Goal: Task Accomplishment & Management: Manage account settings

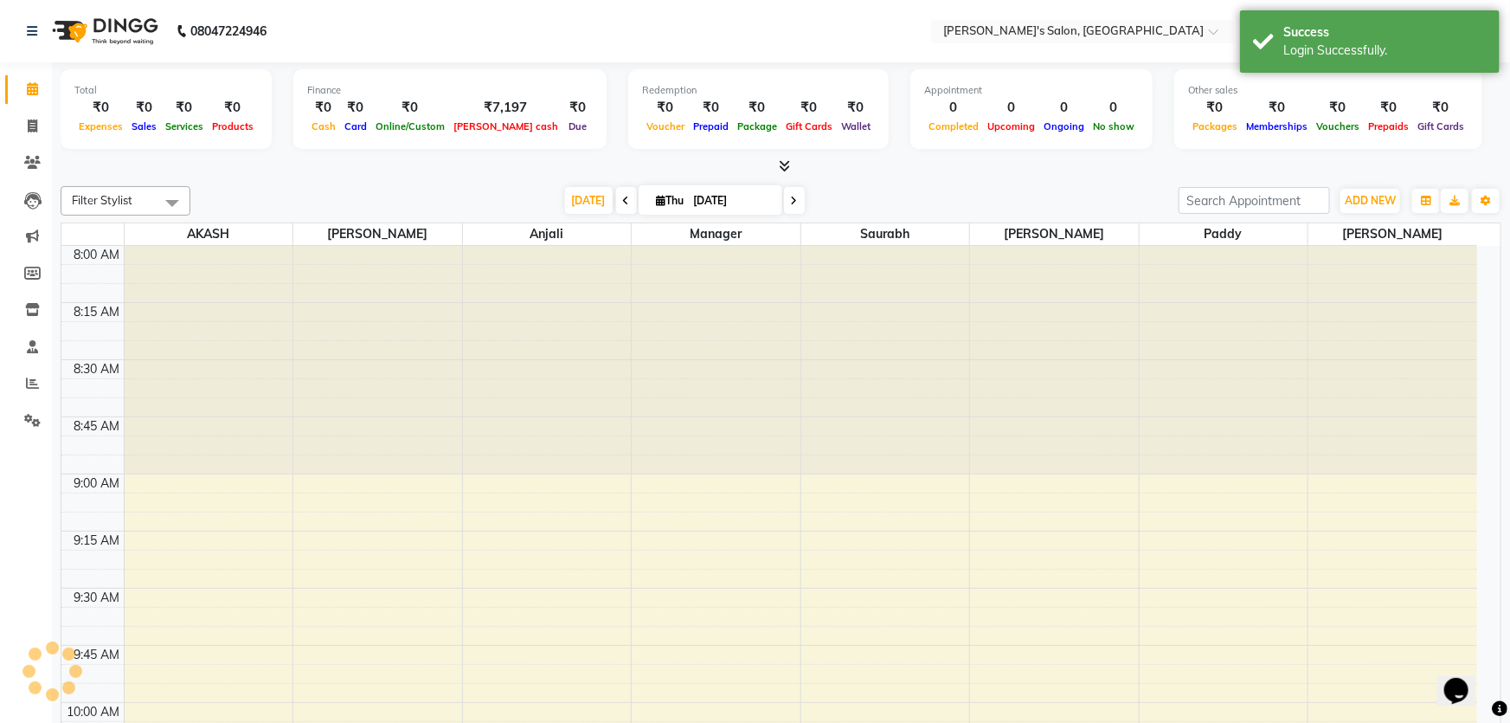
select select "en"
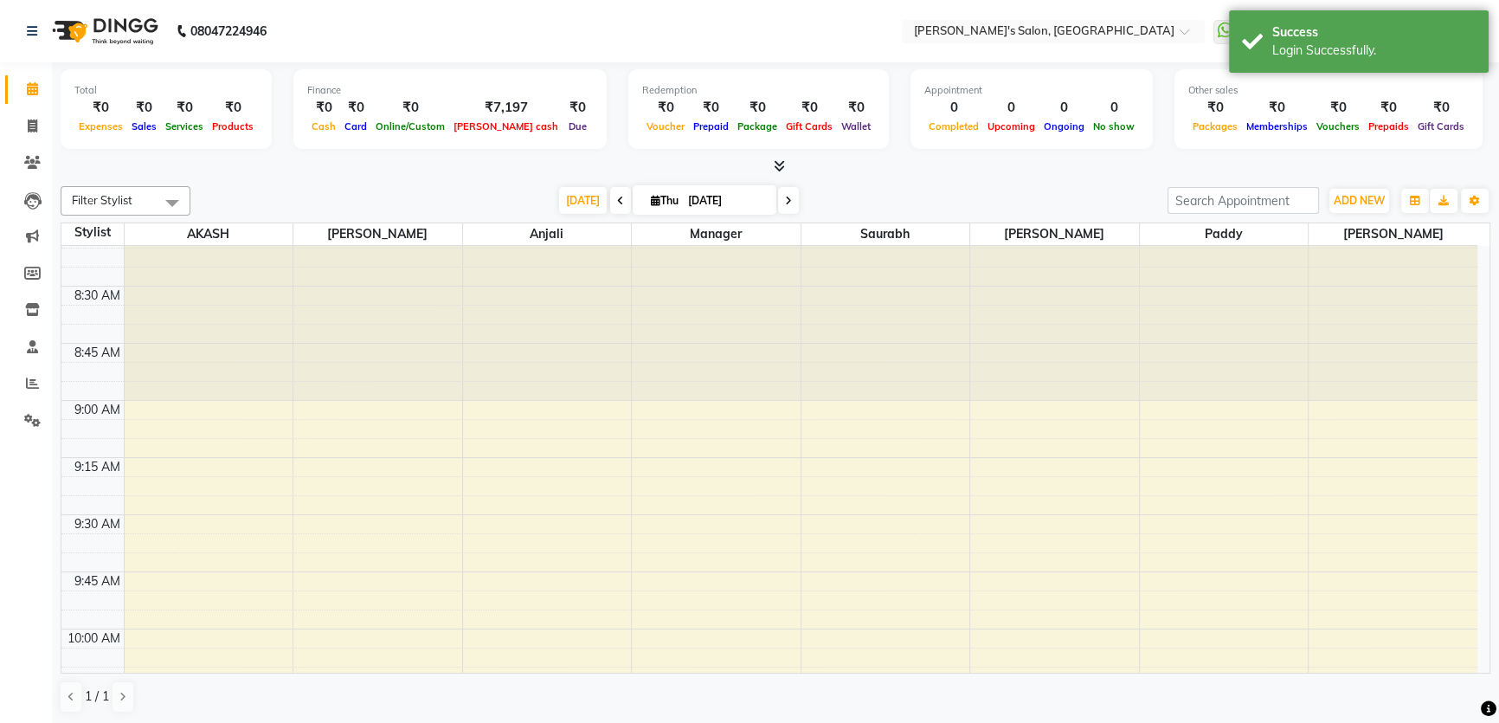
scroll to position [78, 0]
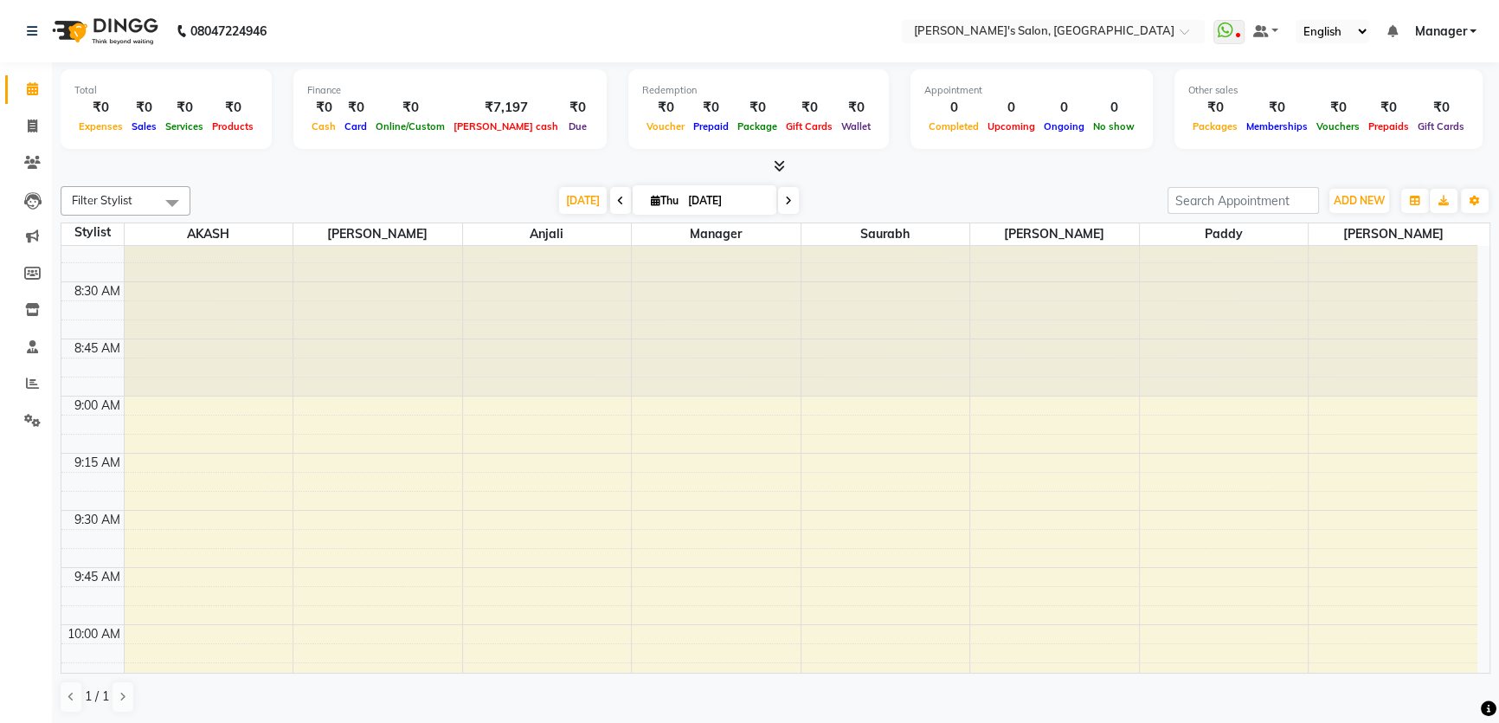
click at [617, 198] on icon at bounding box center [620, 201] width 7 height 10
type input "[DATE]"
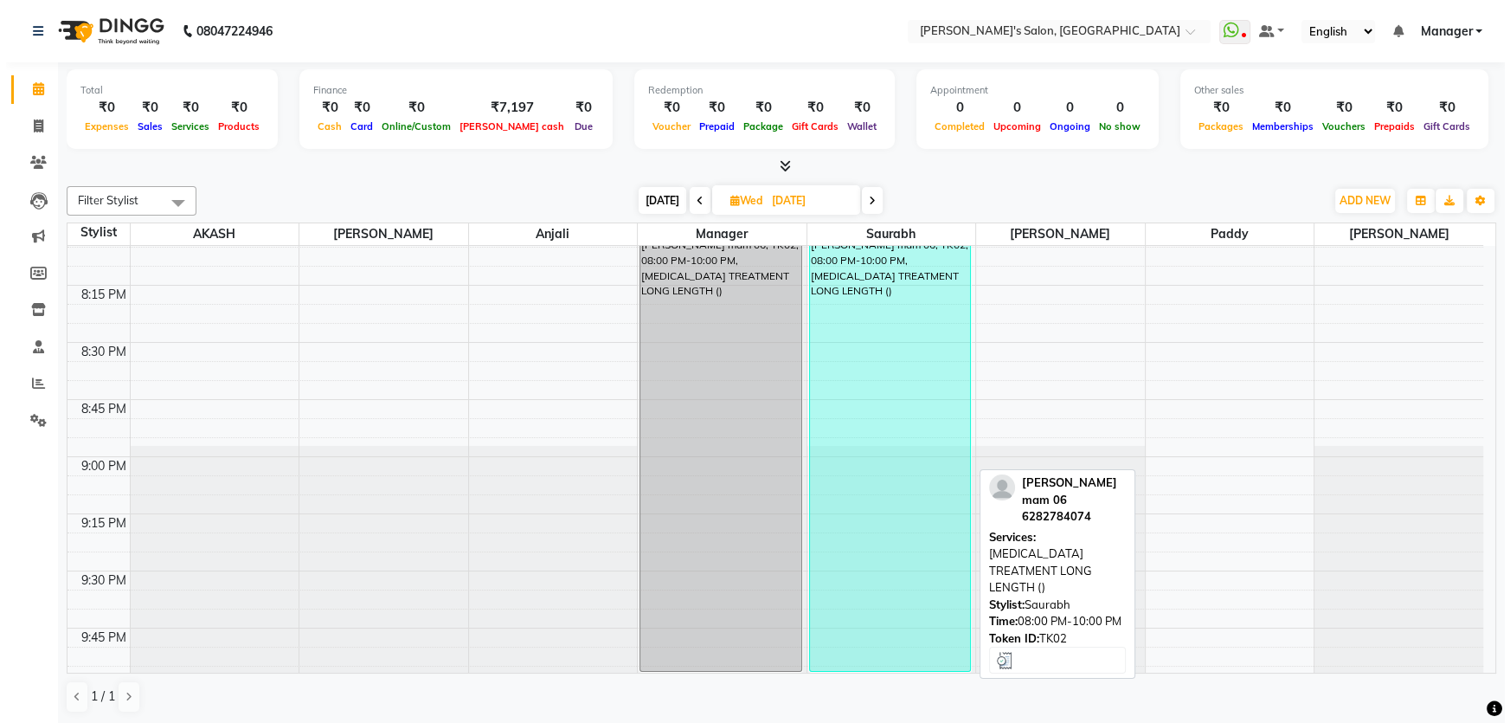
scroll to position [0, 0]
click at [889, 553] on div "[PERSON_NAME] mam 06, TK02, 08:00 PM-10:00 PM, [MEDICAL_DATA] TREATMENT LONG LE…" at bounding box center [884, 445] width 161 height 452
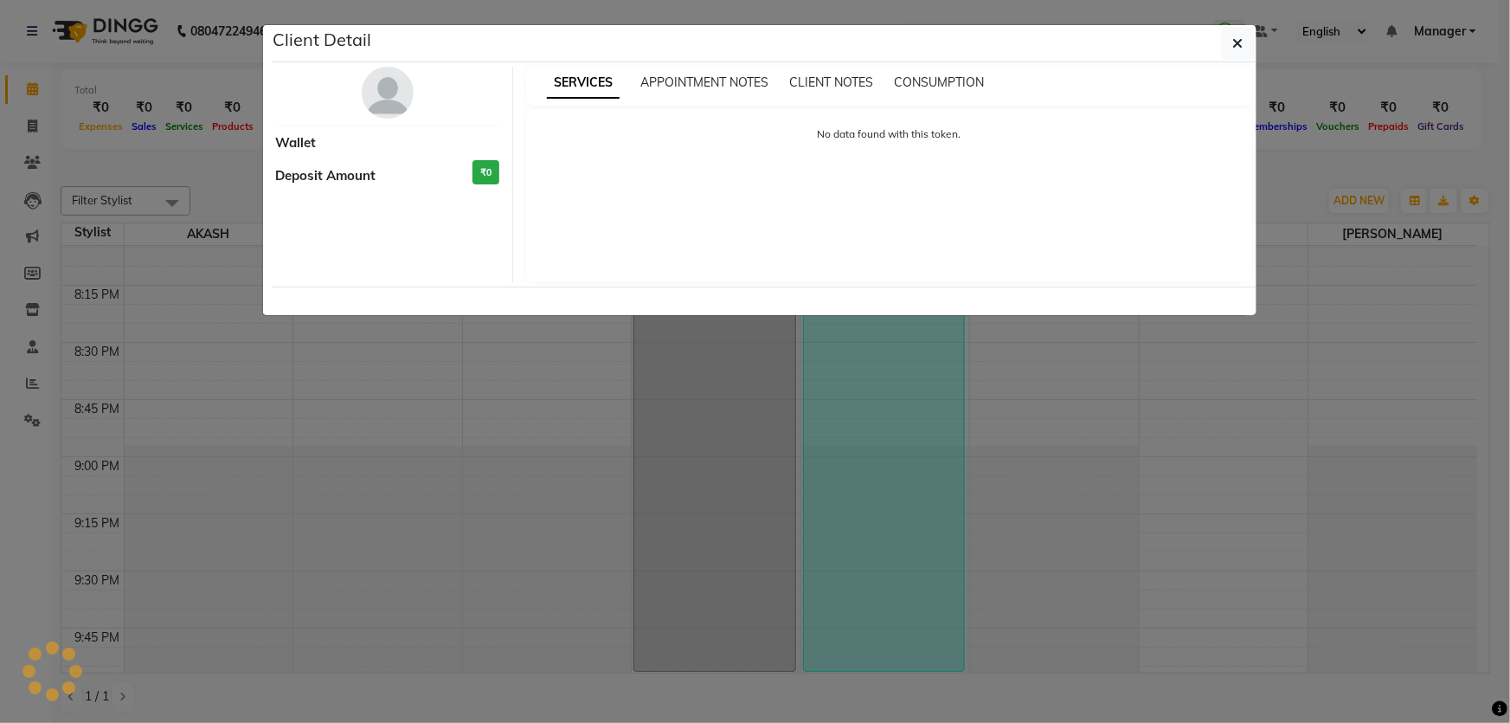
select select "3"
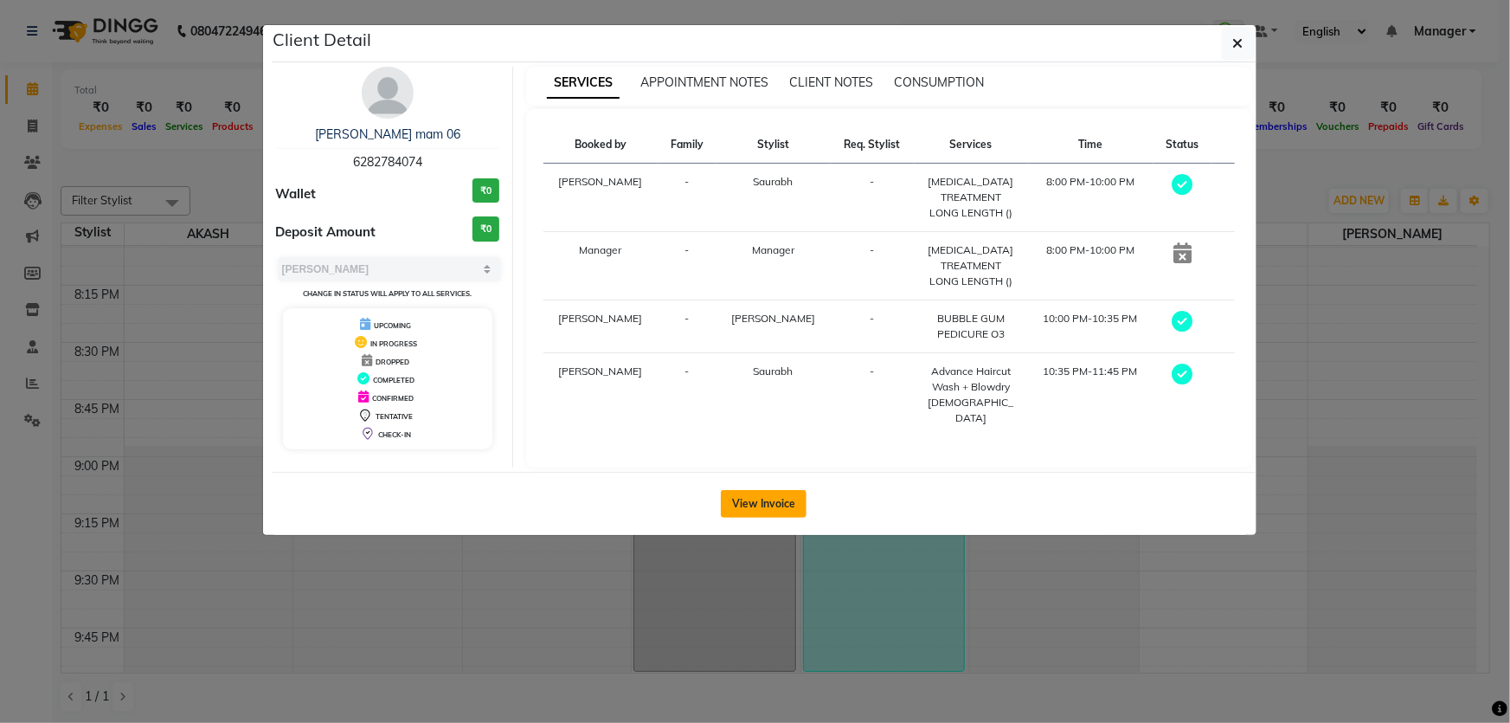
click at [752, 490] on button "View Invoice" at bounding box center [764, 504] width 86 height 28
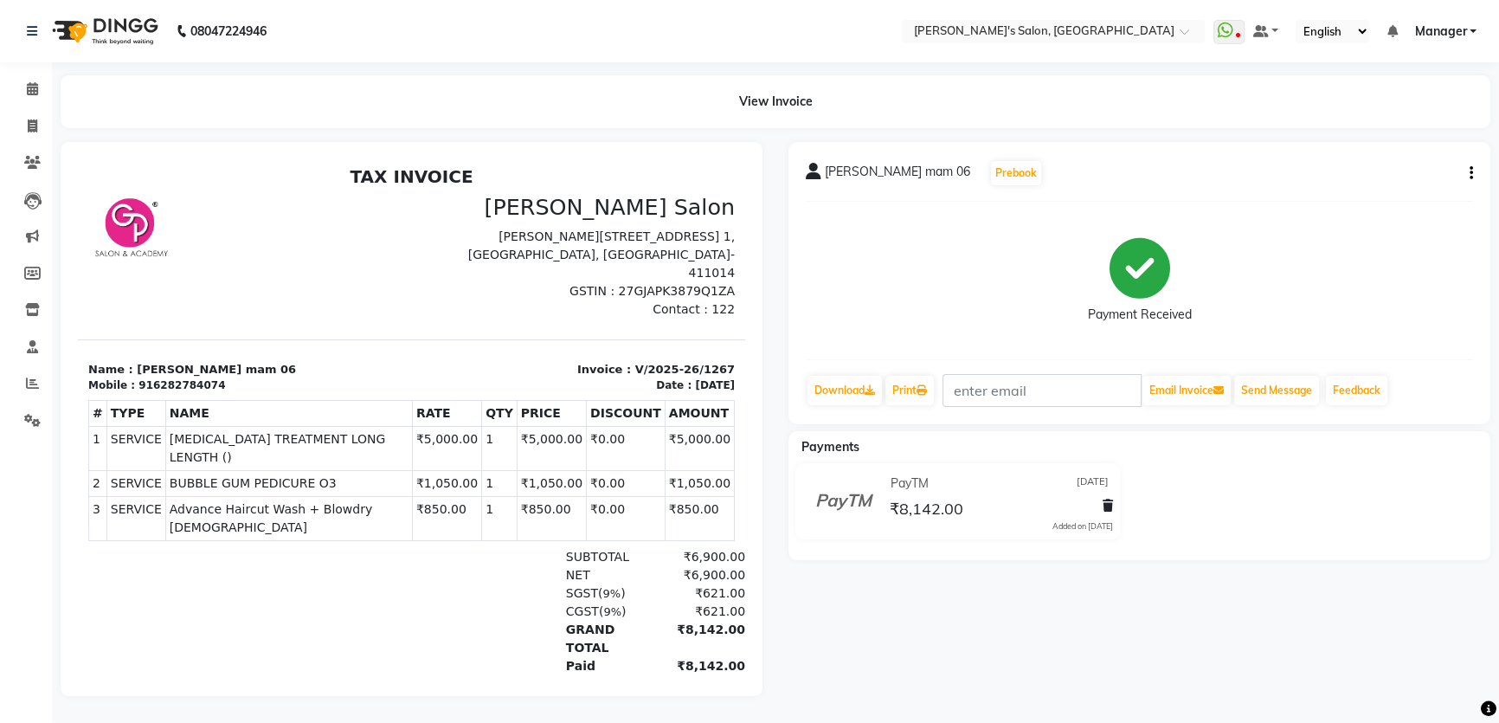
click at [1470, 173] on icon "button" at bounding box center [1471, 173] width 3 height 1
click at [1365, 201] on div "Edit Invoice" at bounding box center [1384, 194] width 119 height 22
select select "service"
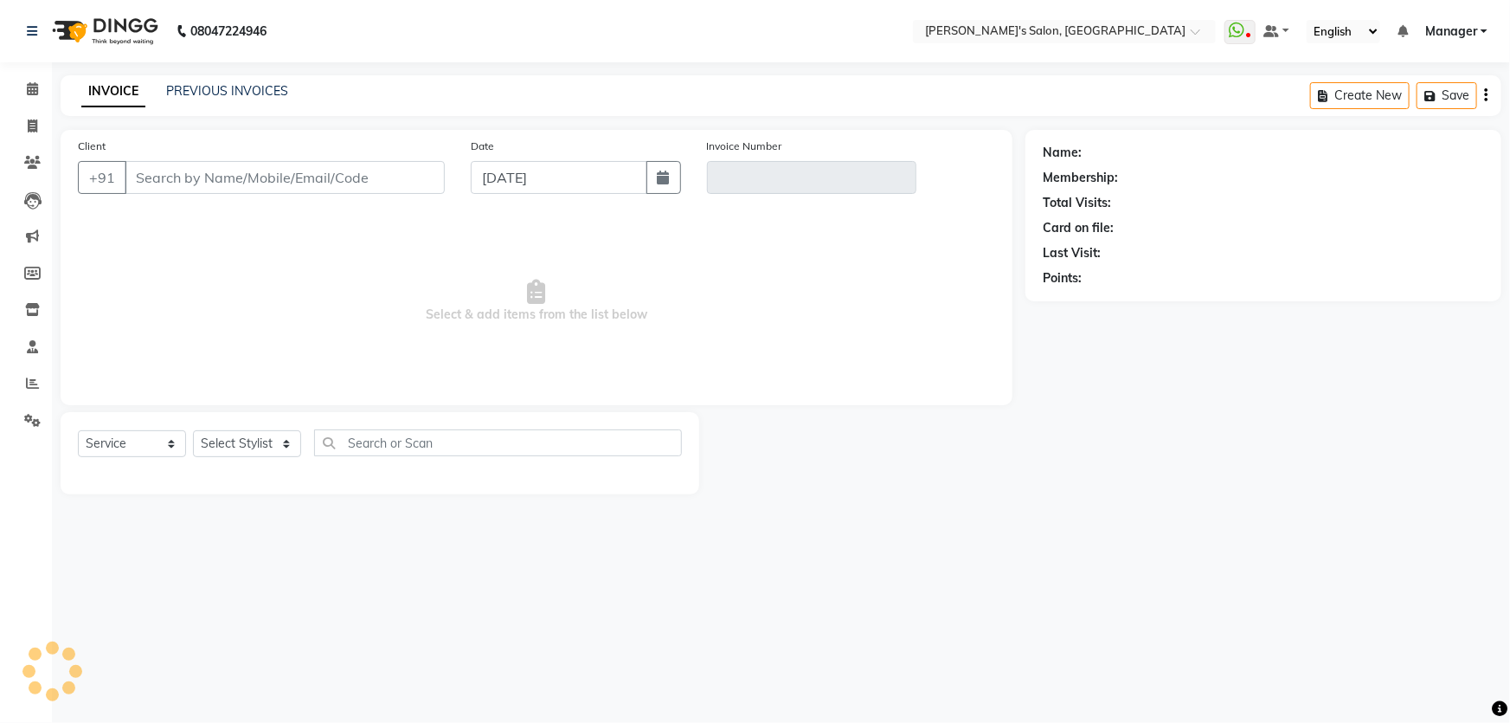
type input "6282784074"
type input "V/2025-26/1267"
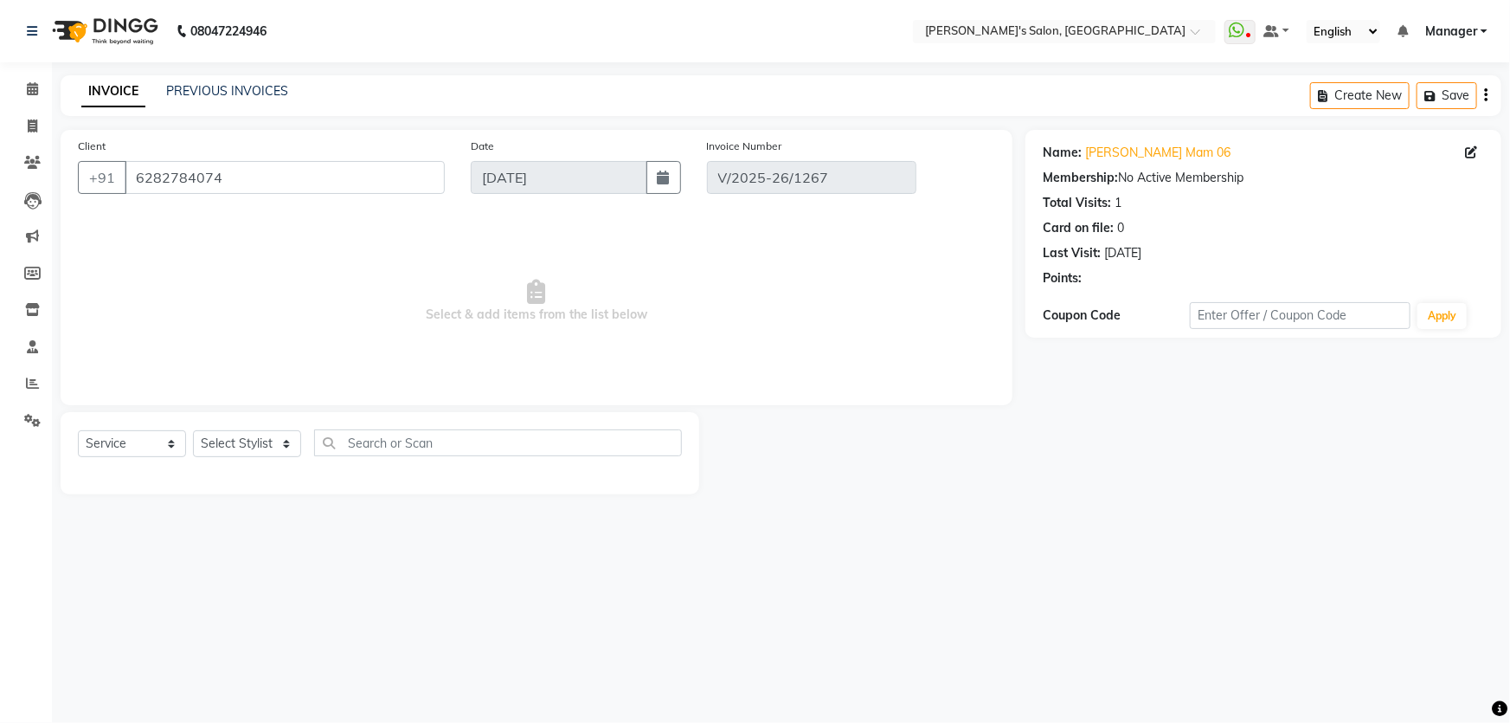
type input "[DATE]"
select select "select"
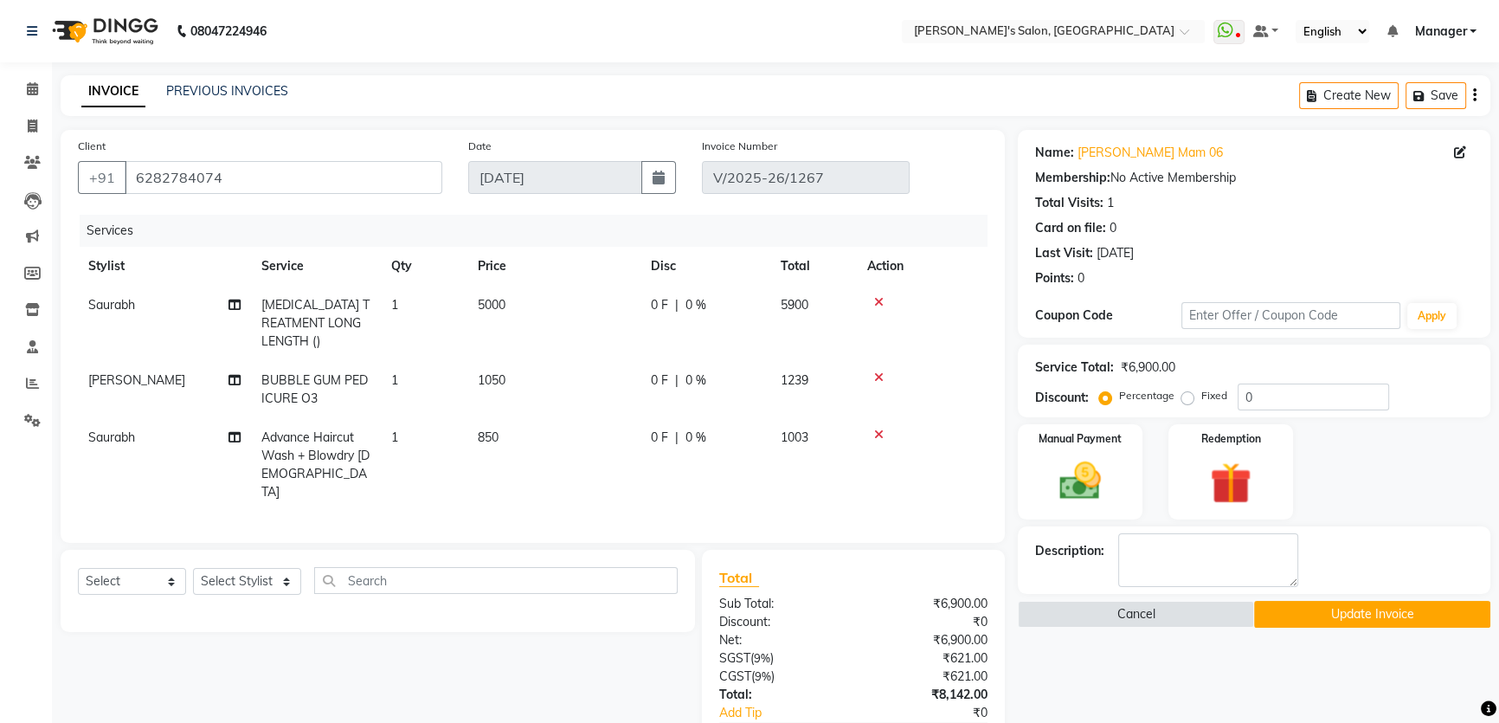
scroll to position [119, 0]
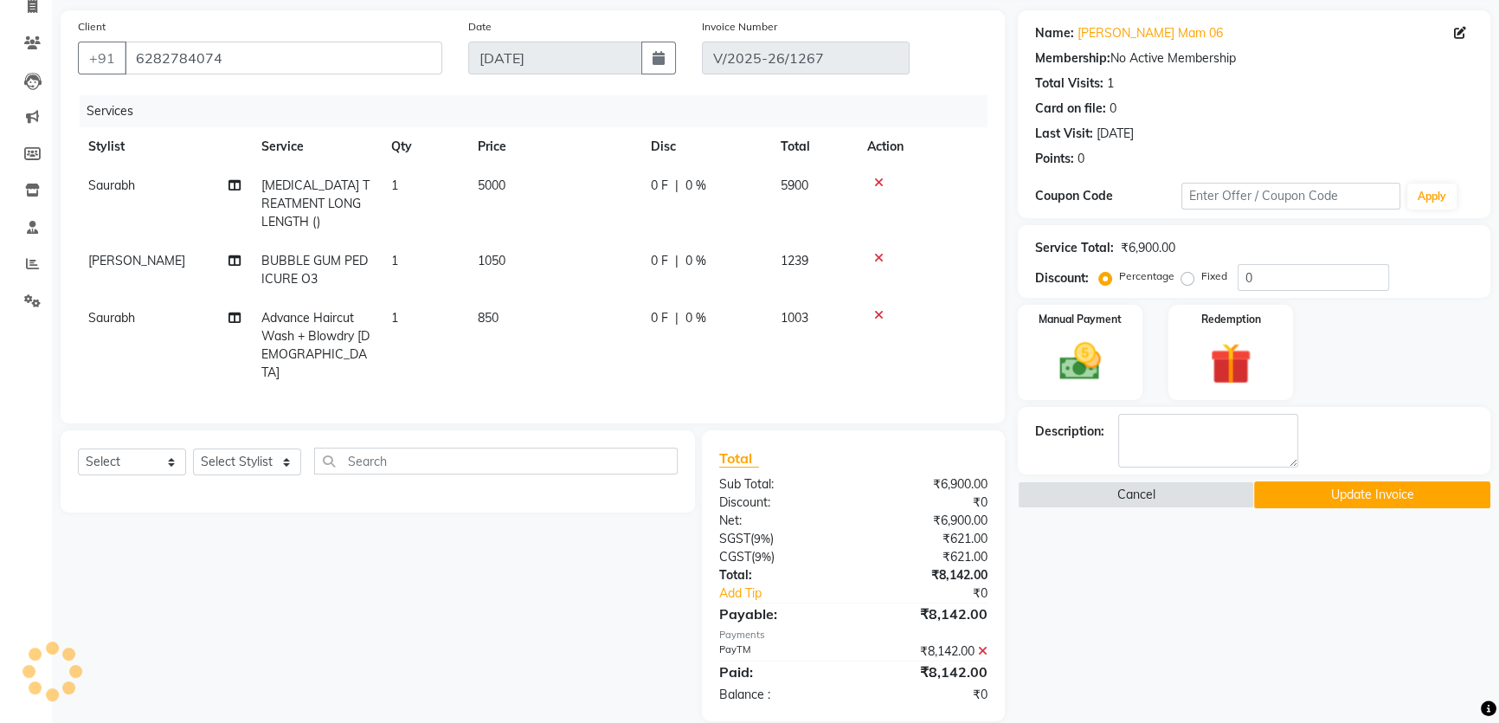
click at [981, 645] on icon at bounding box center [983, 651] width 10 height 12
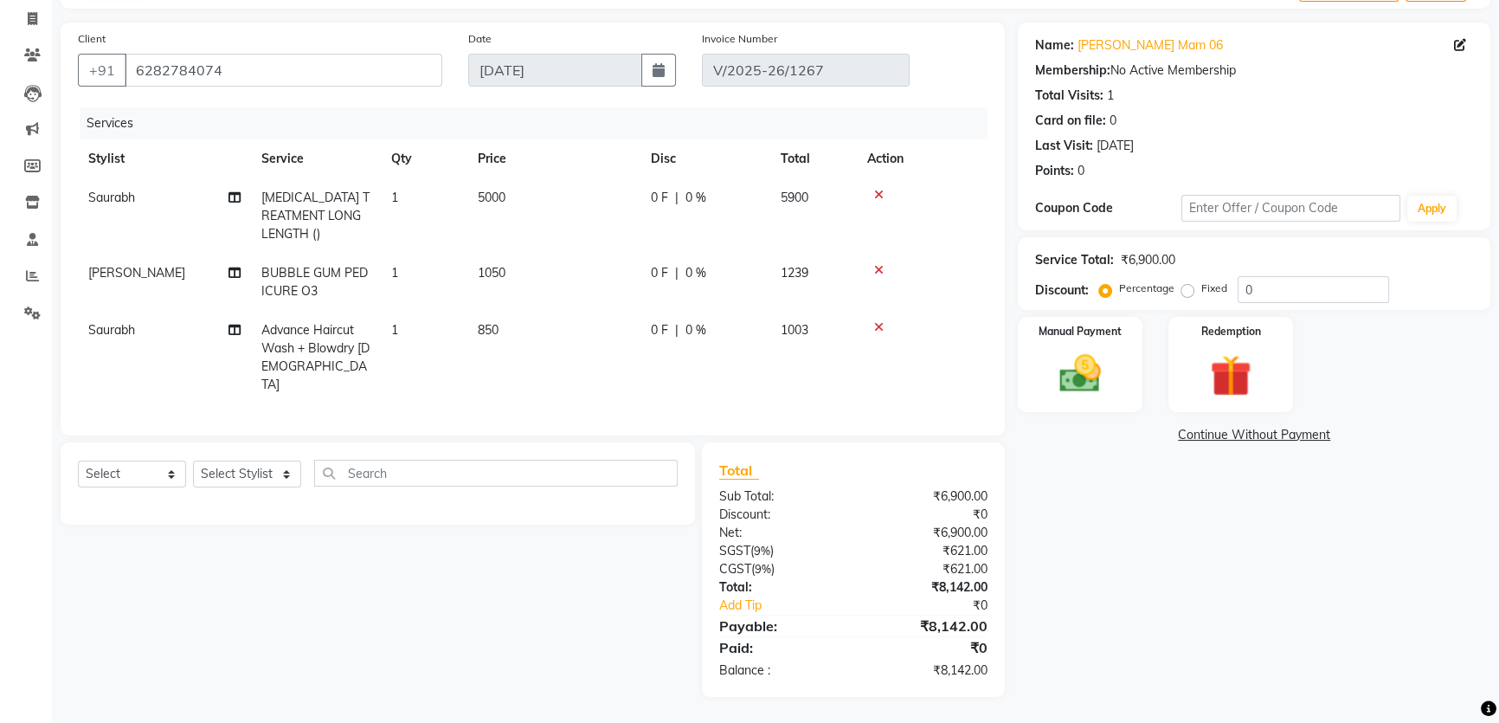
scroll to position [83, 0]
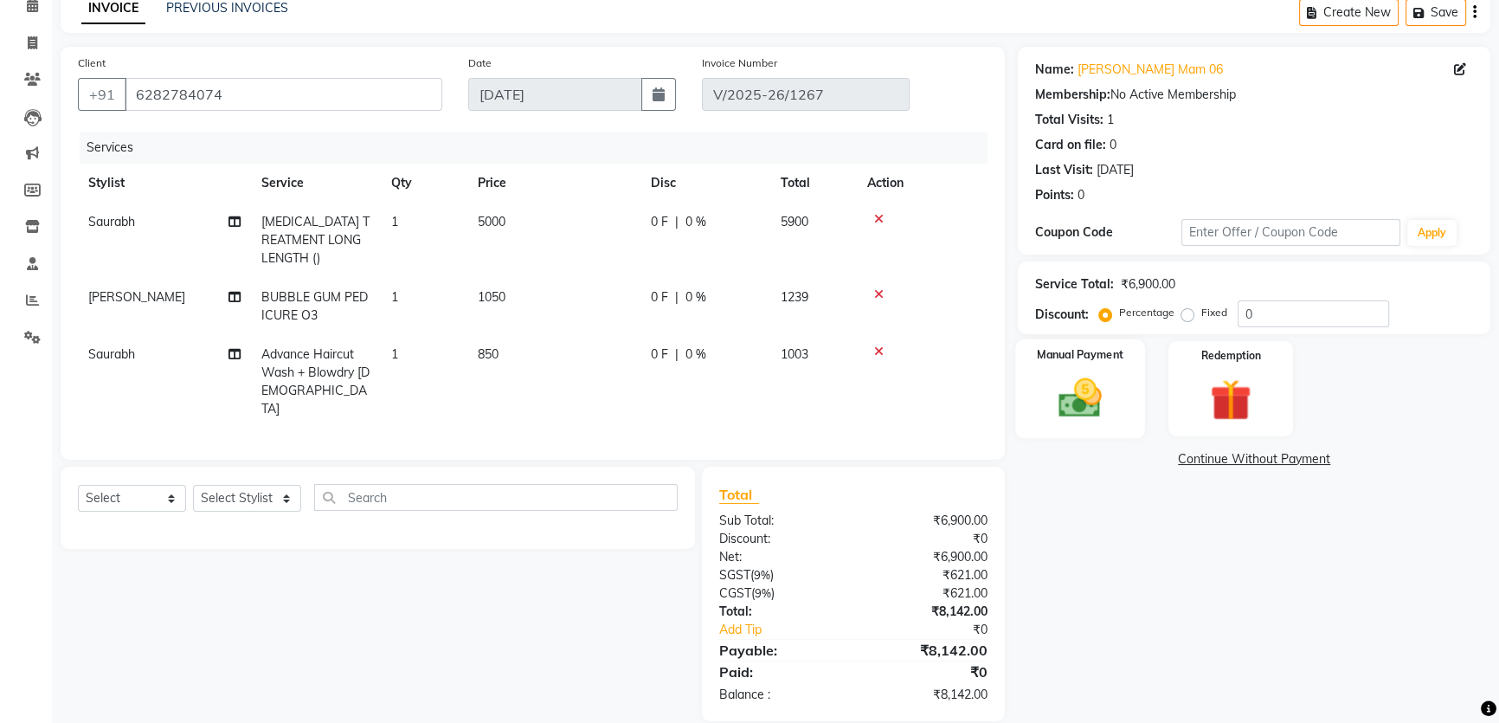
click at [1084, 420] on img at bounding box center [1081, 397] width 70 height 49
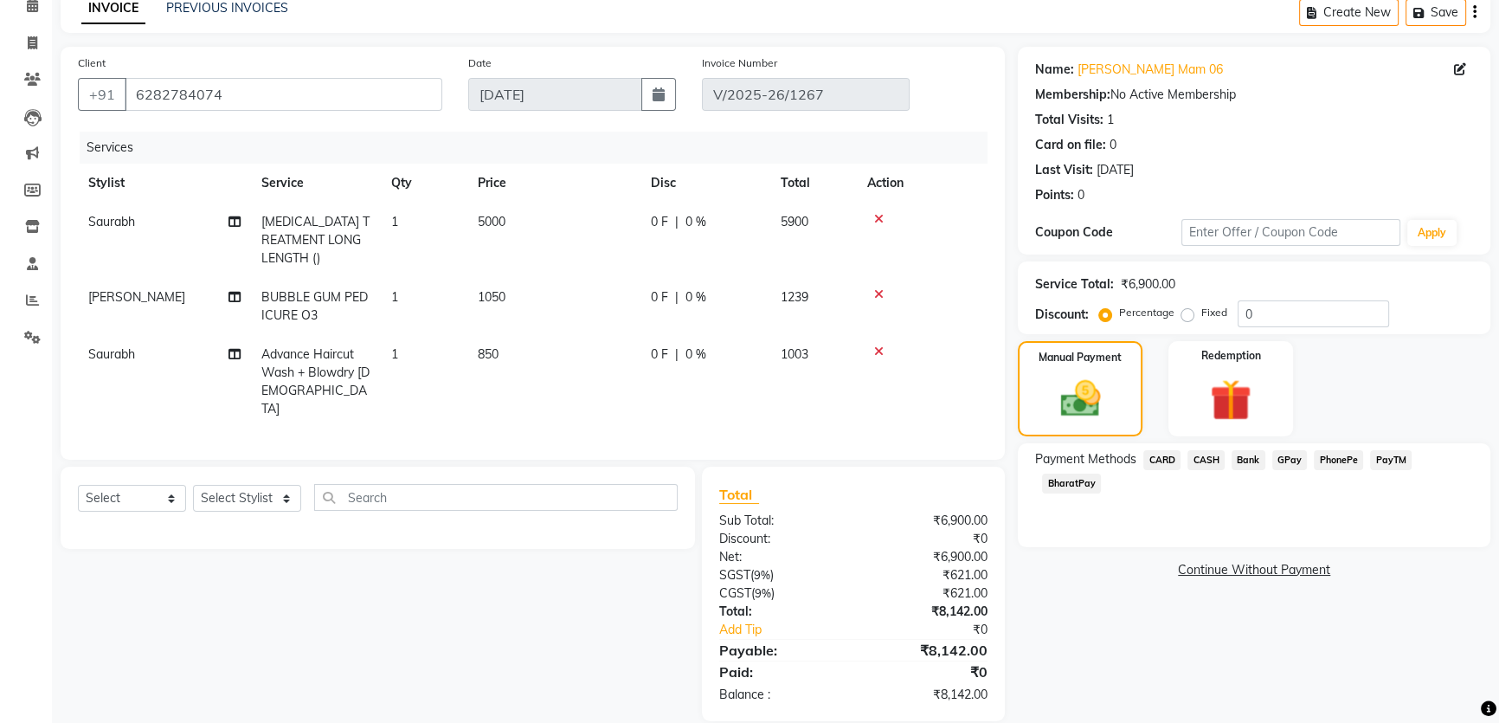
click at [1155, 460] on span "CARD" at bounding box center [1161, 460] width 37 height 20
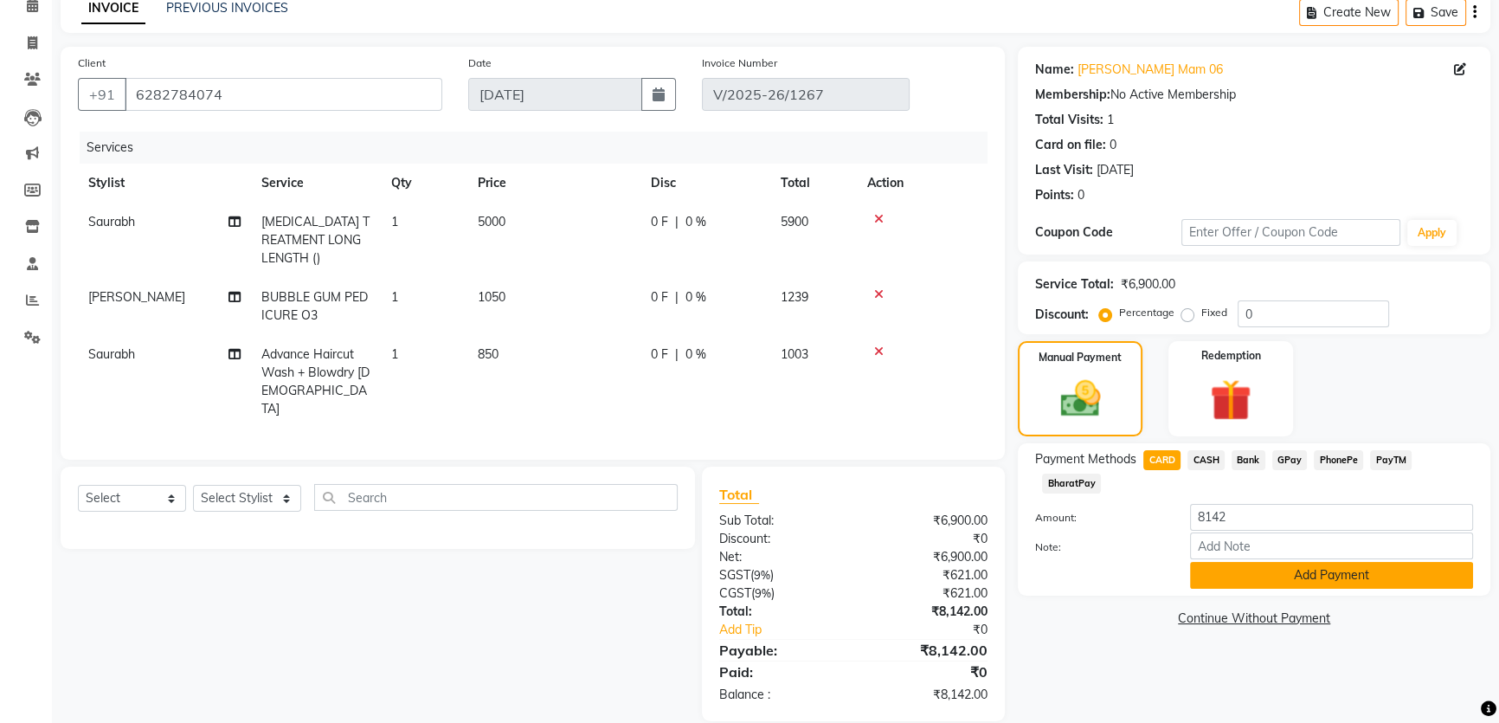
click at [1237, 572] on button "Add Payment" at bounding box center [1331, 575] width 283 height 27
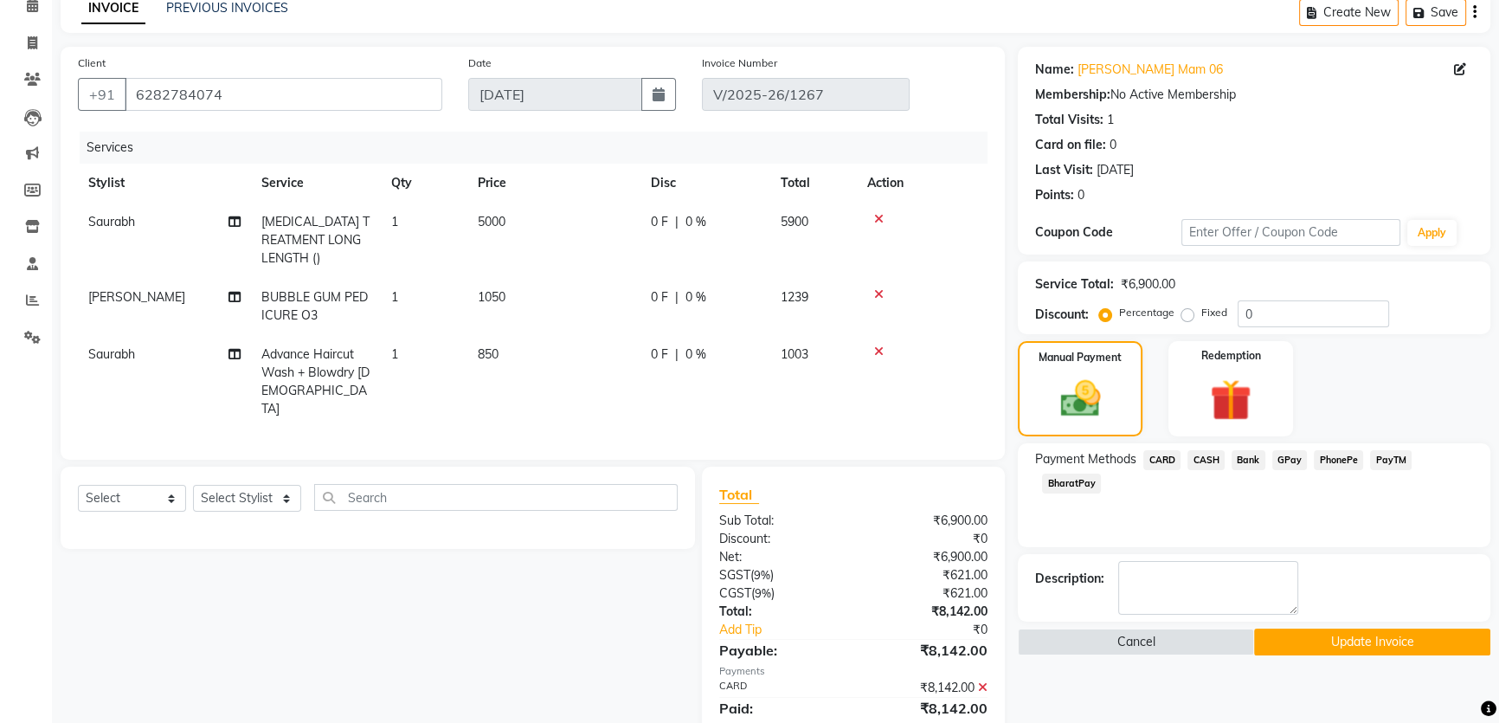
scroll to position [119, 0]
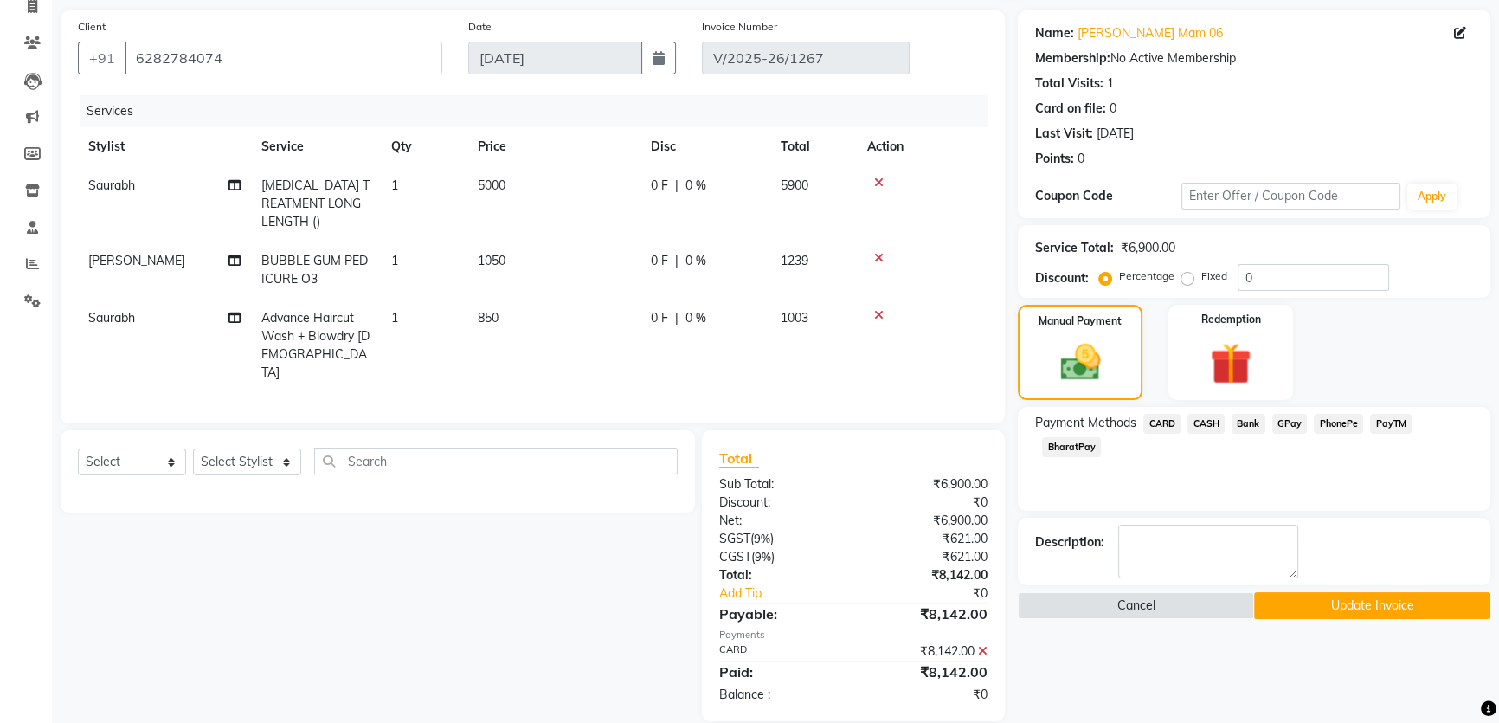
click at [1334, 602] on button "Update Invoice" at bounding box center [1372, 605] width 236 height 27
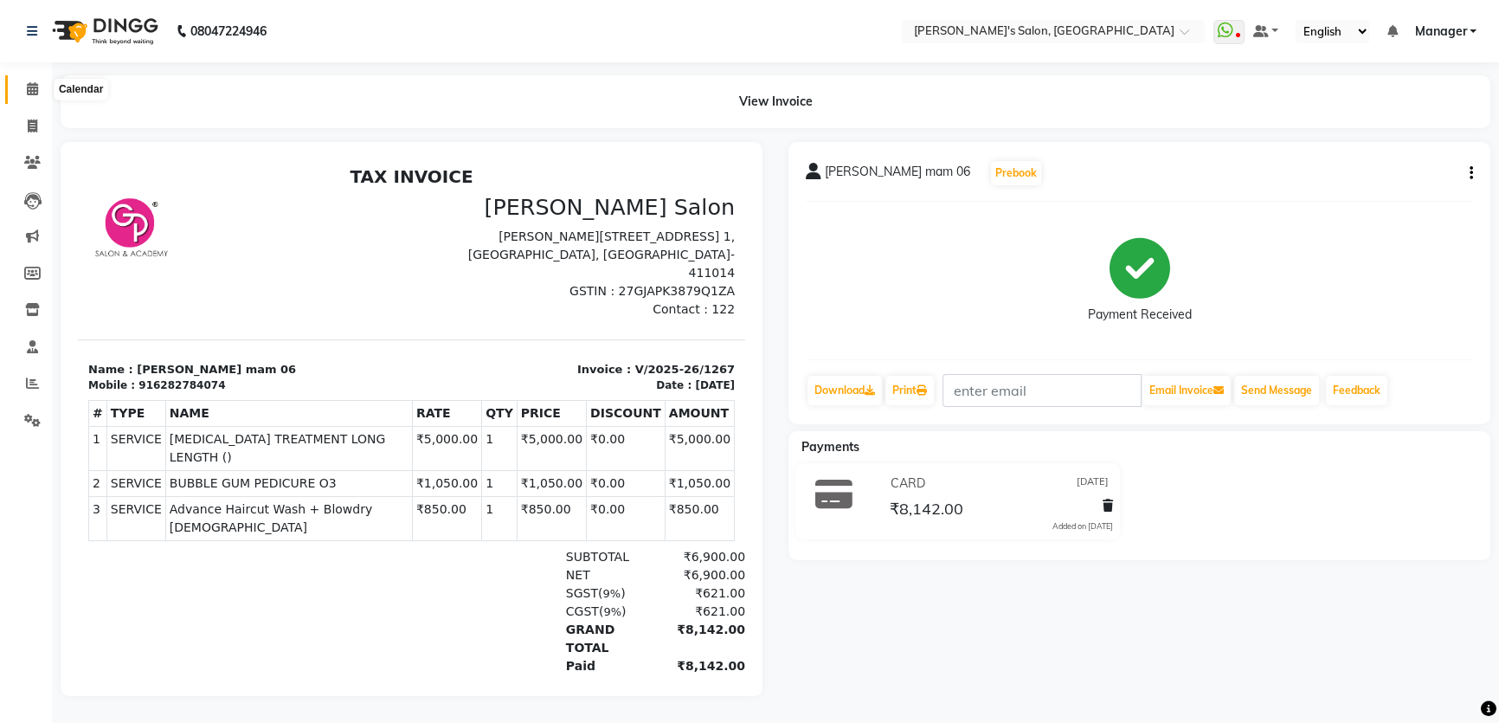
click at [35, 94] on icon at bounding box center [32, 88] width 11 height 13
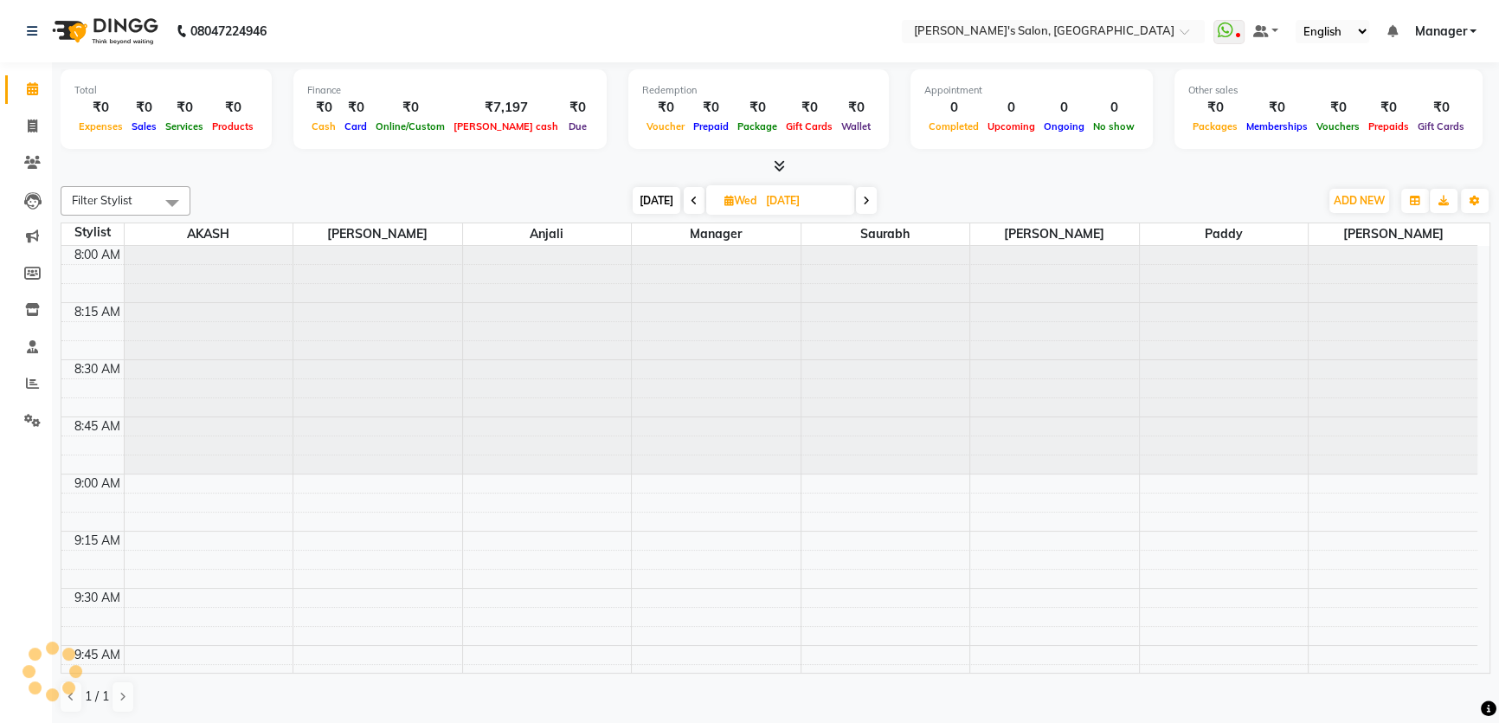
click at [576, 197] on div "[DATE] [DATE]" at bounding box center [754, 201] width 1111 height 26
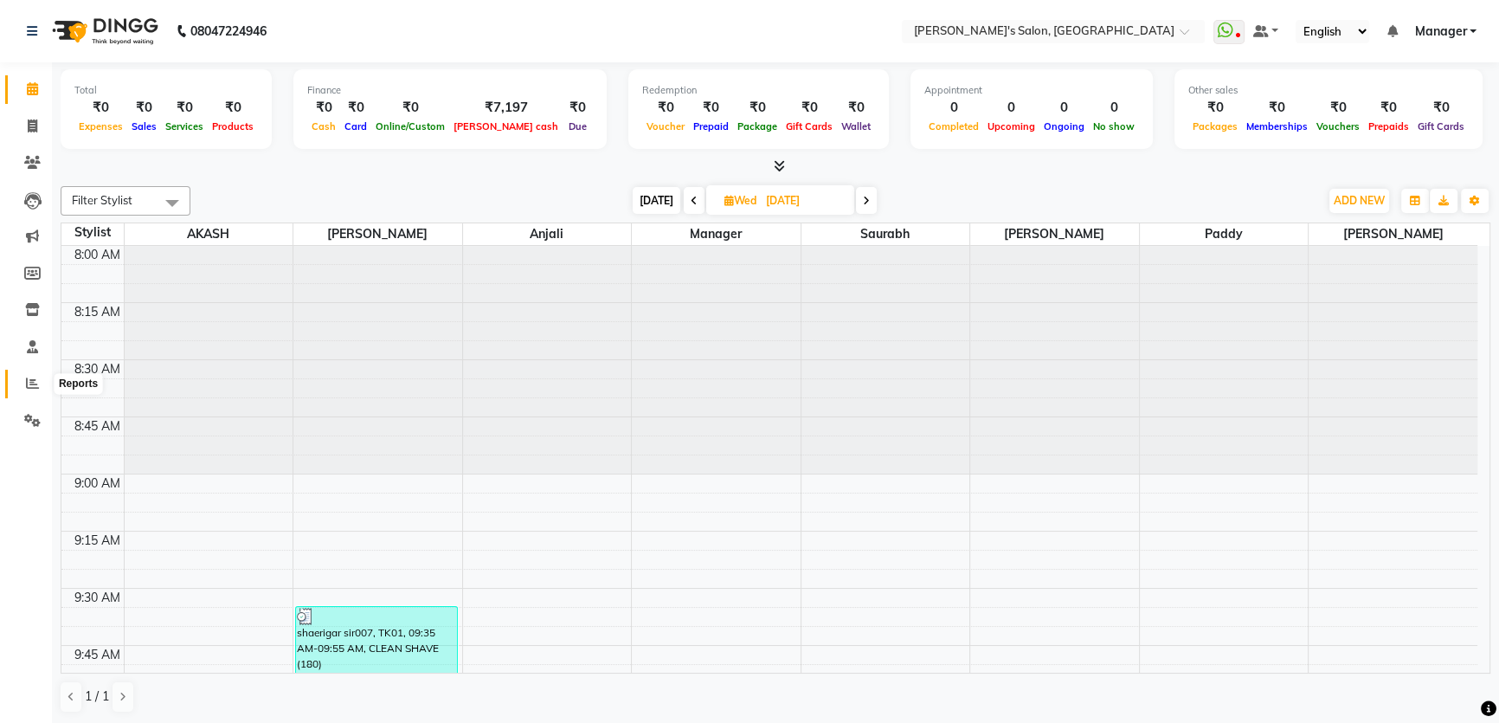
click at [22, 385] on span at bounding box center [32, 384] width 30 height 20
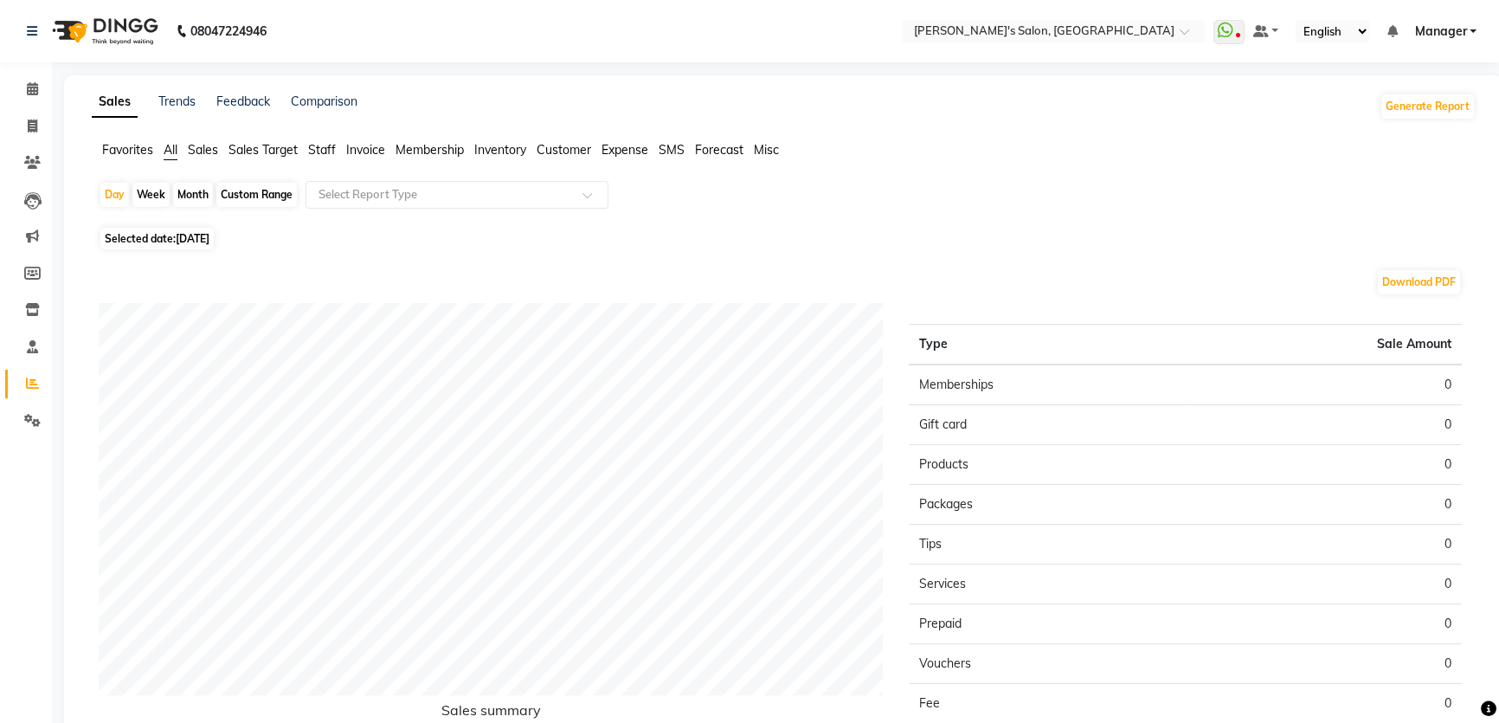
click at [209, 241] on span "[DATE]" at bounding box center [193, 238] width 34 height 13
select select "9"
select select "2025"
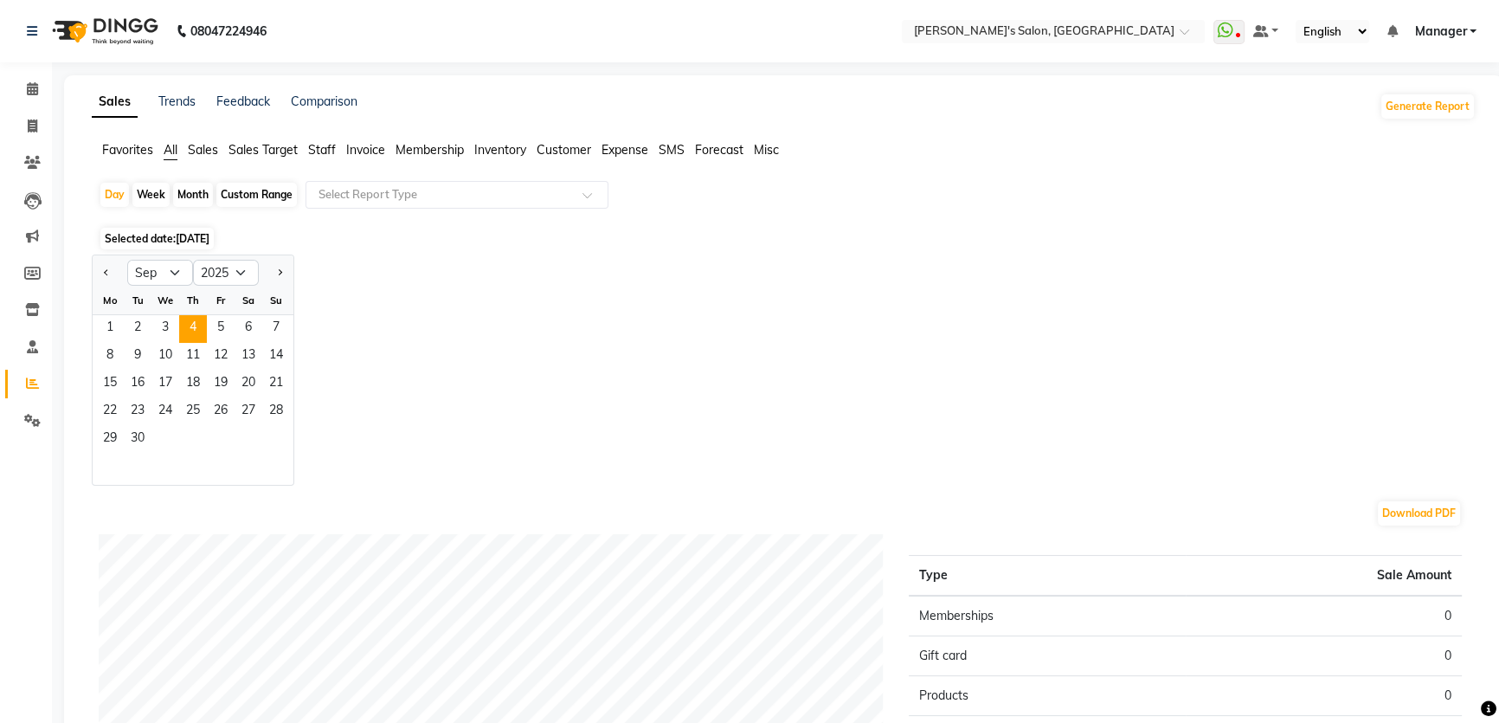
click at [181, 193] on div "Month" at bounding box center [193, 195] width 40 height 24
select select "9"
select select "2025"
click at [113, 335] on span "1" at bounding box center [110, 329] width 28 height 28
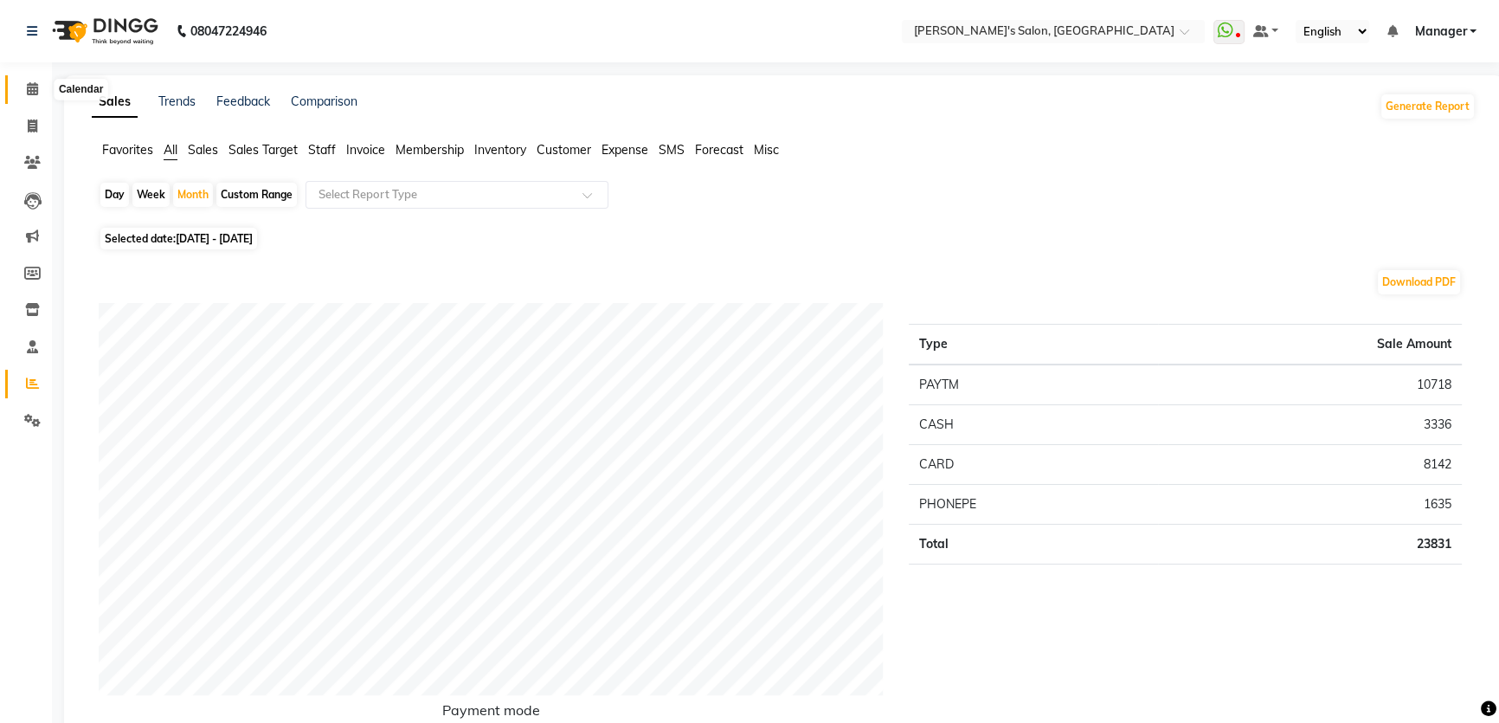
click at [36, 87] on icon at bounding box center [32, 88] width 11 height 13
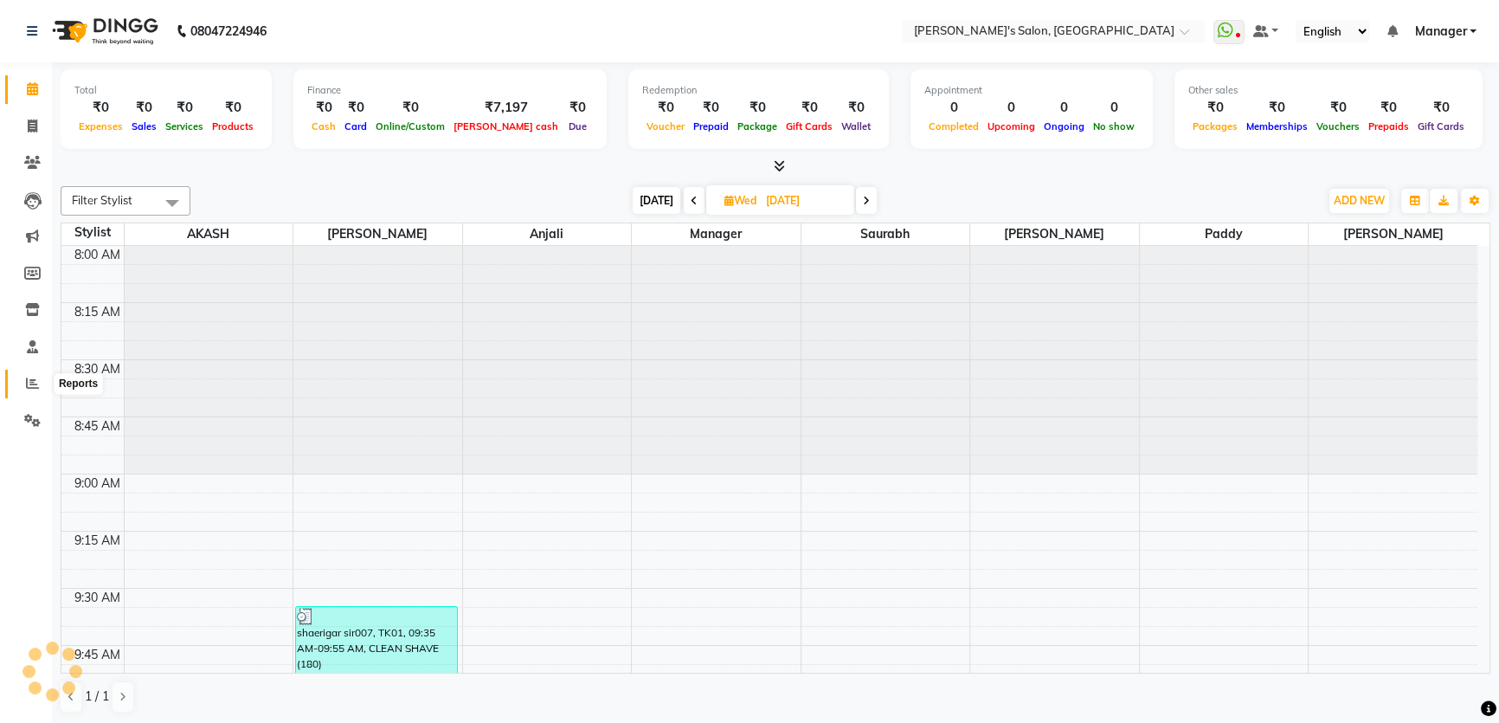
click at [31, 380] on icon at bounding box center [32, 382] width 13 height 13
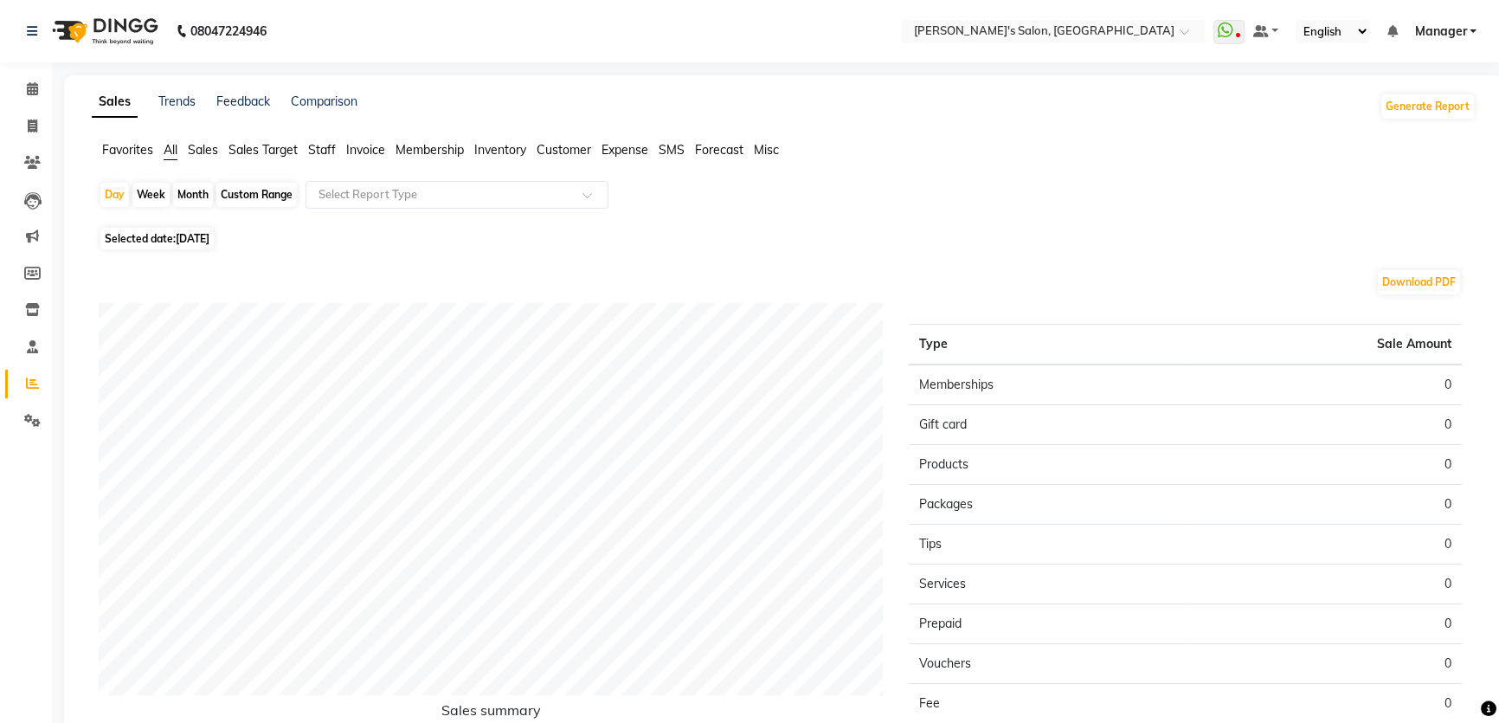
click at [200, 242] on span "[DATE]" at bounding box center [193, 238] width 34 height 13
select select "9"
select select "2025"
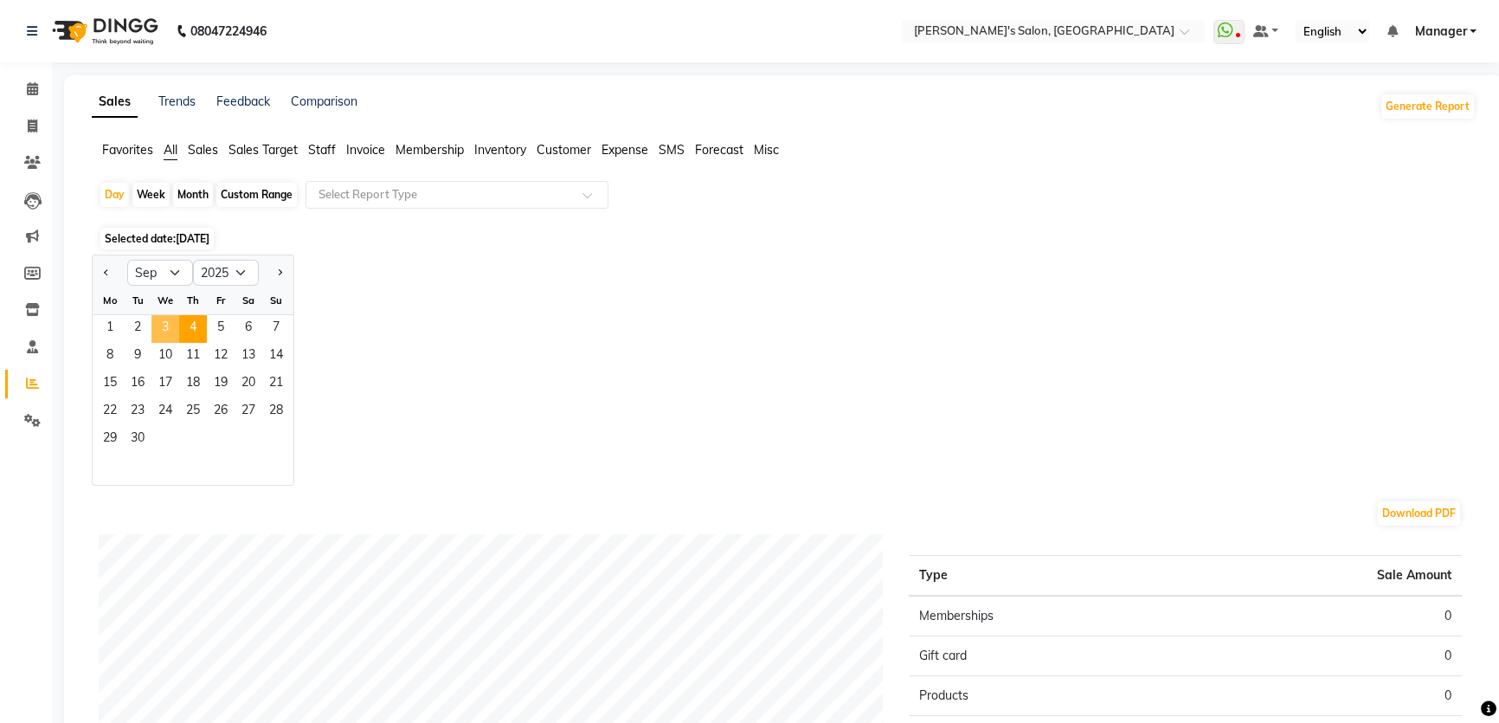
click at [163, 336] on span "3" at bounding box center [165, 329] width 28 height 28
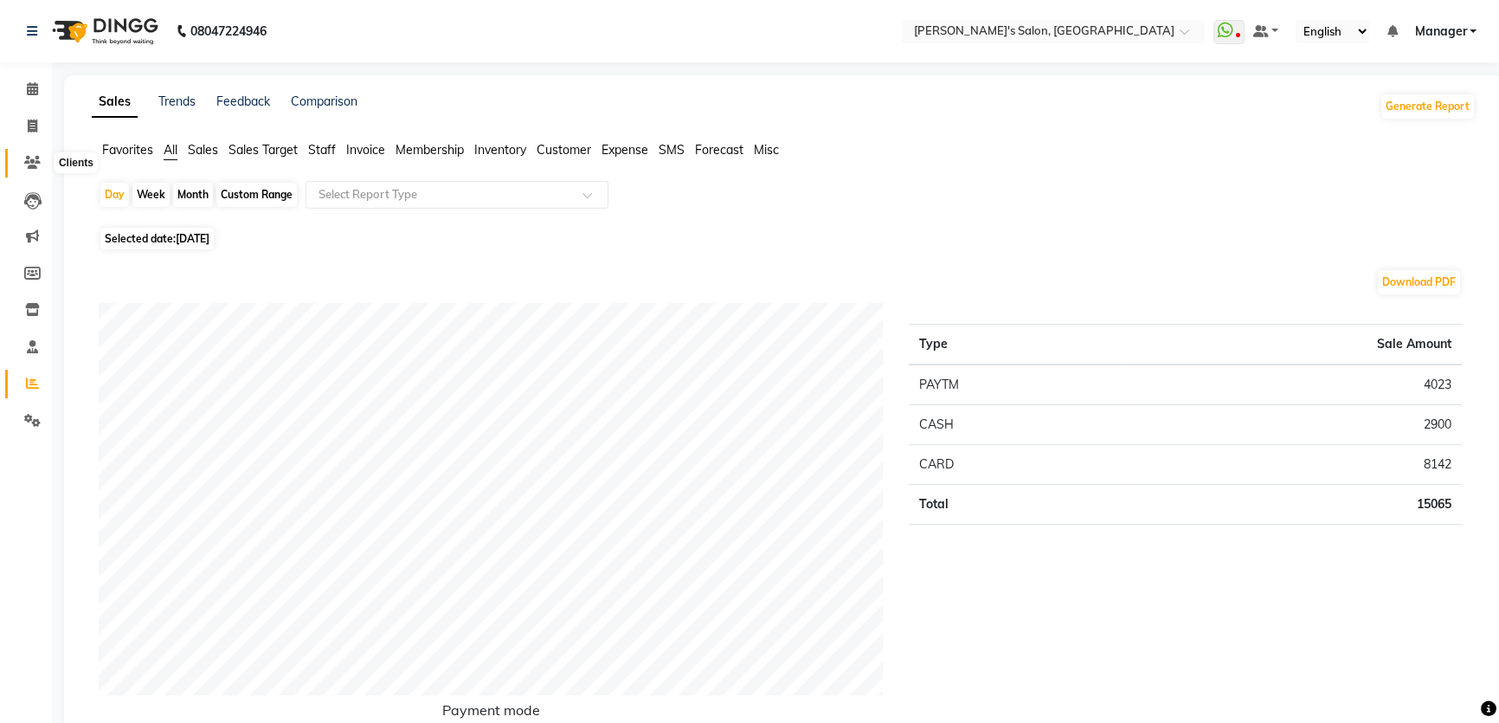
click at [35, 164] on icon at bounding box center [32, 162] width 16 height 13
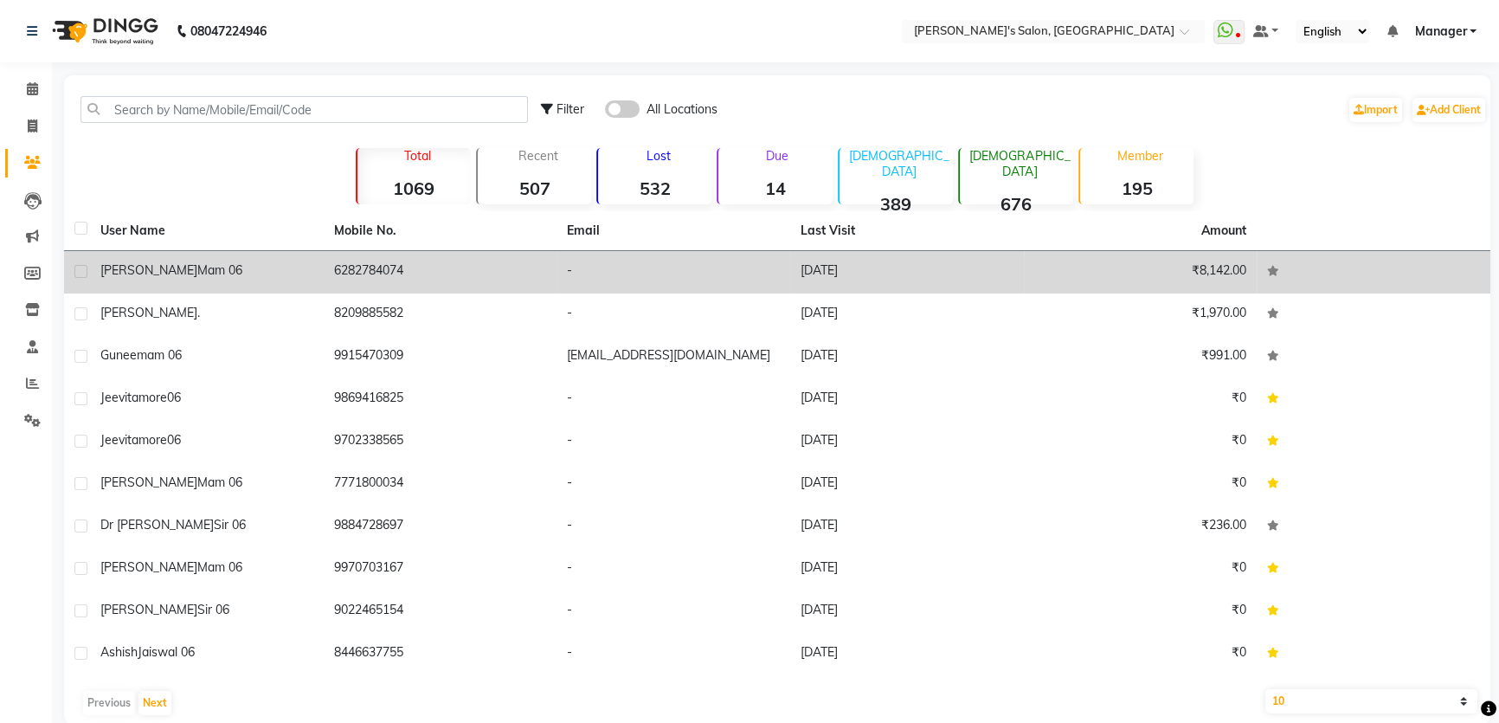
click at [360, 271] on td "6282784074" at bounding box center [441, 272] width 234 height 42
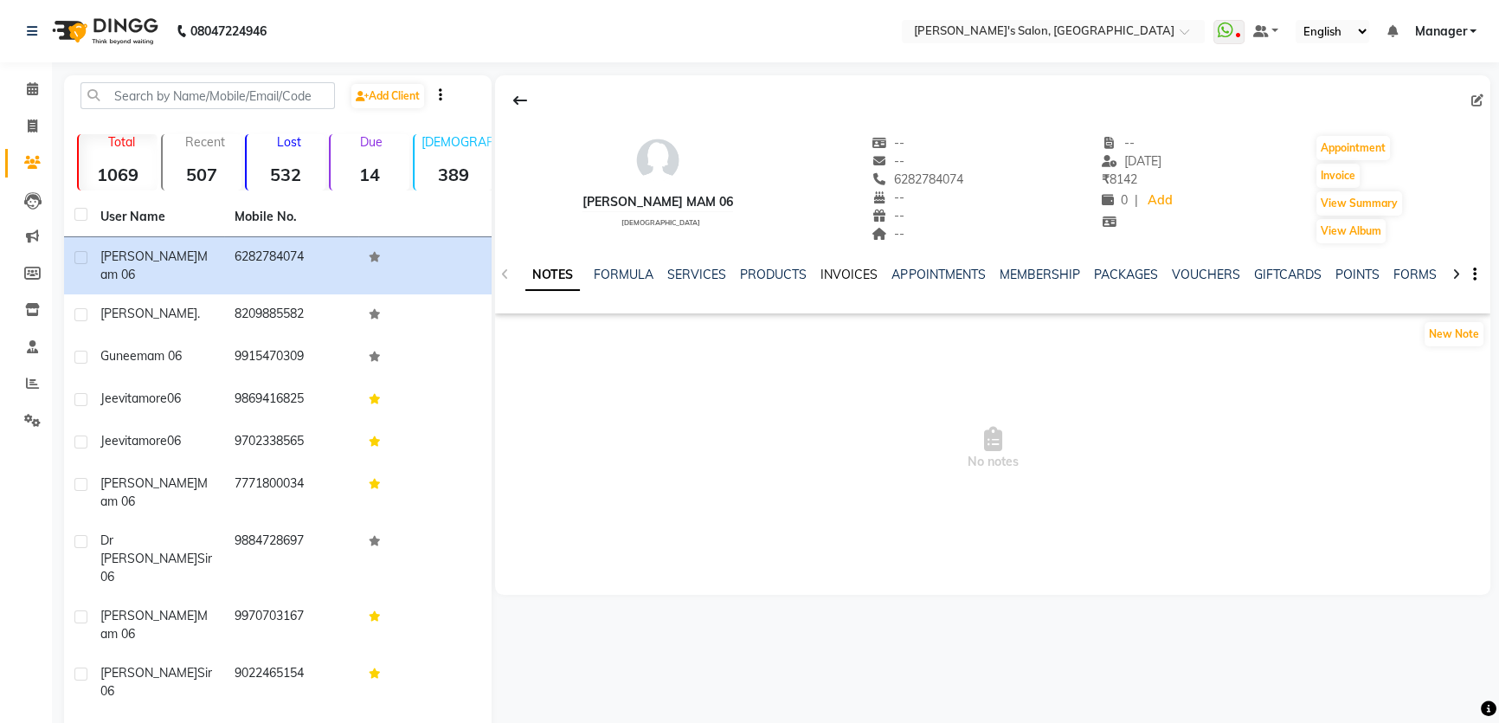
click at [856, 272] on link "INVOICES" at bounding box center [848, 275] width 57 height 16
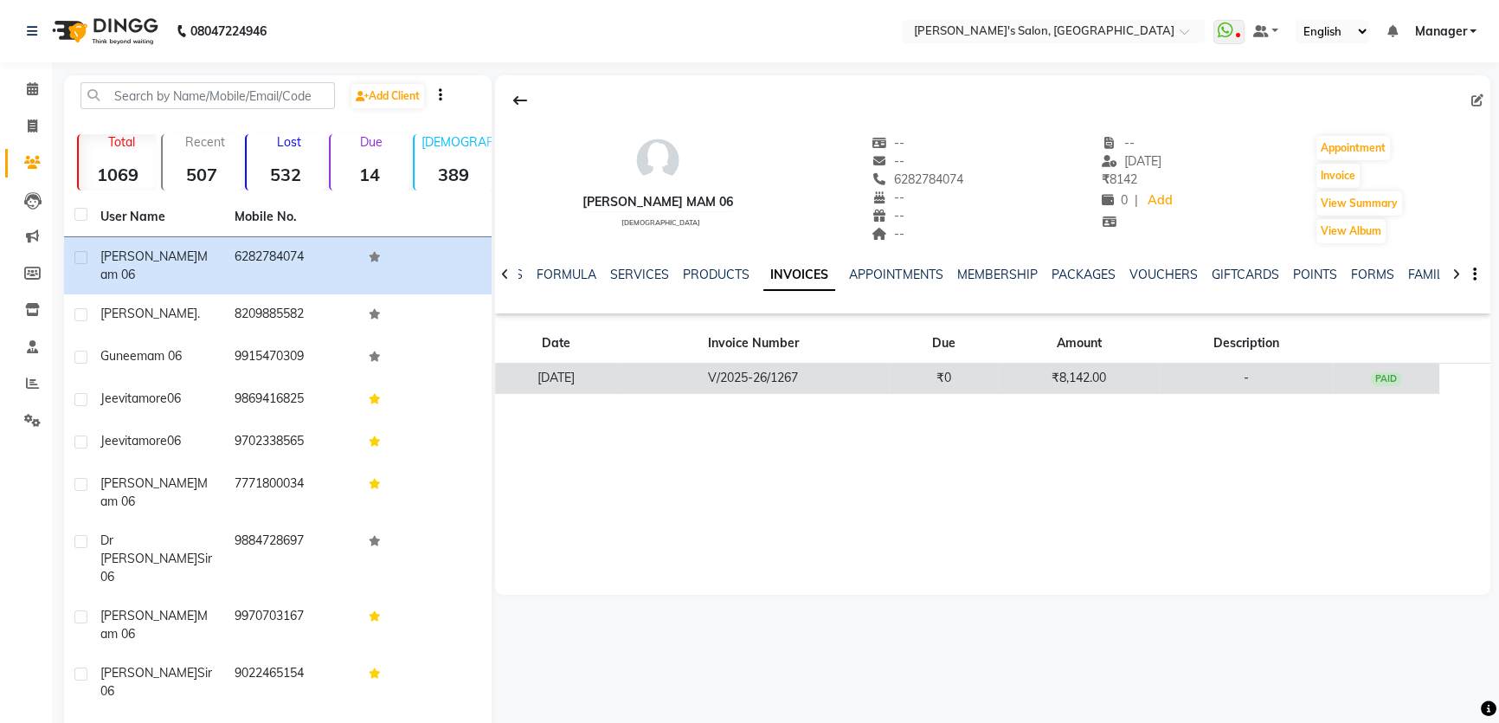
click at [1086, 380] on td "₹8,142.00" at bounding box center [1078, 379] width 161 height 30
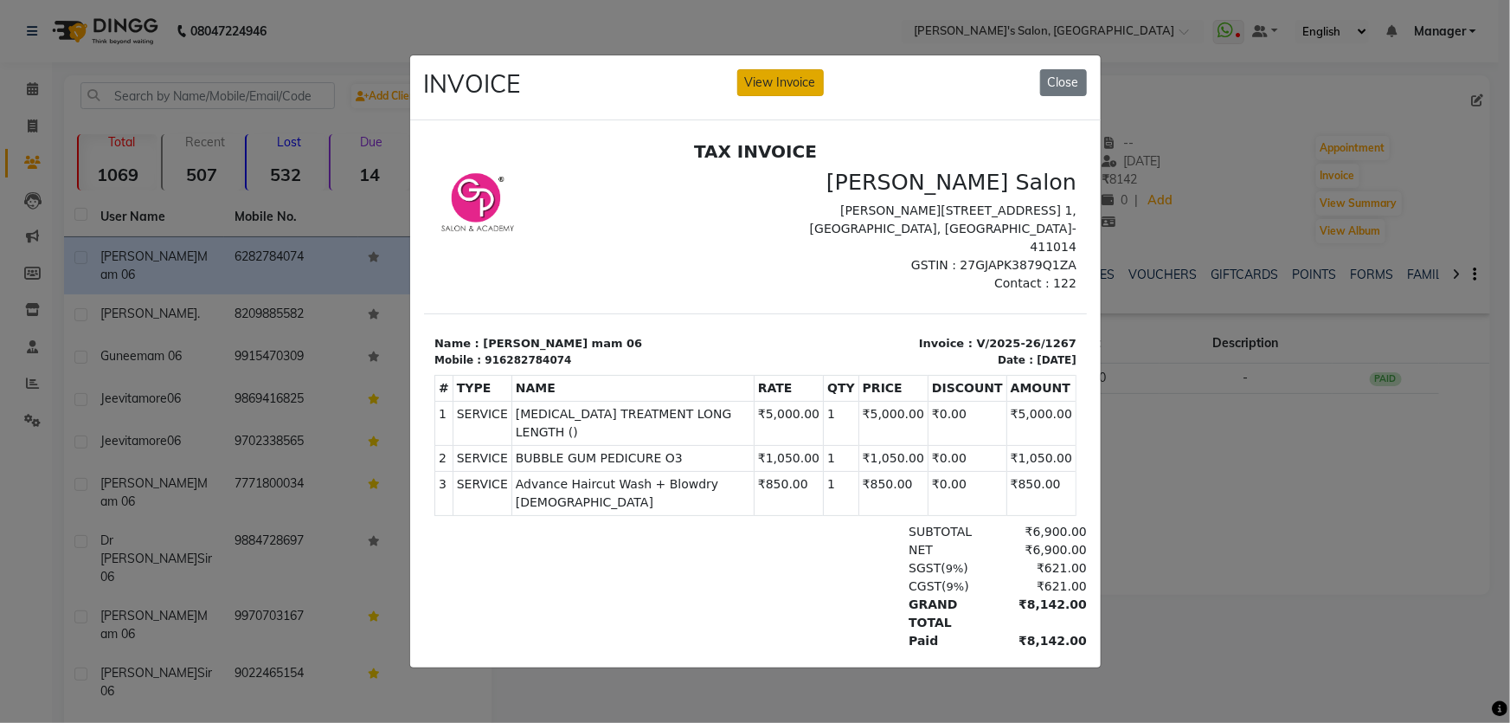
click at [804, 78] on button "View Invoice" at bounding box center [780, 82] width 87 height 27
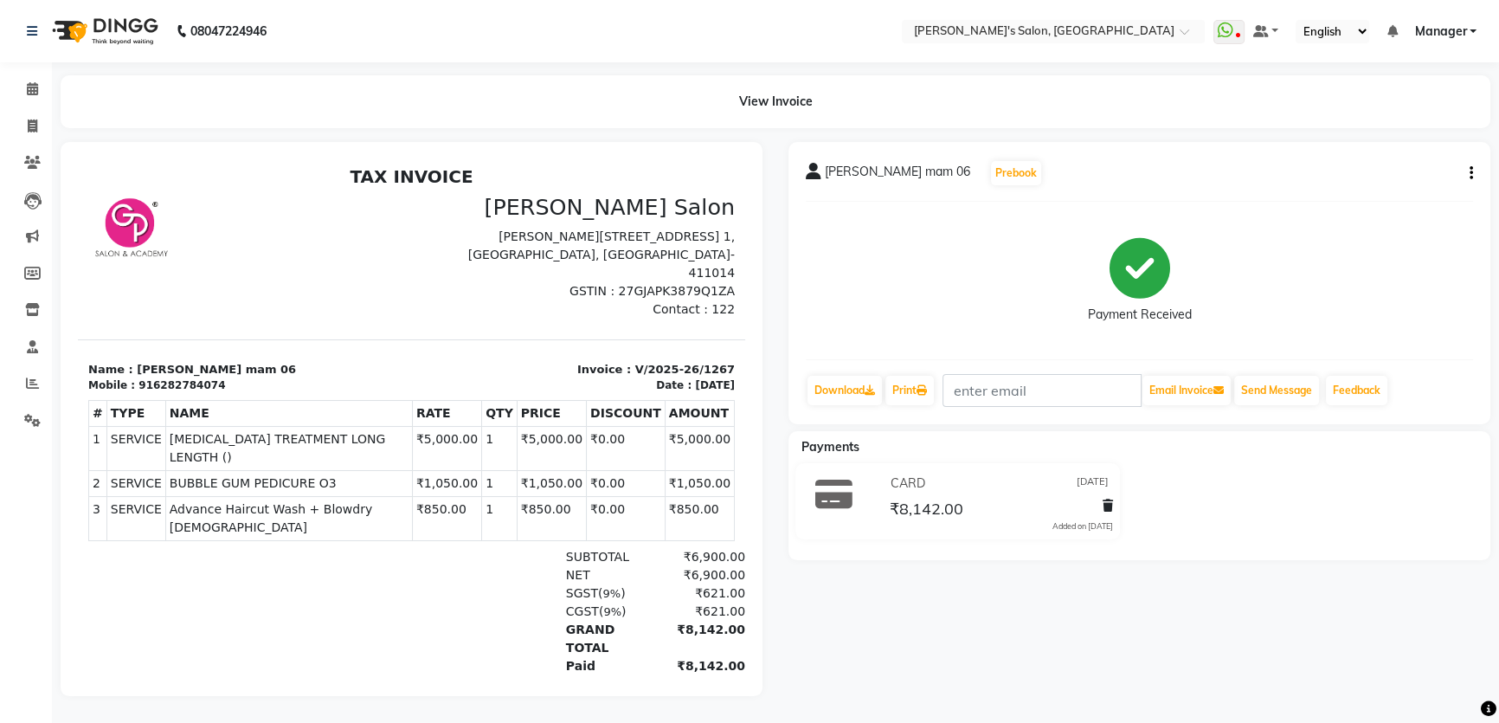
click at [1470, 173] on icon "button" at bounding box center [1471, 173] width 3 height 1
click at [1402, 190] on div "Edit Invoice" at bounding box center [1384, 194] width 119 height 22
select select "service"
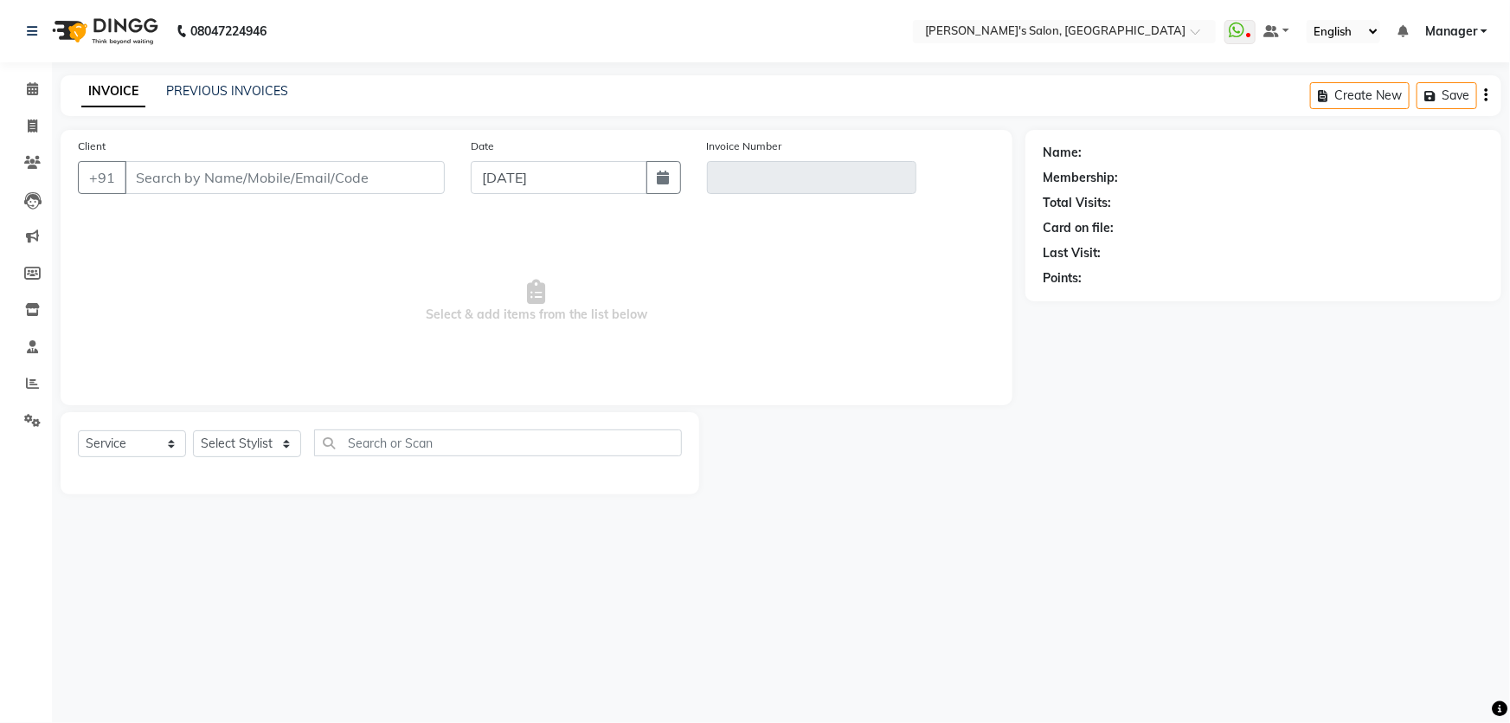
type input "6282784074"
type input "V/2025-26/1267"
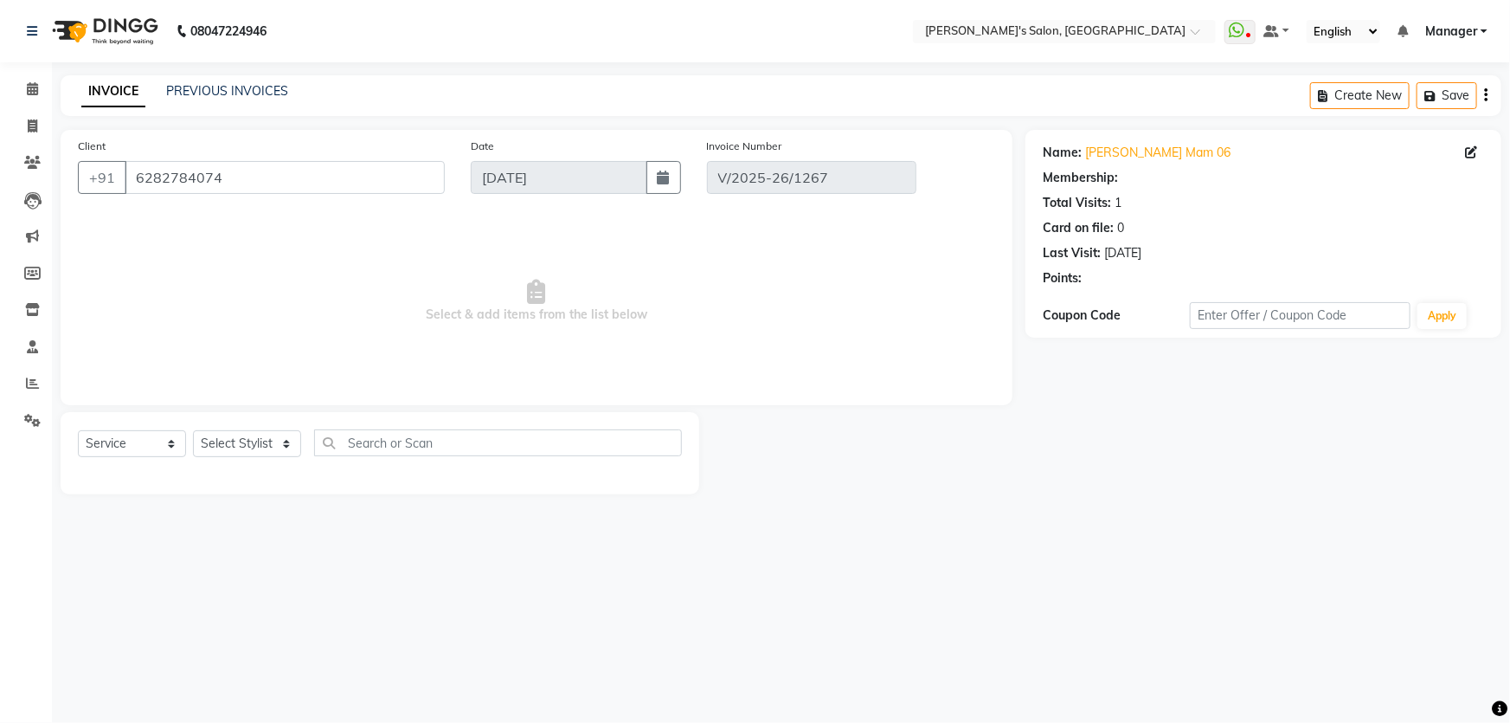
type input "[DATE]"
select select "select"
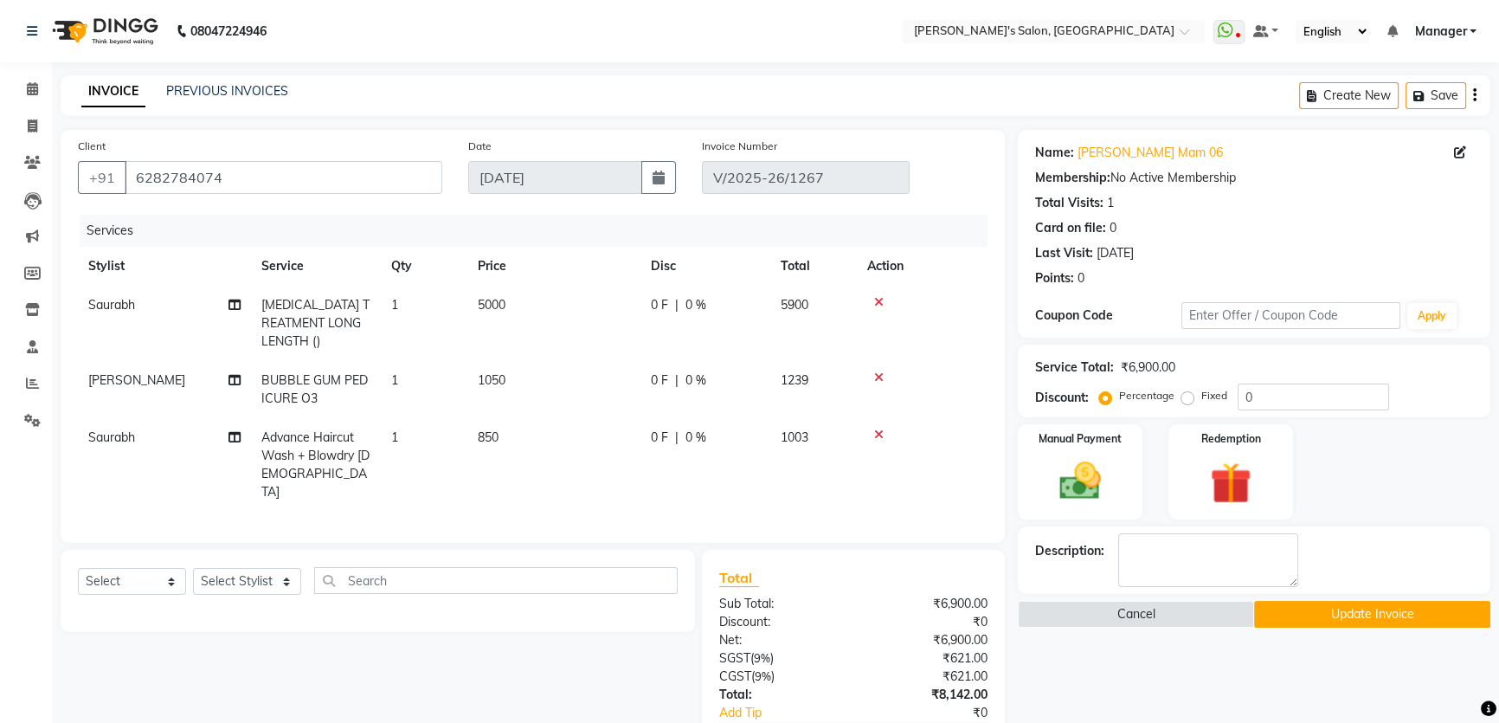
scroll to position [119, 0]
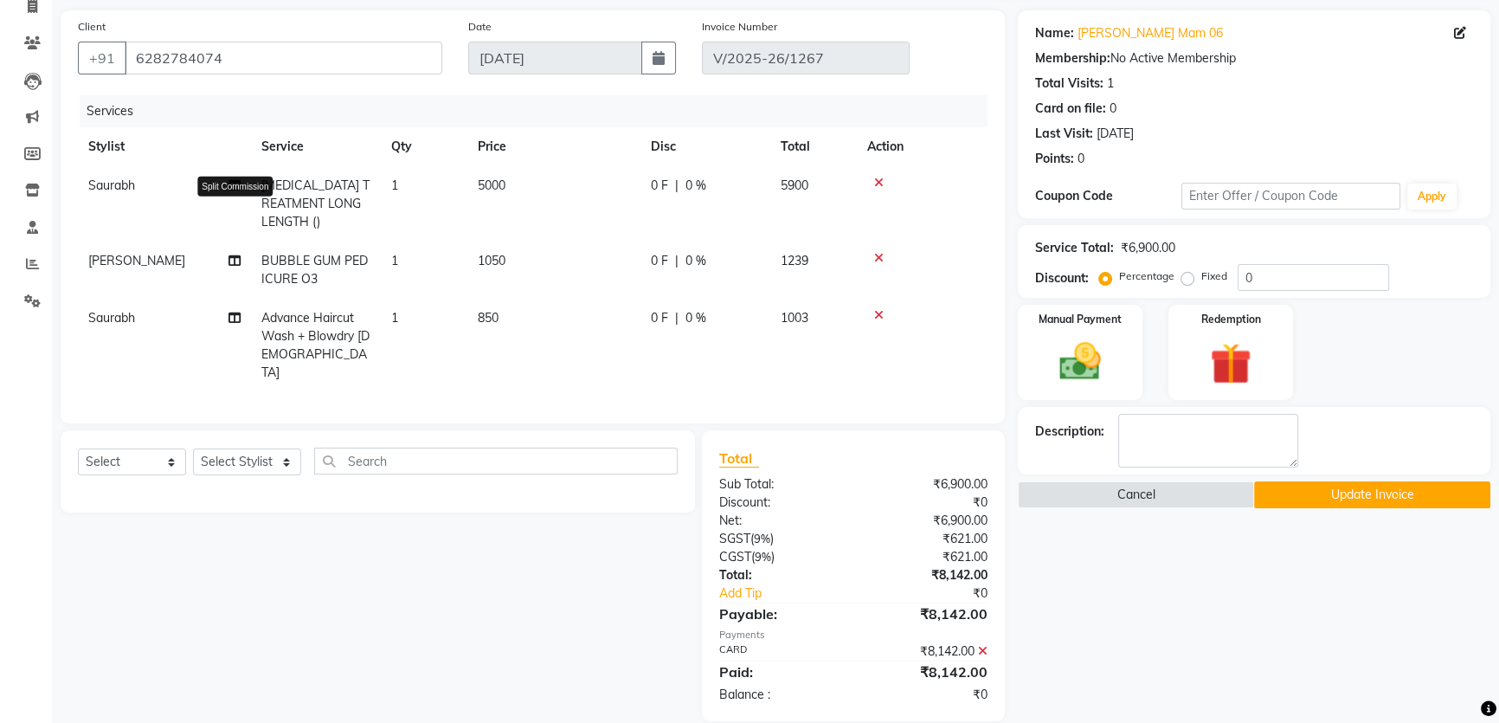
click at [231, 190] on icon at bounding box center [234, 185] width 12 height 12
select select "67670"
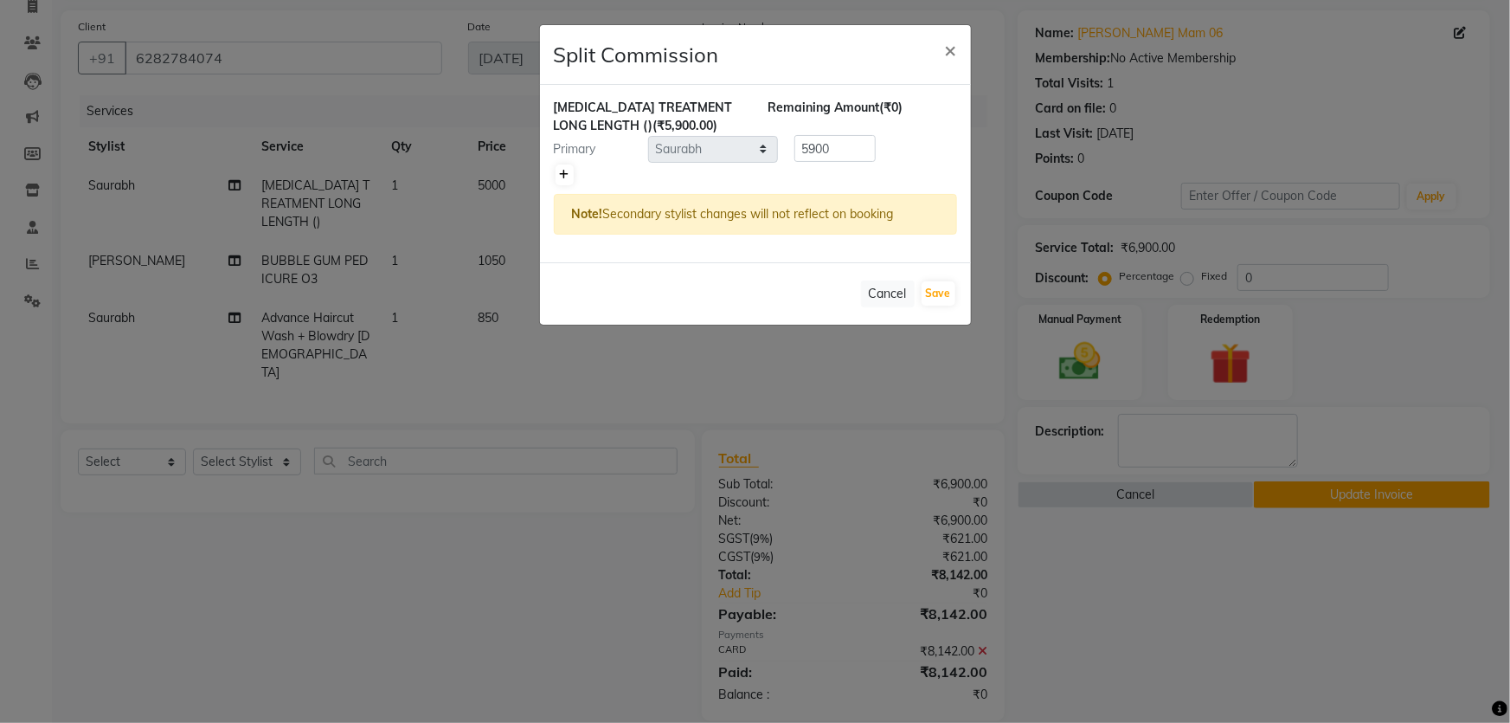
click at [560, 173] on icon at bounding box center [565, 175] width 10 height 10
type input "2950"
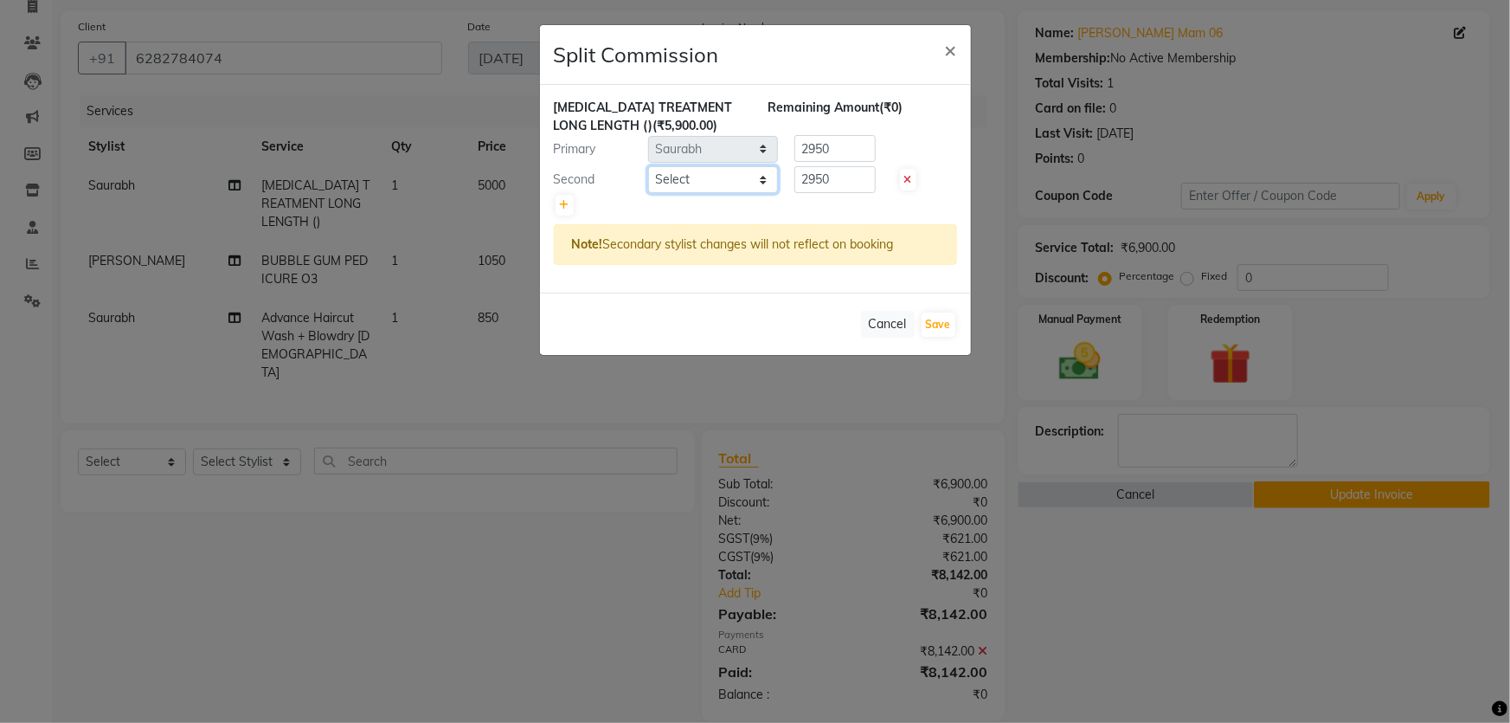
click at [762, 179] on select "Select AKASH [PERSON_NAME] Anjali Manager [PERSON_NAME] [PERSON_NAME] [PERSON_N…" at bounding box center [713, 179] width 130 height 27
select select "44199"
click at [648, 166] on select "Select AKASH [PERSON_NAME] Anjali Manager [PERSON_NAME] [PERSON_NAME] [PERSON_N…" at bounding box center [713, 179] width 130 height 27
click at [942, 320] on button "Save" at bounding box center [939, 324] width 34 height 24
select select "Select"
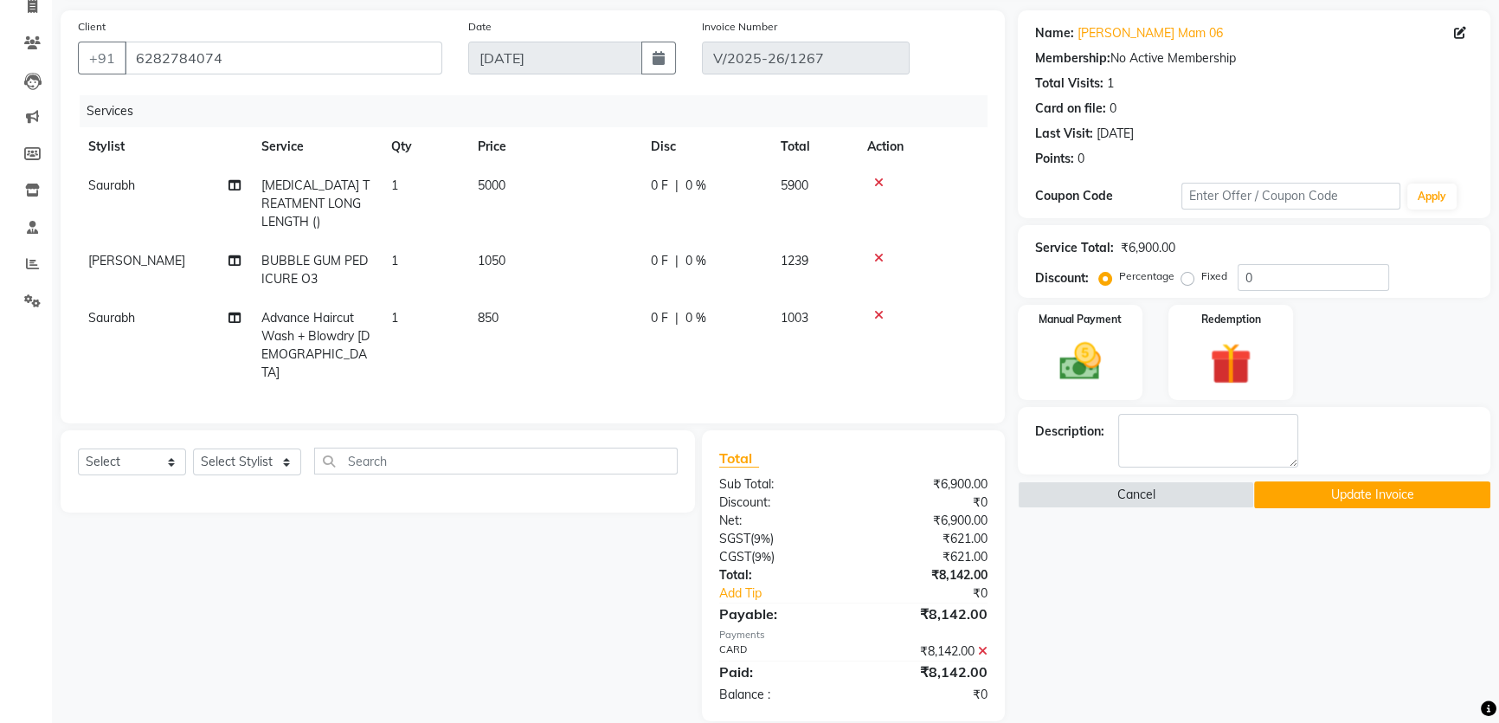
click at [1377, 492] on button "Update Invoice" at bounding box center [1372, 494] width 236 height 27
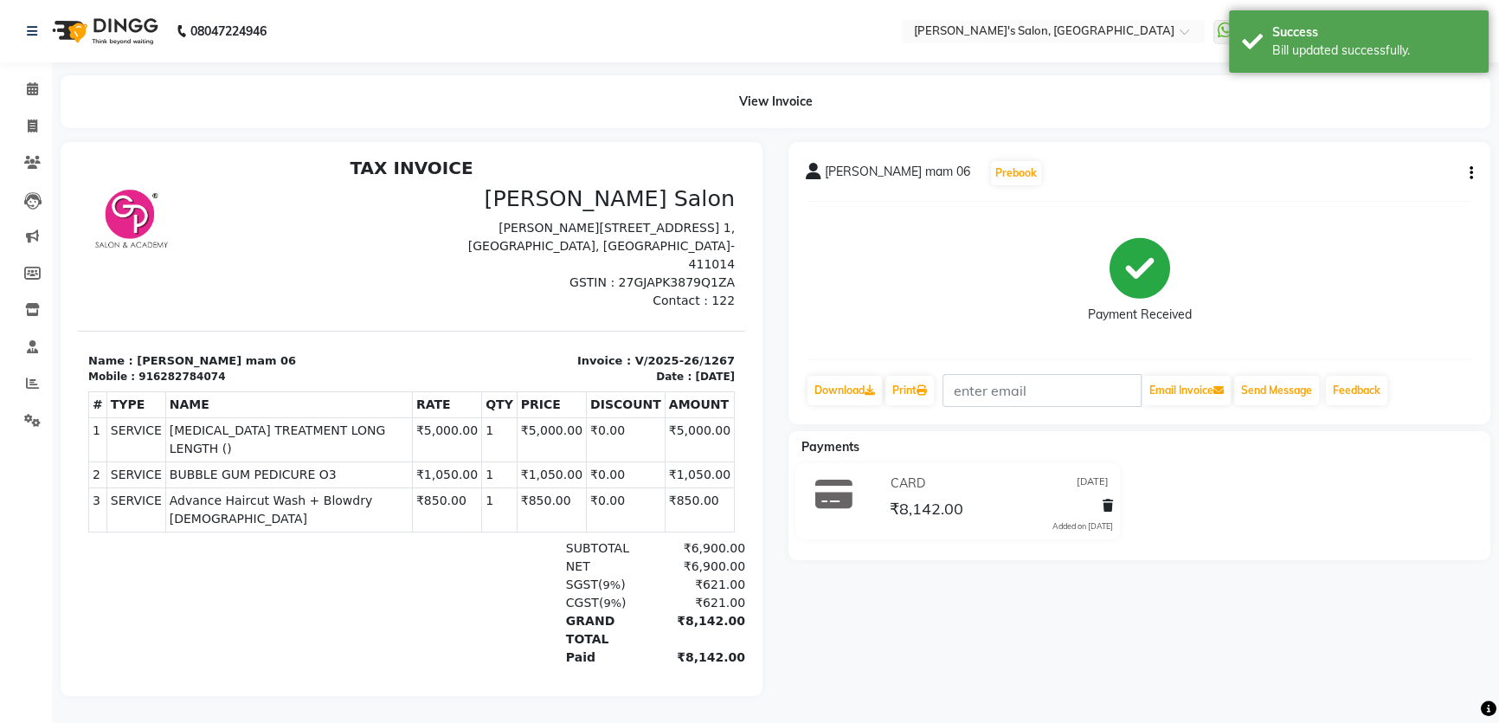
scroll to position [14, 0]
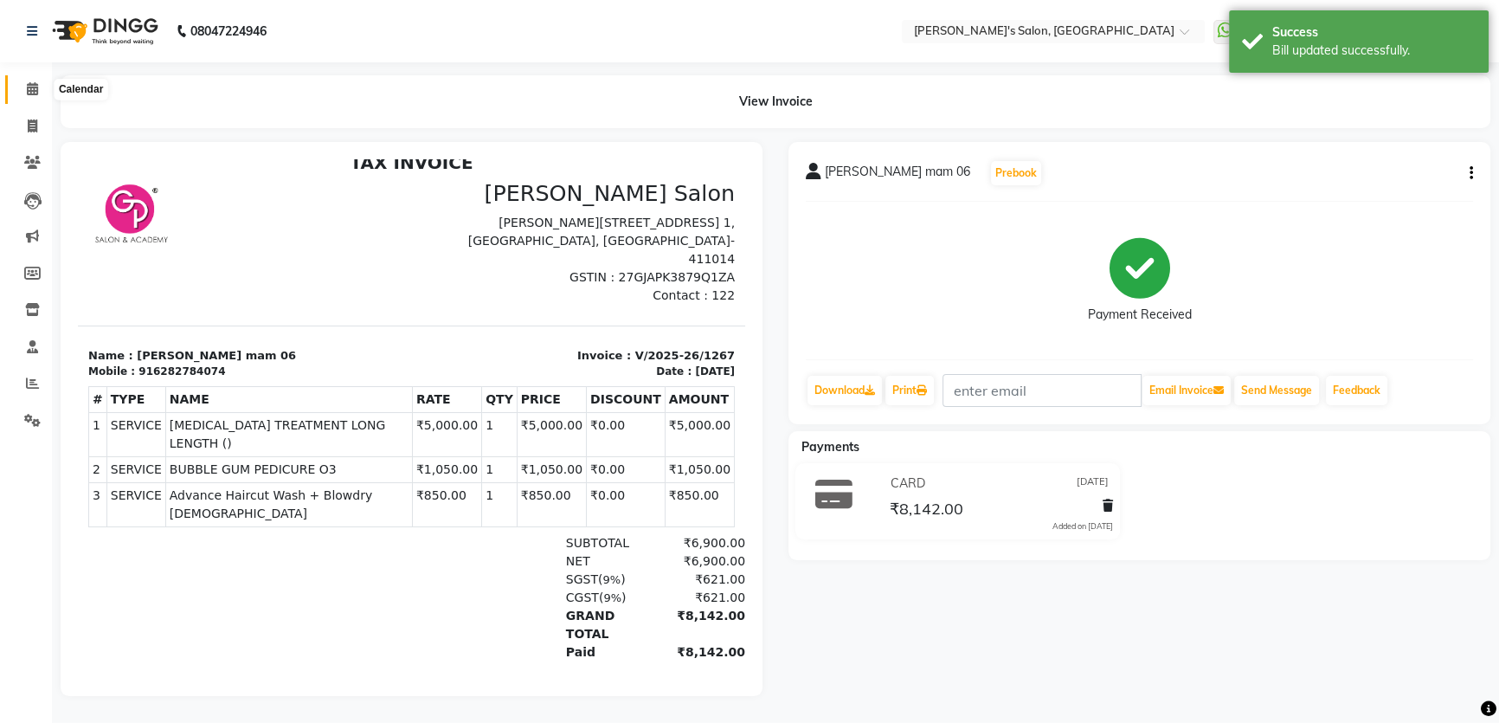
click at [29, 82] on icon at bounding box center [32, 88] width 11 height 13
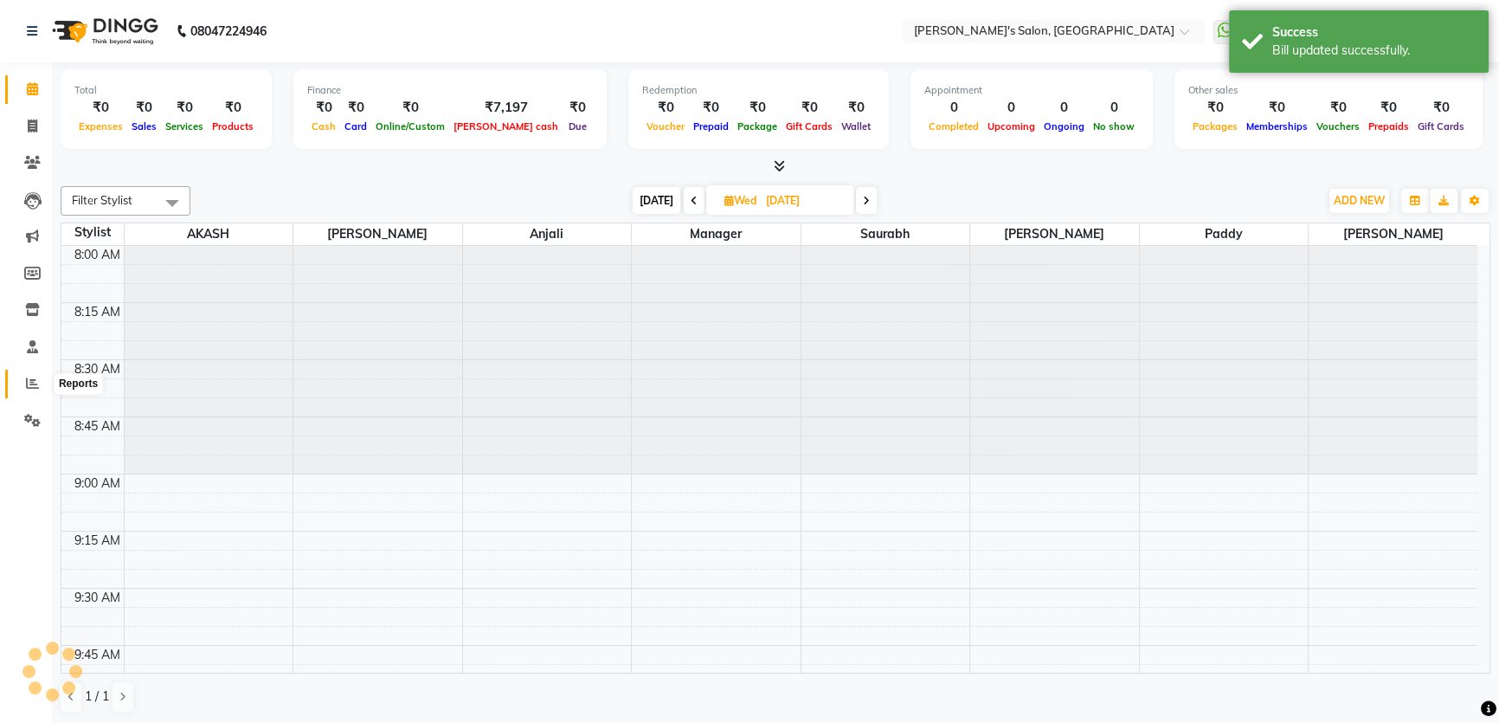
click at [34, 380] on icon at bounding box center [32, 382] width 13 height 13
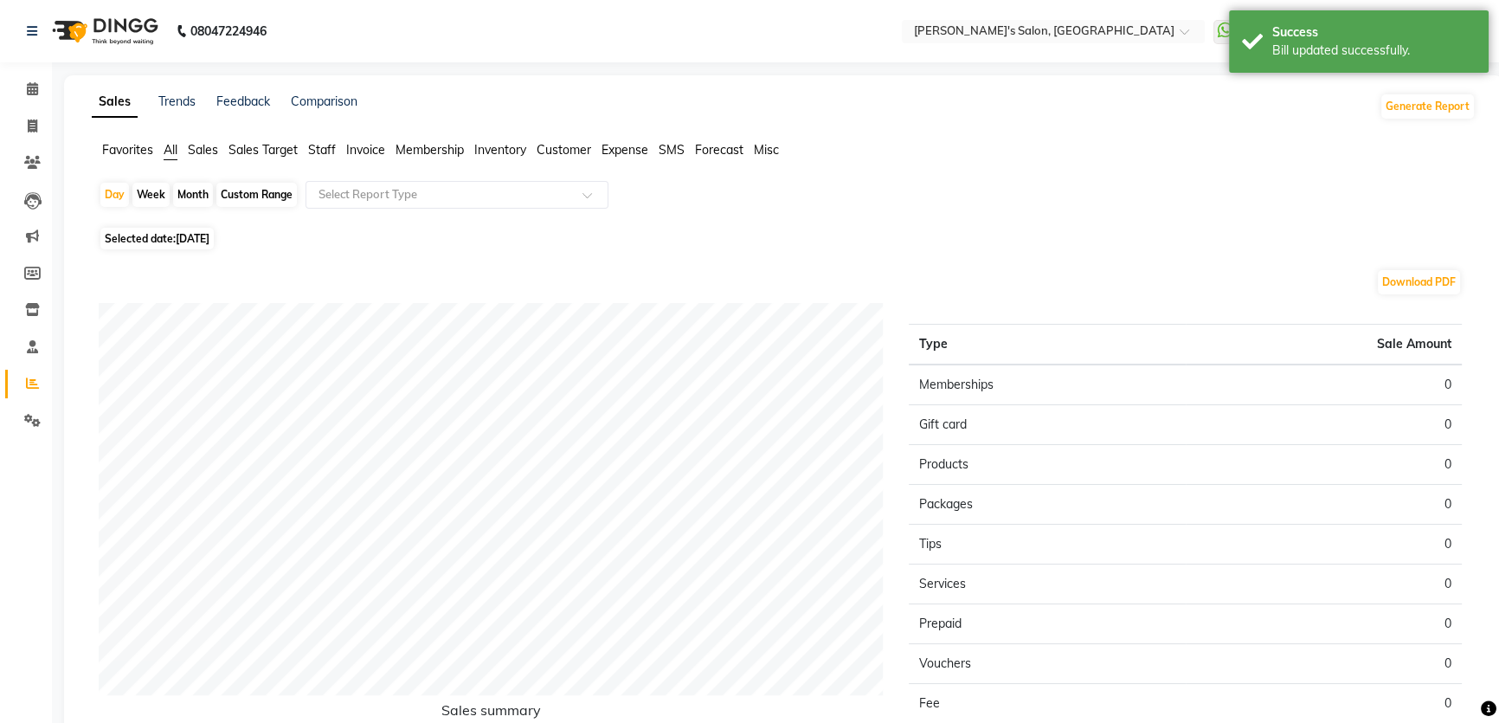
click at [201, 242] on span "[DATE]" at bounding box center [193, 238] width 34 height 13
select select "9"
select select "2025"
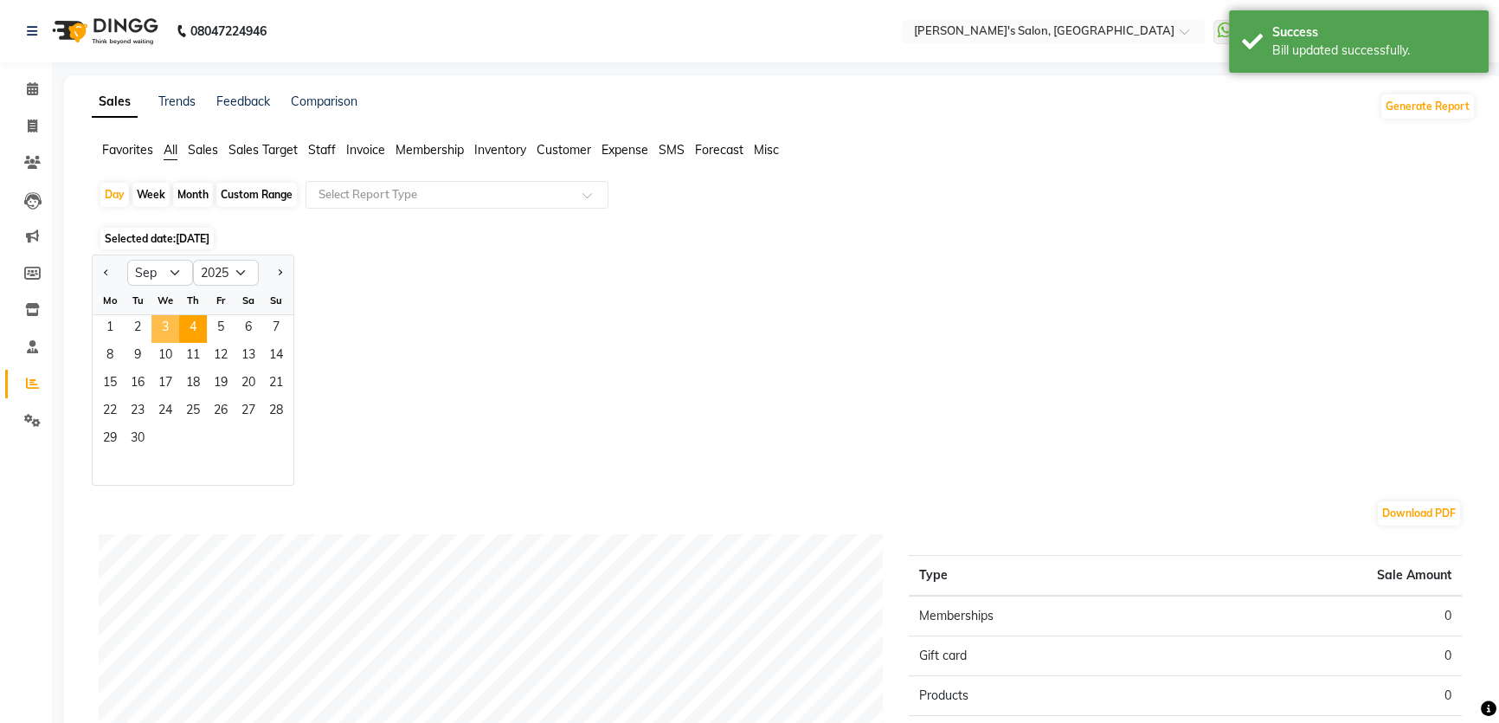
click at [158, 319] on span "3" at bounding box center [165, 329] width 28 height 28
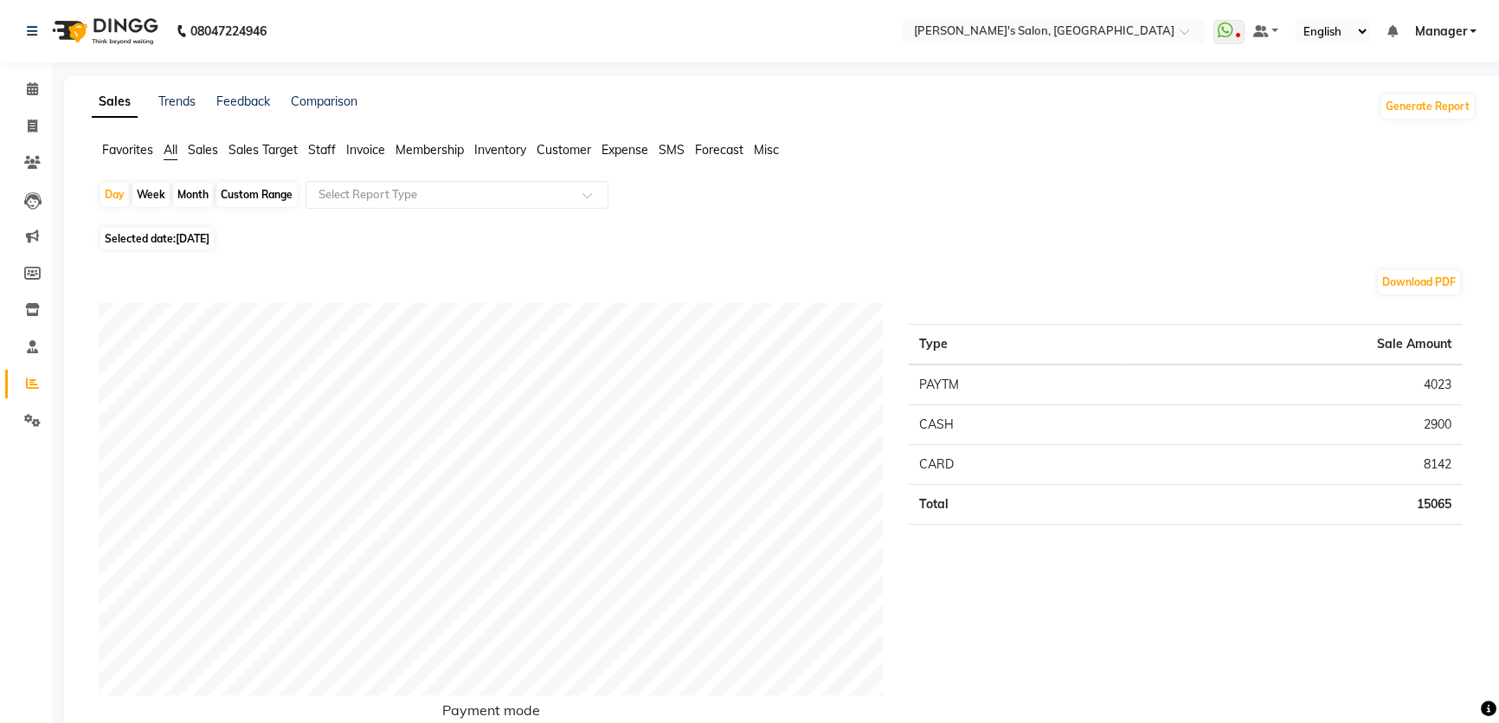
click at [196, 237] on span "[DATE]" at bounding box center [193, 238] width 34 height 13
select select "9"
select select "2025"
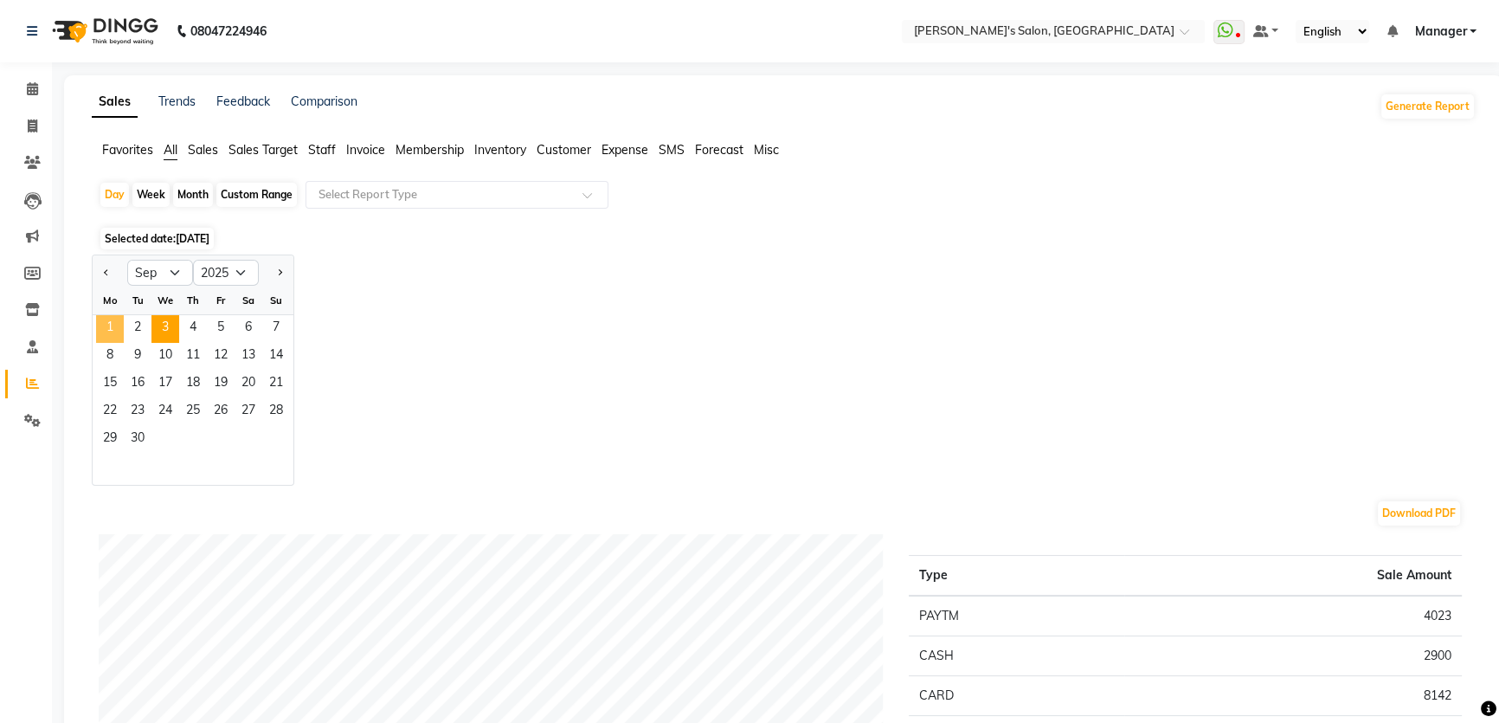
click at [106, 320] on span "1" at bounding box center [110, 329] width 28 height 28
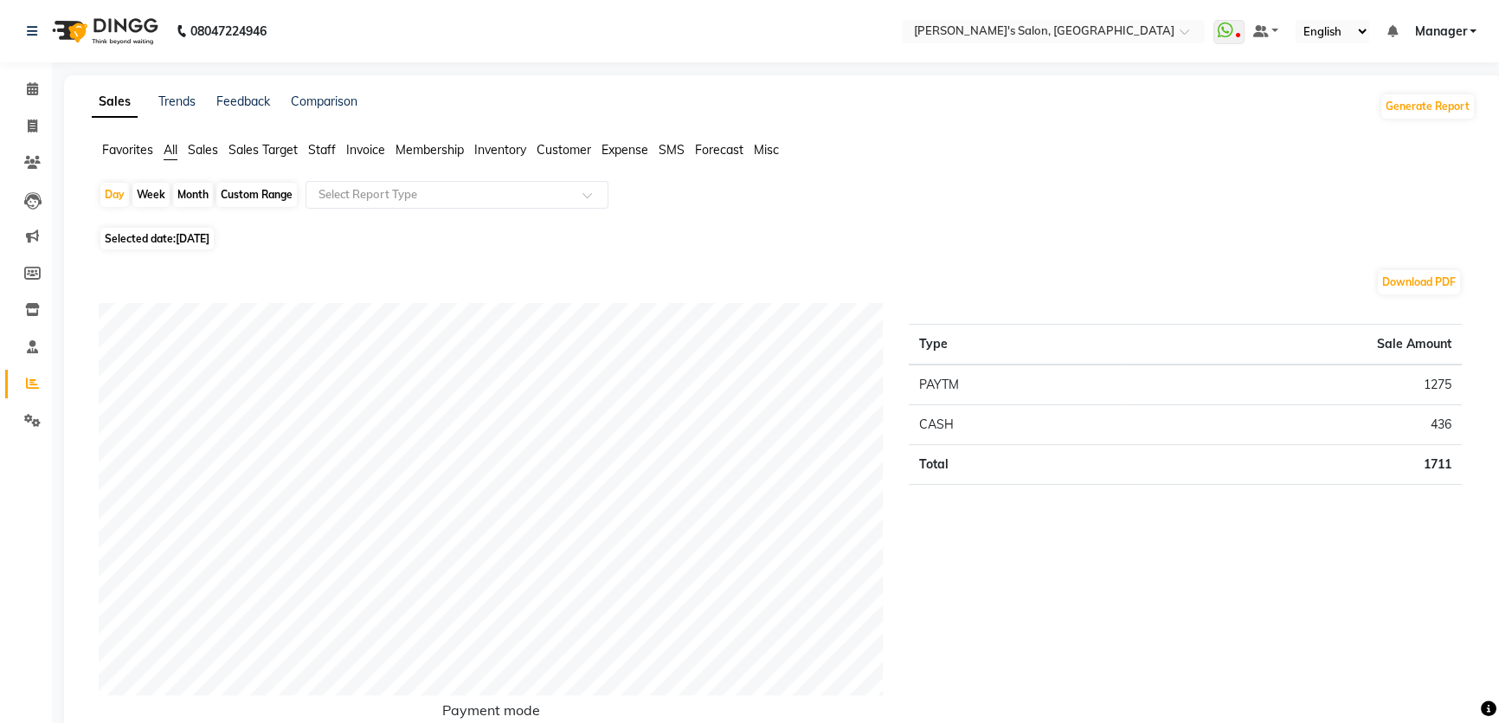
click at [190, 199] on div "Month" at bounding box center [193, 195] width 40 height 24
select select "9"
select select "2025"
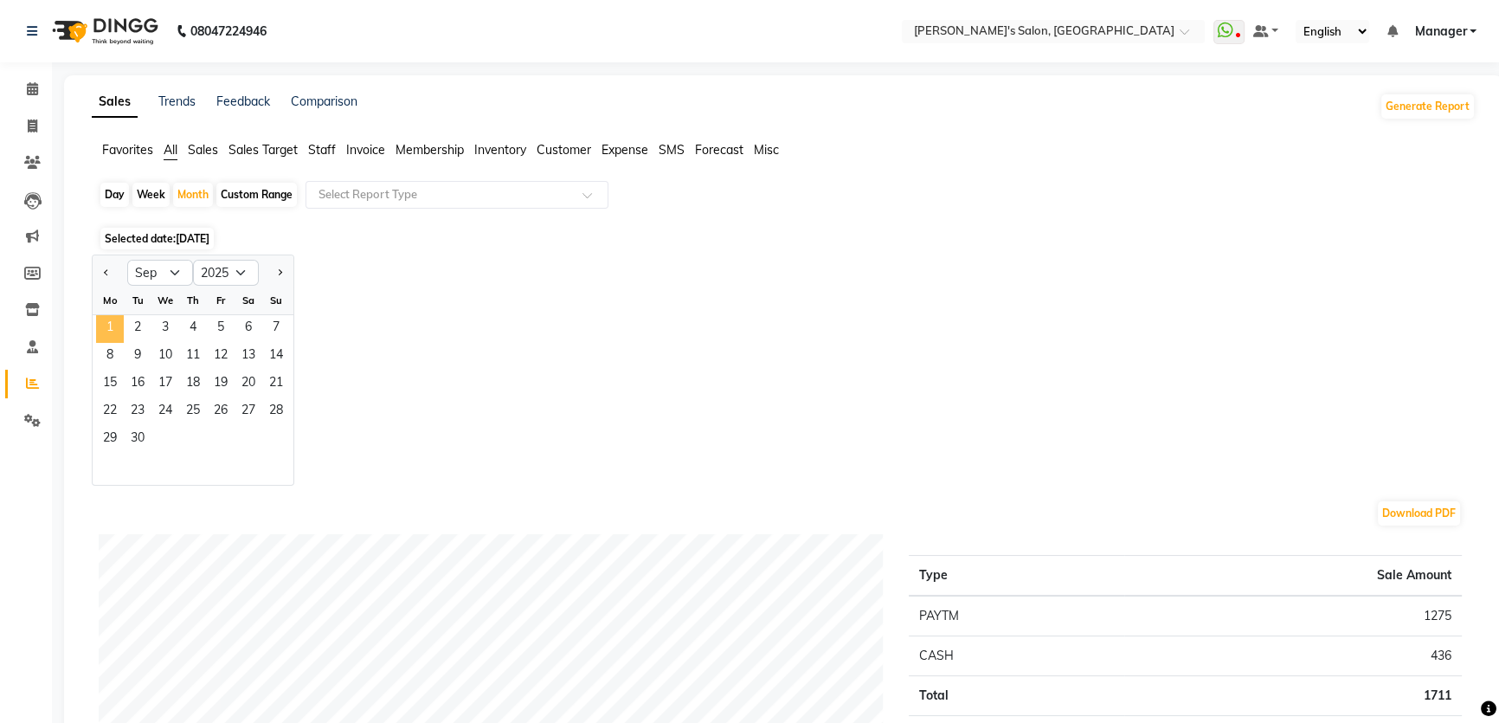
click at [104, 330] on span "1" at bounding box center [110, 329] width 28 height 28
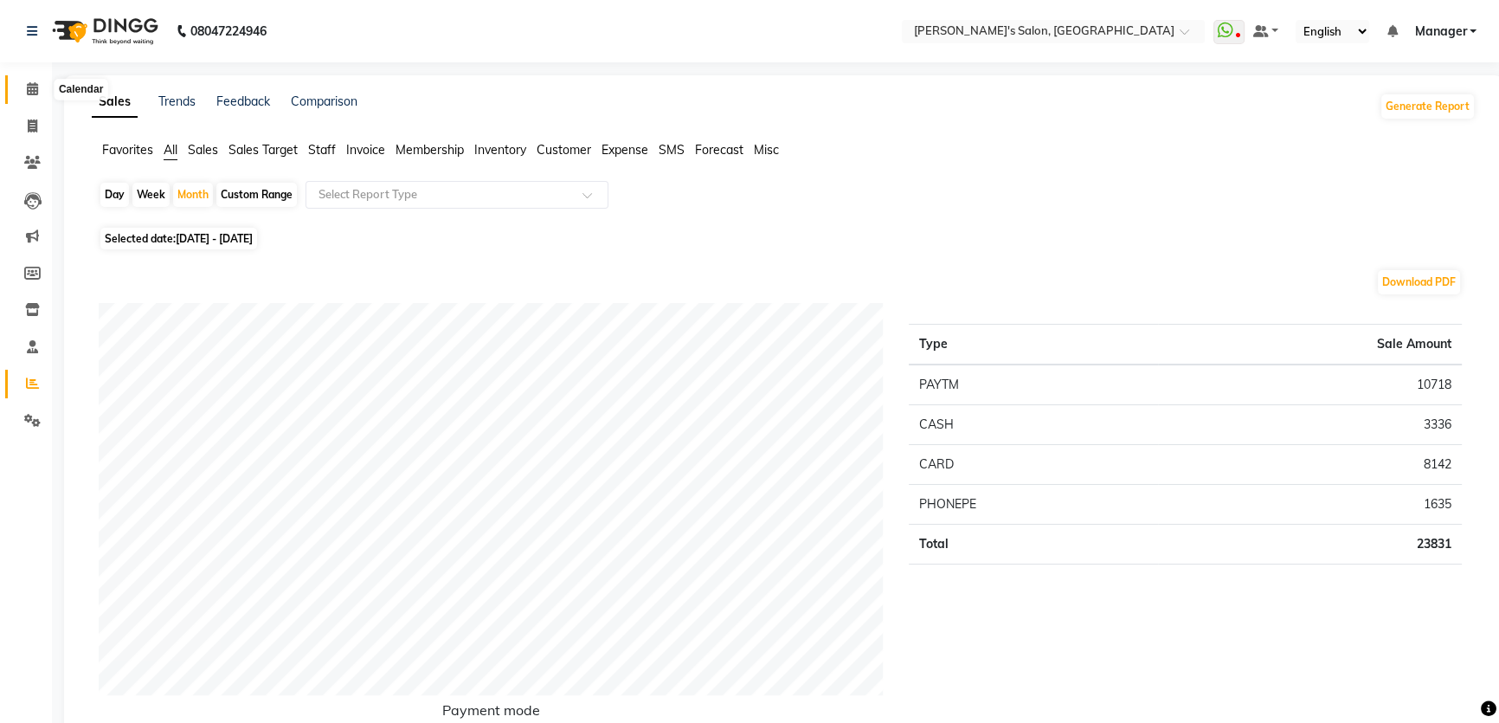
click at [25, 86] on span at bounding box center [32, 90] width 30 height 20
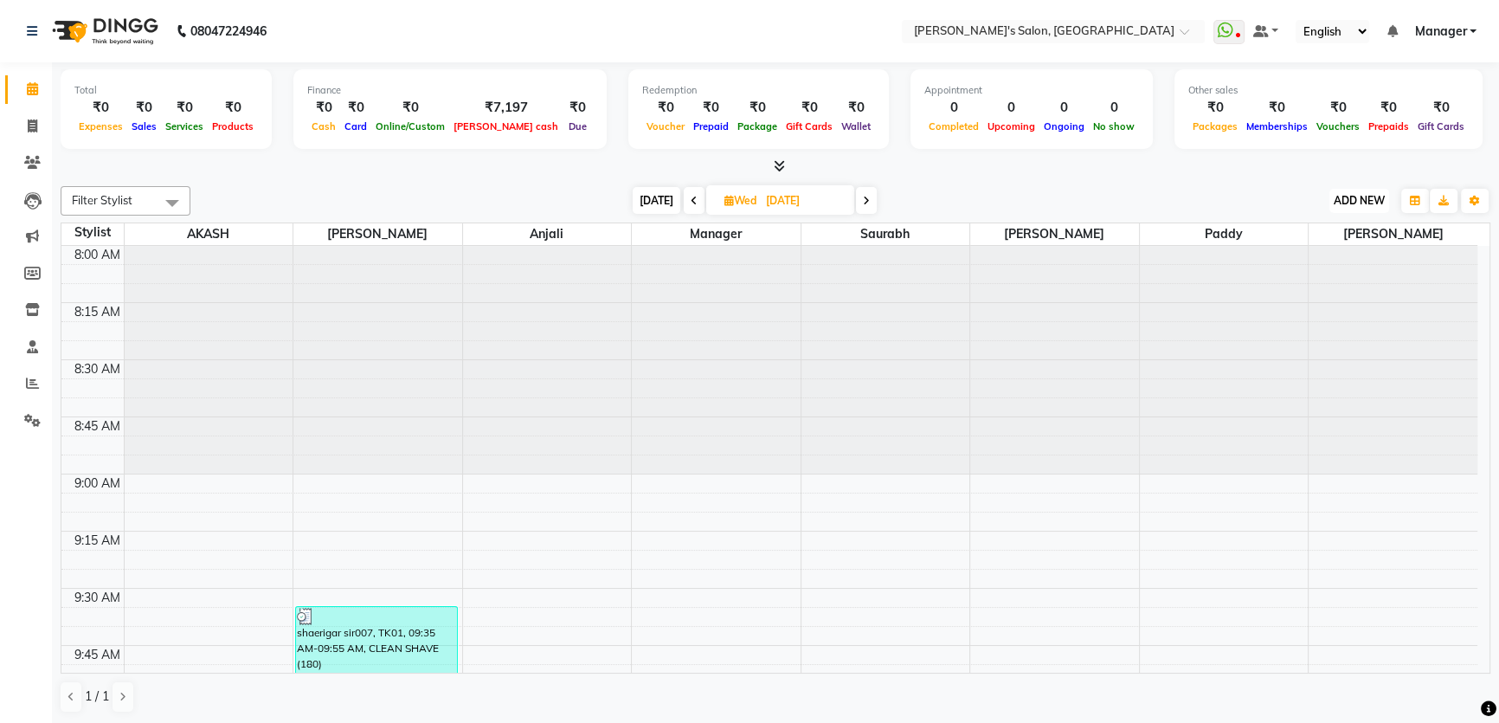
click at [1362, 201] on span "ADD NEW" at bounding box center [1359, 200] width 51 height 13
click at [1313, 238] on button "Add Appointment" at bounding box center [1320, 233] width 137 height 23
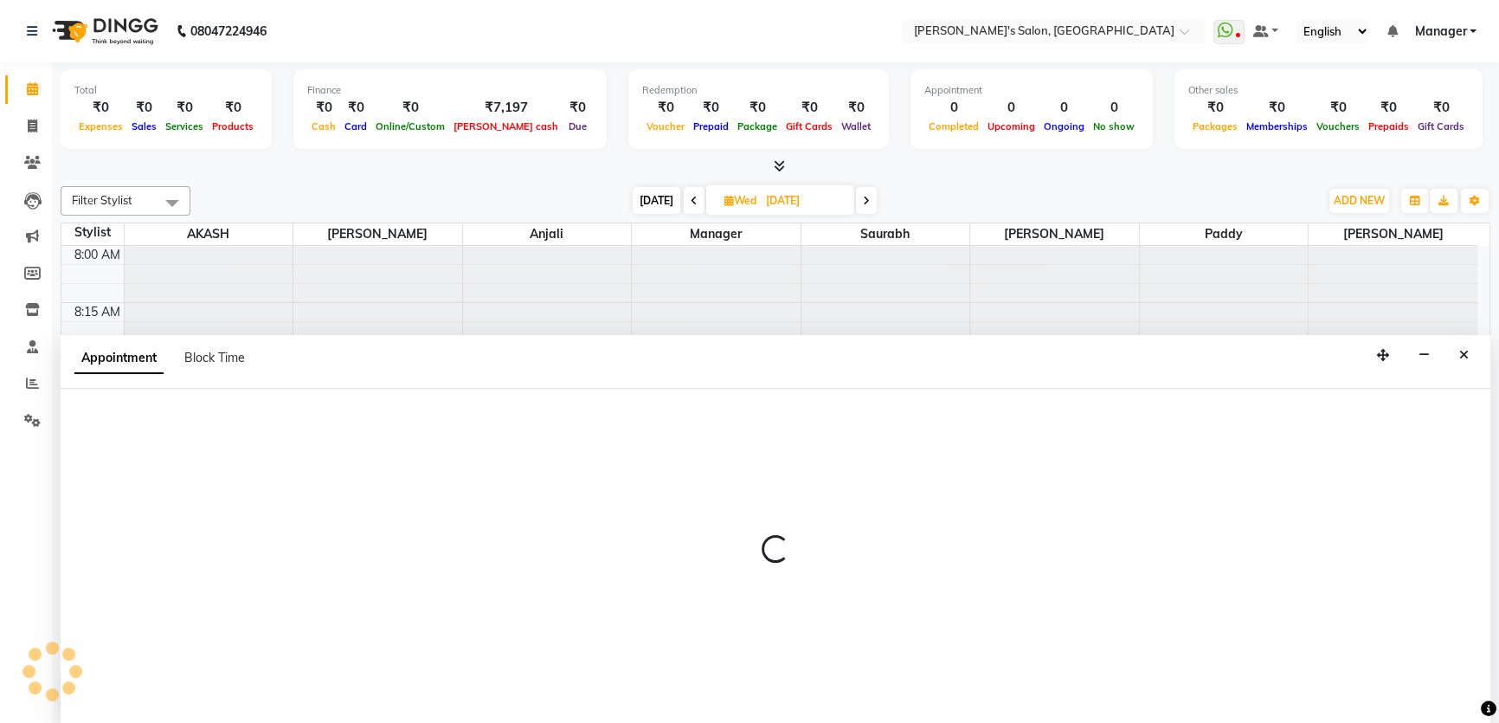
select select "tentative"
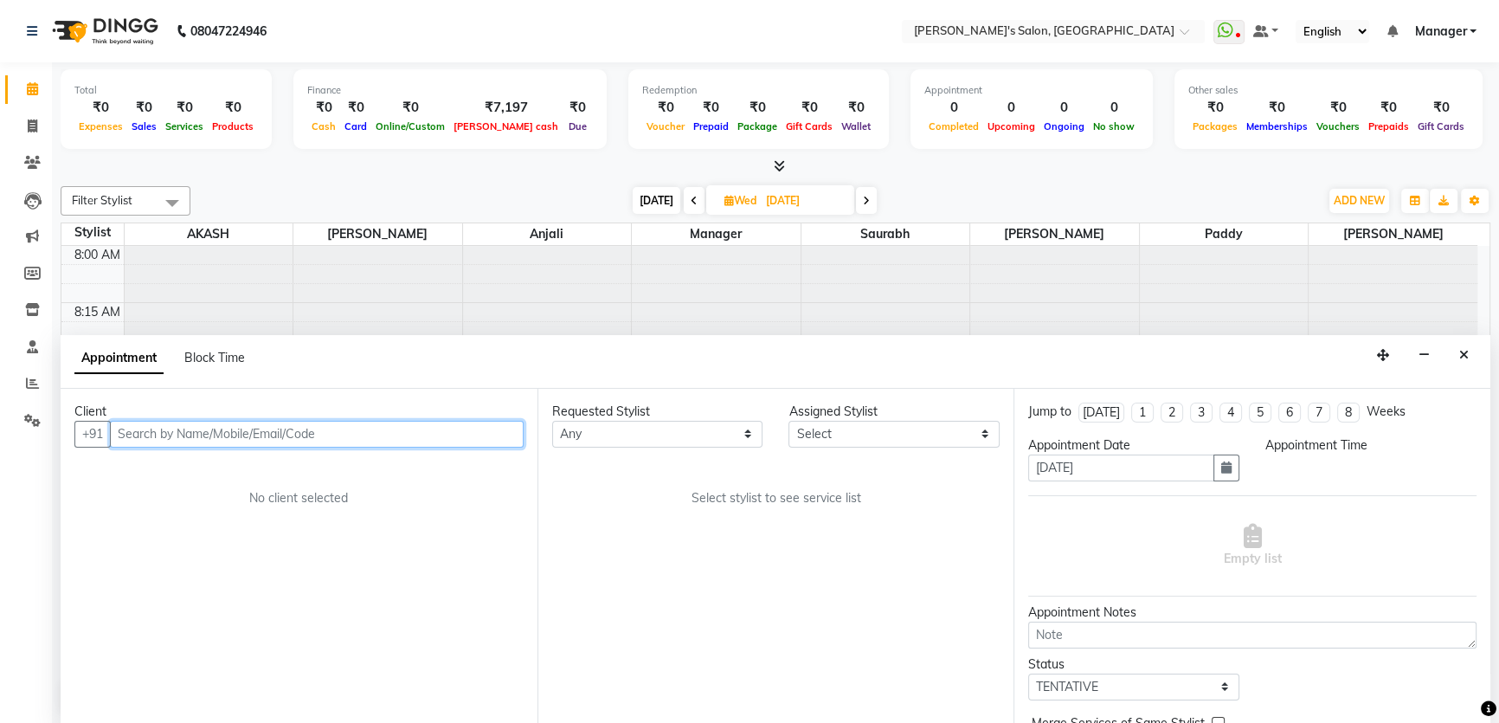
select select "540"
click at [216, 441] on input "text" at bounding box center [317, 434] width 414 height 27
type input "9686783239"
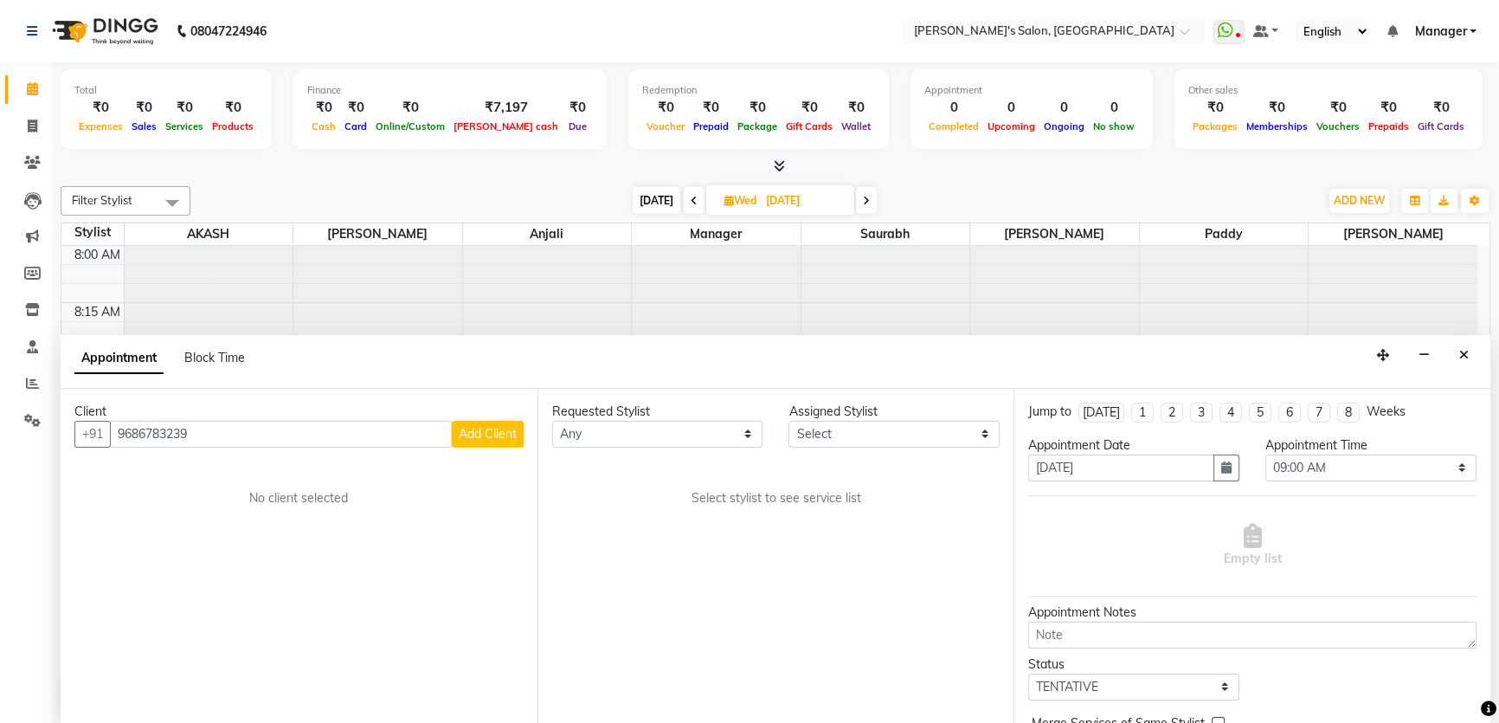
click at [505, 429] on span "Add Client" at bounding box center [488, 434] width 58 height 16
select select "22"
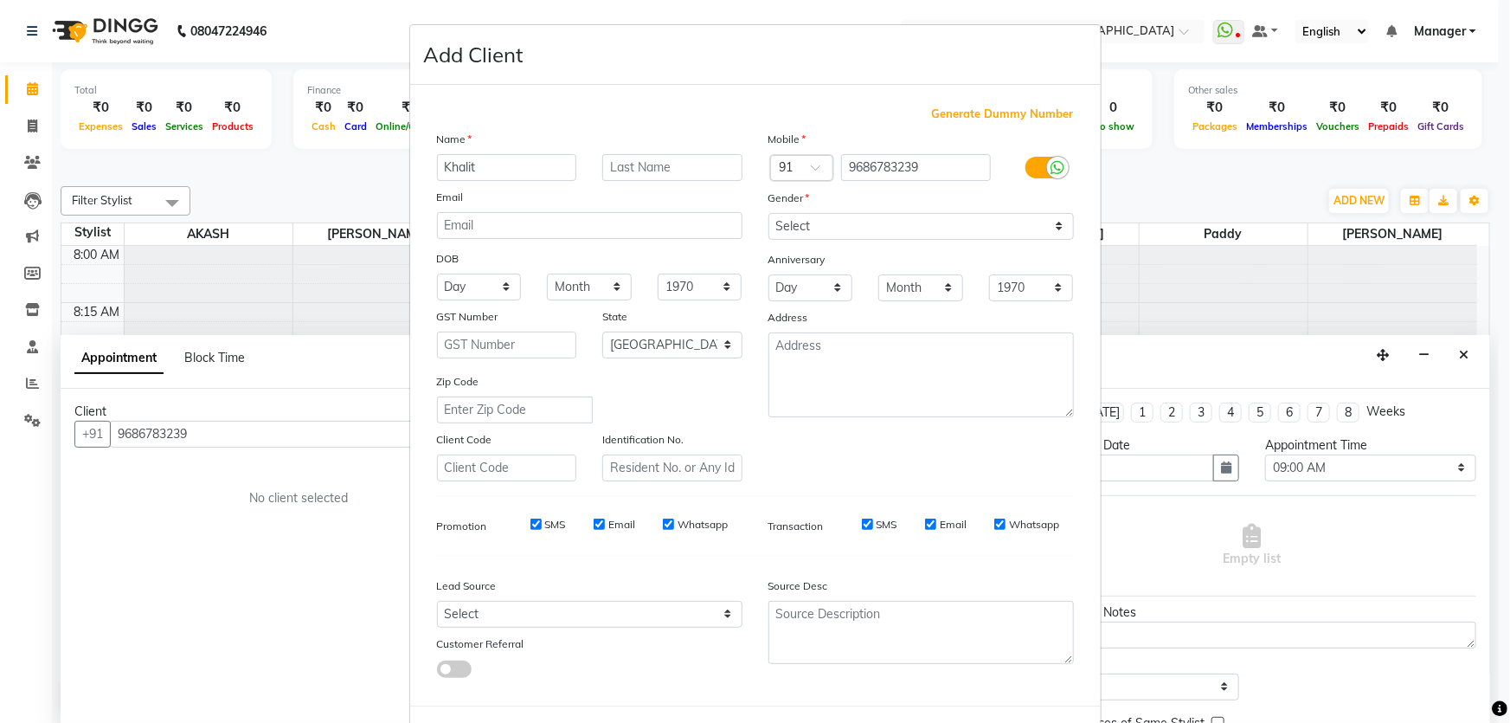
type input "Khalit"
drag, startPoint x: 659, startPoint y: 164, endPoint x: 645, endPoint y: 159, distance: 14.5
click at [659, 164] on input "text" at bounding box center [672, 167] width 140 height 27
type input "sir 06"
click at [820, 226] on select "Select [DEMOGRAPHIC_DATA] [DEMOGRAPHIC_DATA] Other Prefer Not To Say" at bounding box center [922, 226] width 306 height 27
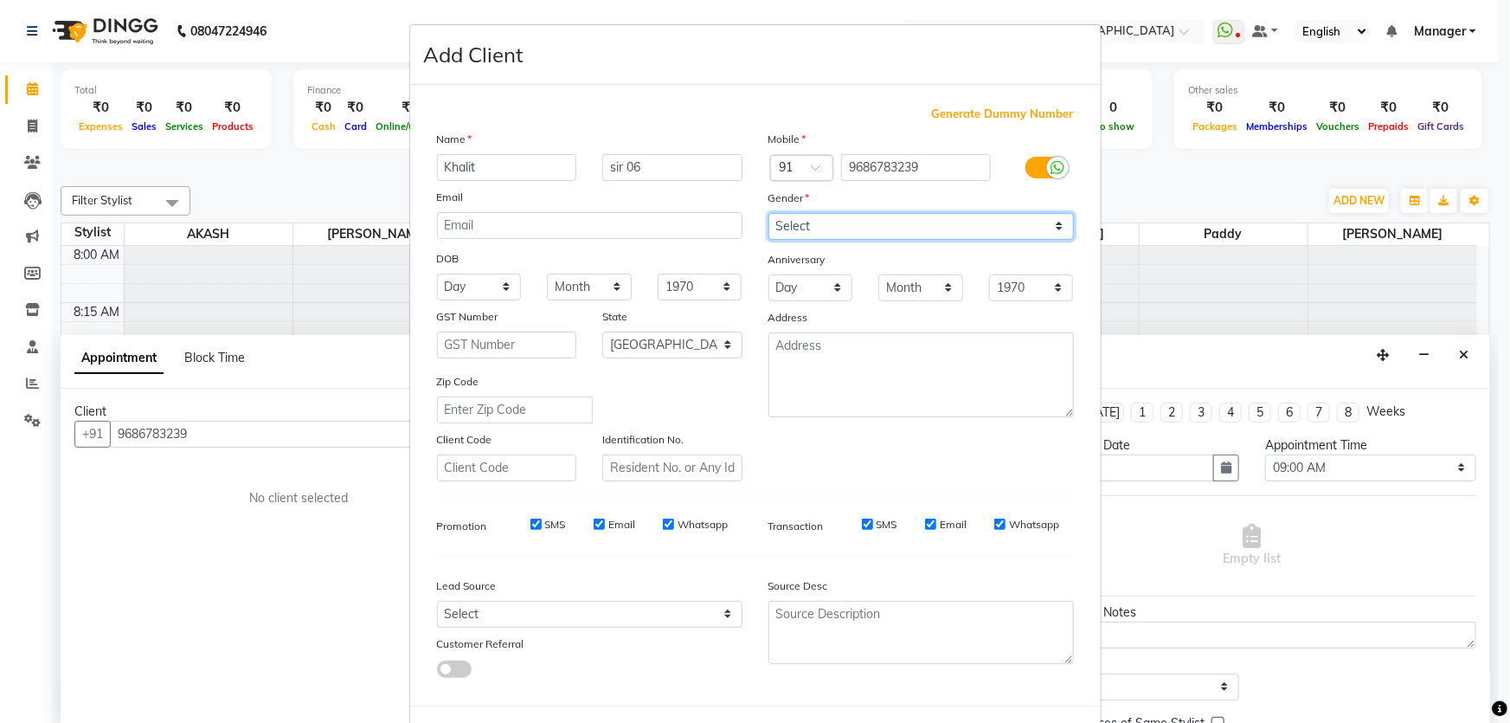
select select "[DEMOGRAPHIC_DATA]"
click at [769, 213] on select "Select [DEMOGRAPHIC_DATA] [DEMOGRAPHIC_DATA] Other Prefer Not To Say" at bounding box center [922, 226] width 306 height 27
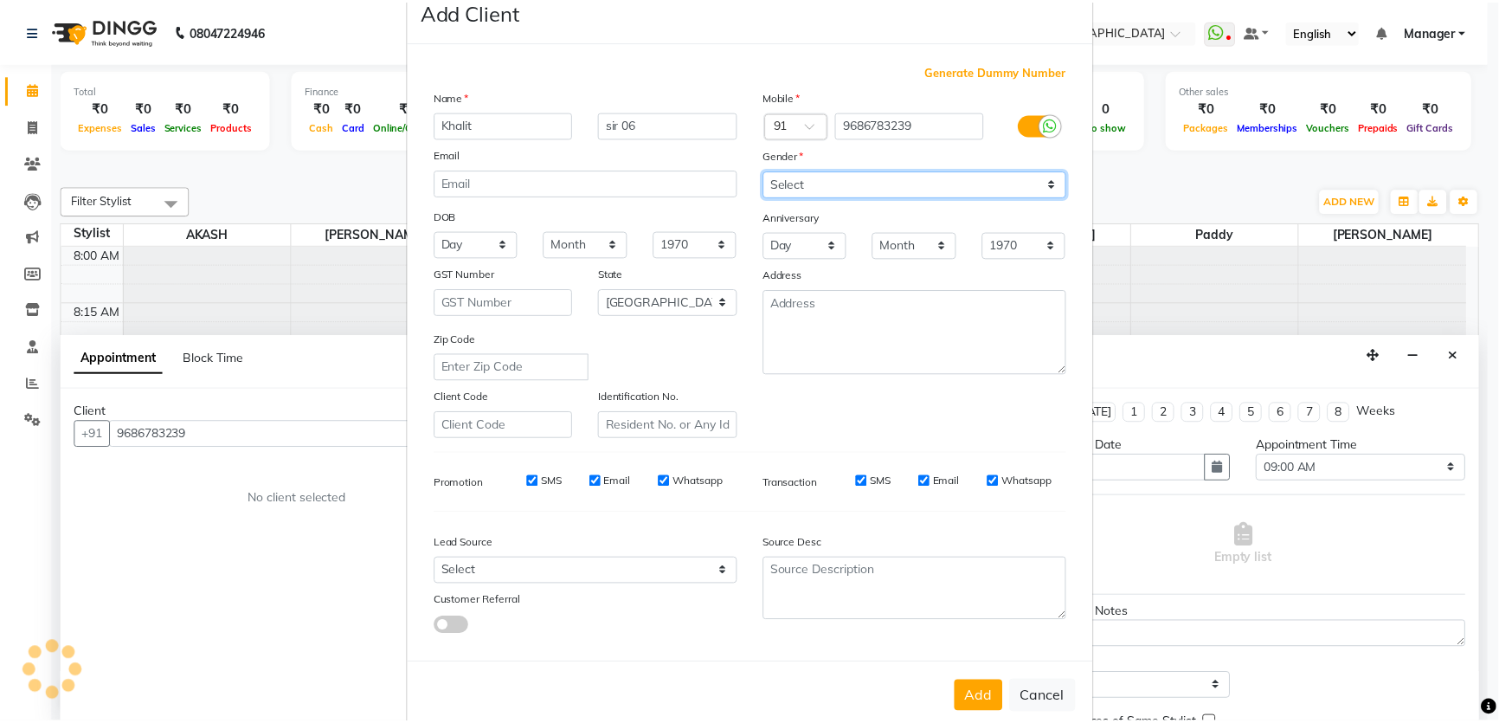
scroll to position [80, 0]
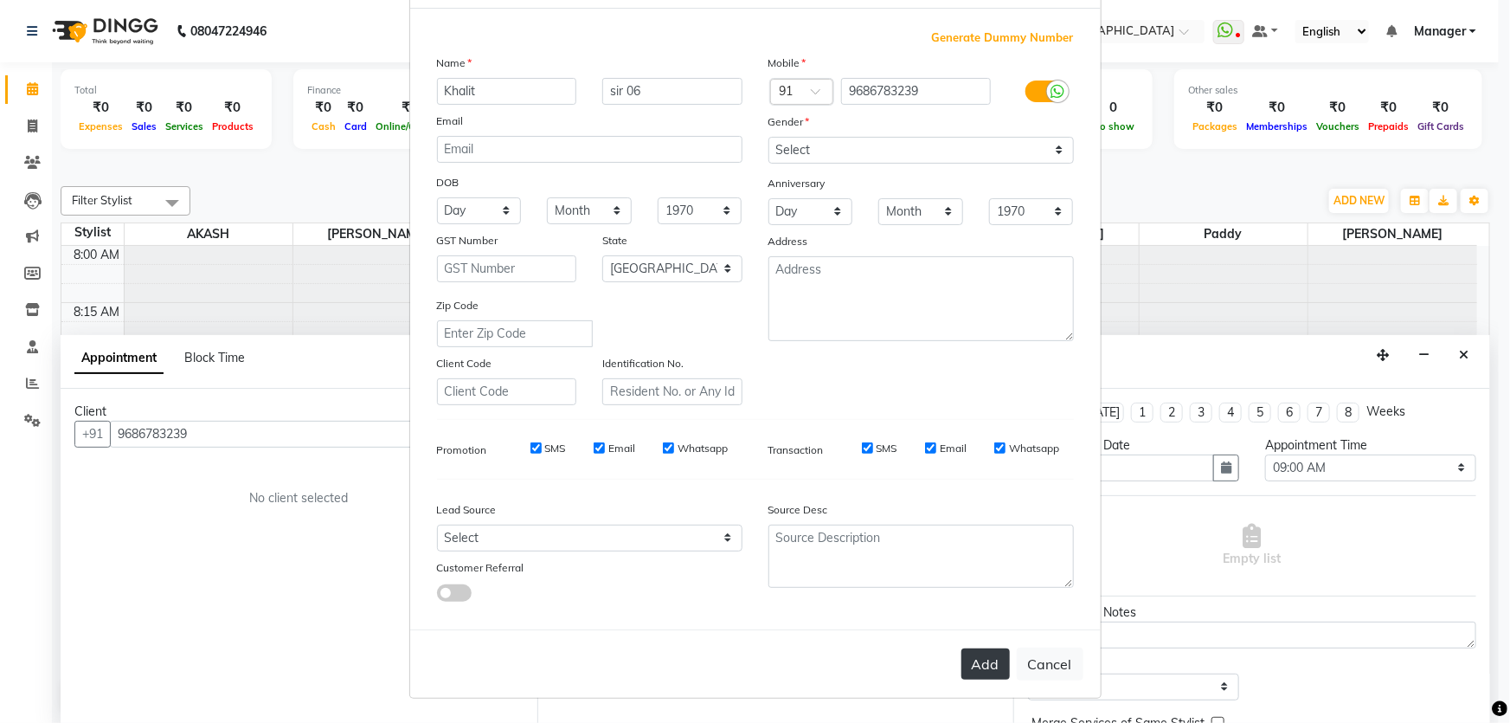
click at [976, 667] on button "Add" at bounding box center [986, 663] width 48 height 31
select select
select select "null"
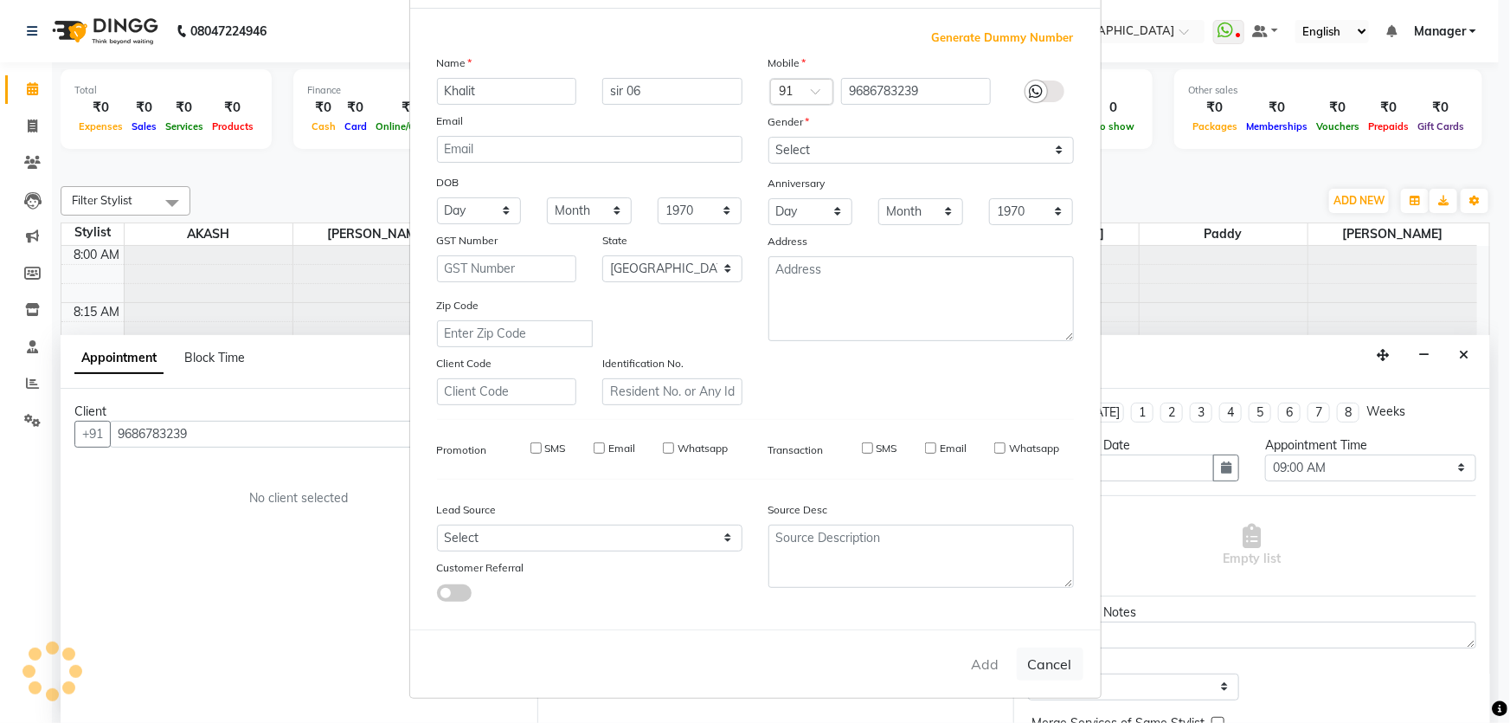
select select
checkbox input "false"
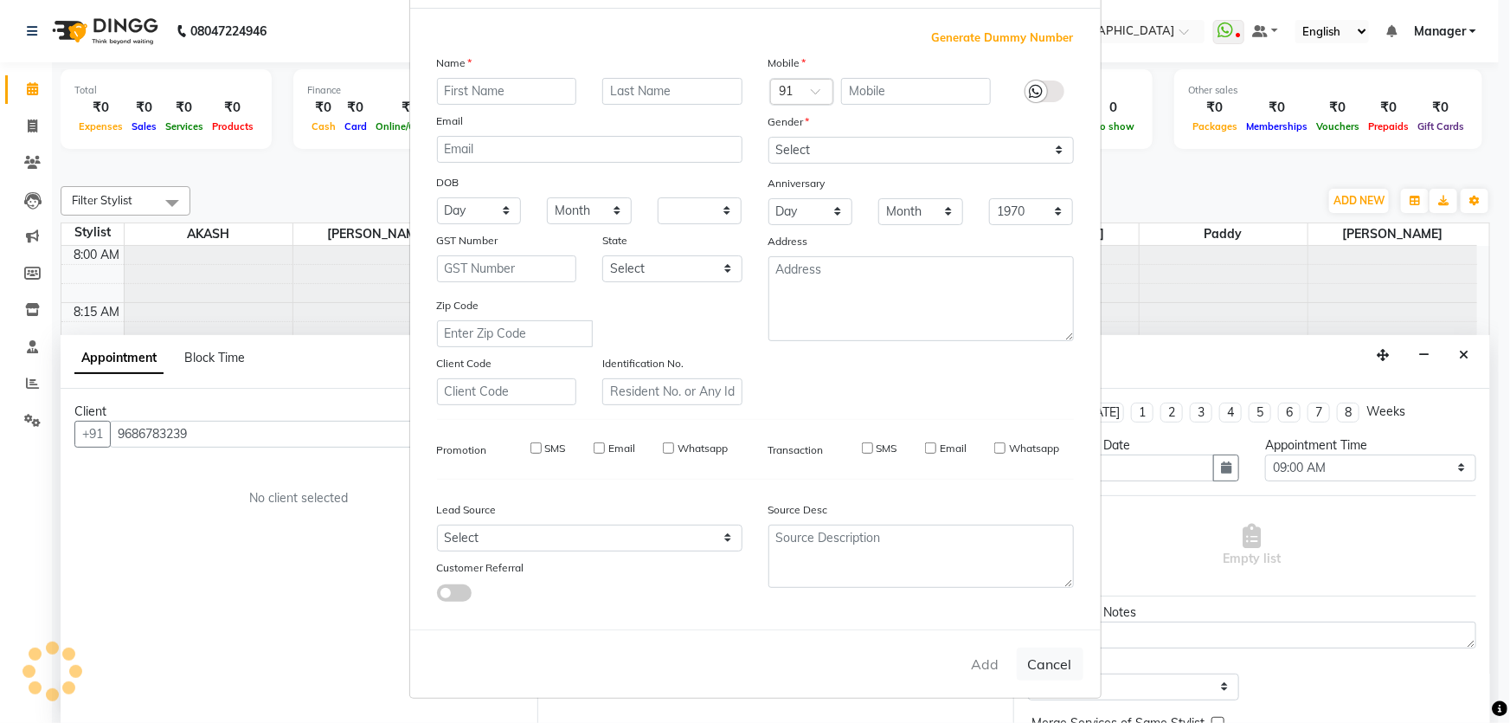
checkbox input "false"
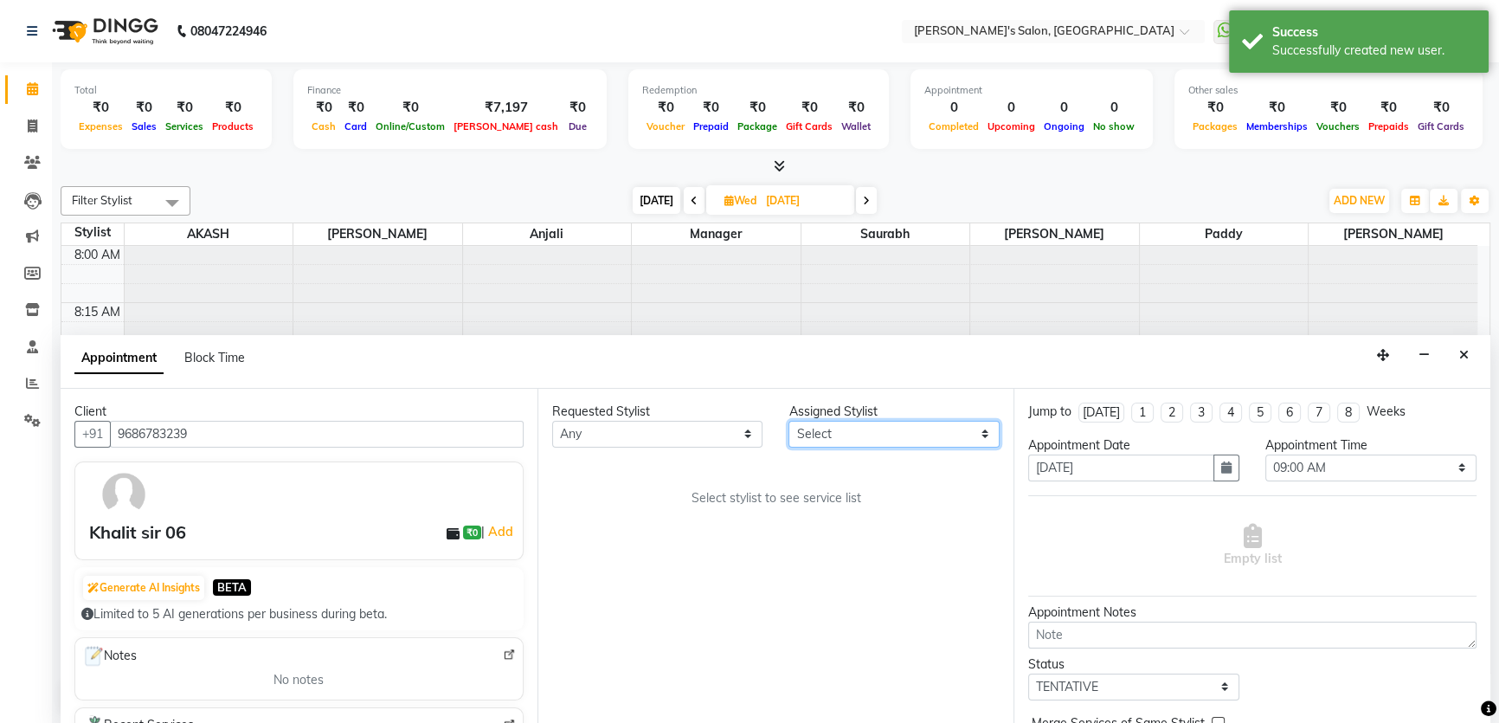
click at [938, 433] on select "Select AKASH [PERSON_NAME] Anjali Manager [PERSON_NAME] [PERSON_NAME]" at bounding box center [893, 434] width 211 height 27
select select "63835"
click at [788, 421] on select "Select AKASH [PERSON_NAME] Anjali Manager [PERSON_NAME] [PERSON_NAME]" at bounding box center [893, 434] width 211 height 27
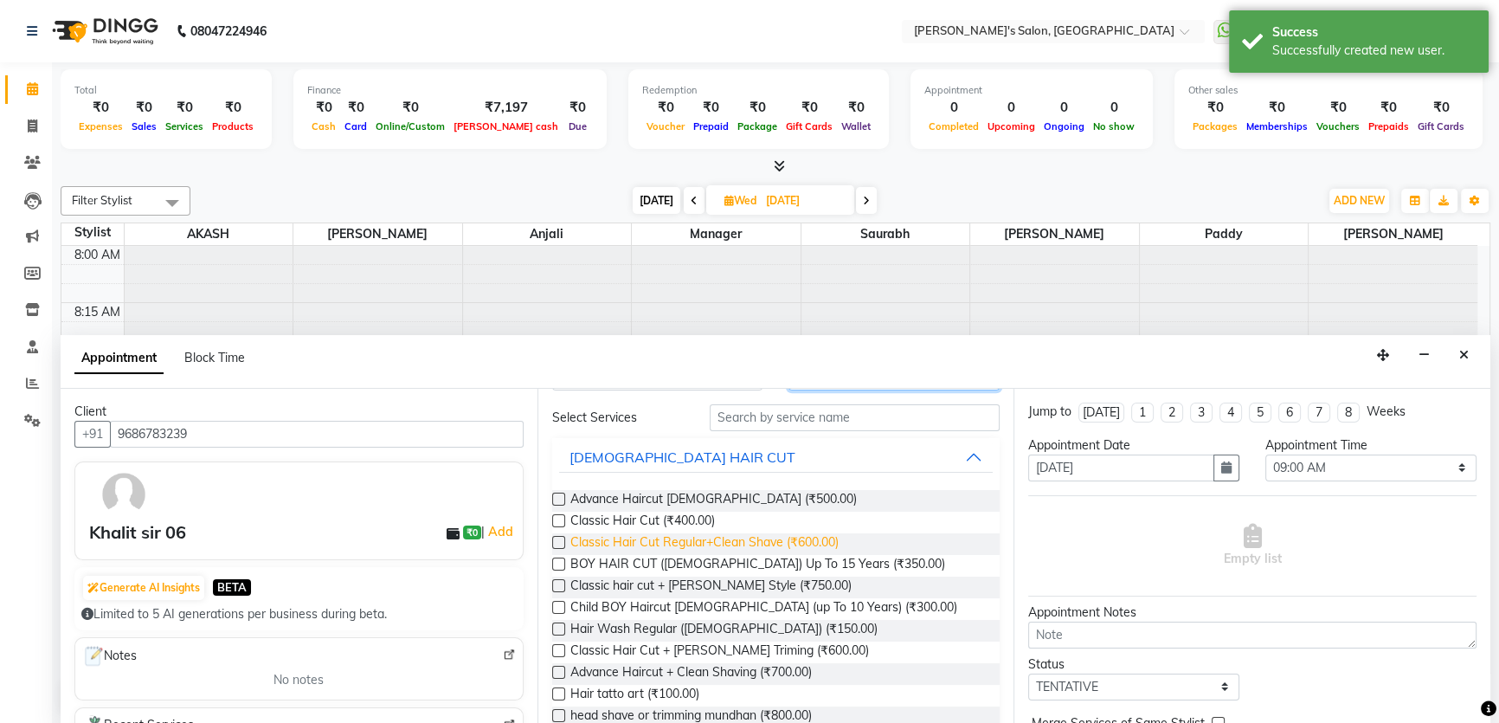
scroll to position [0, 0]
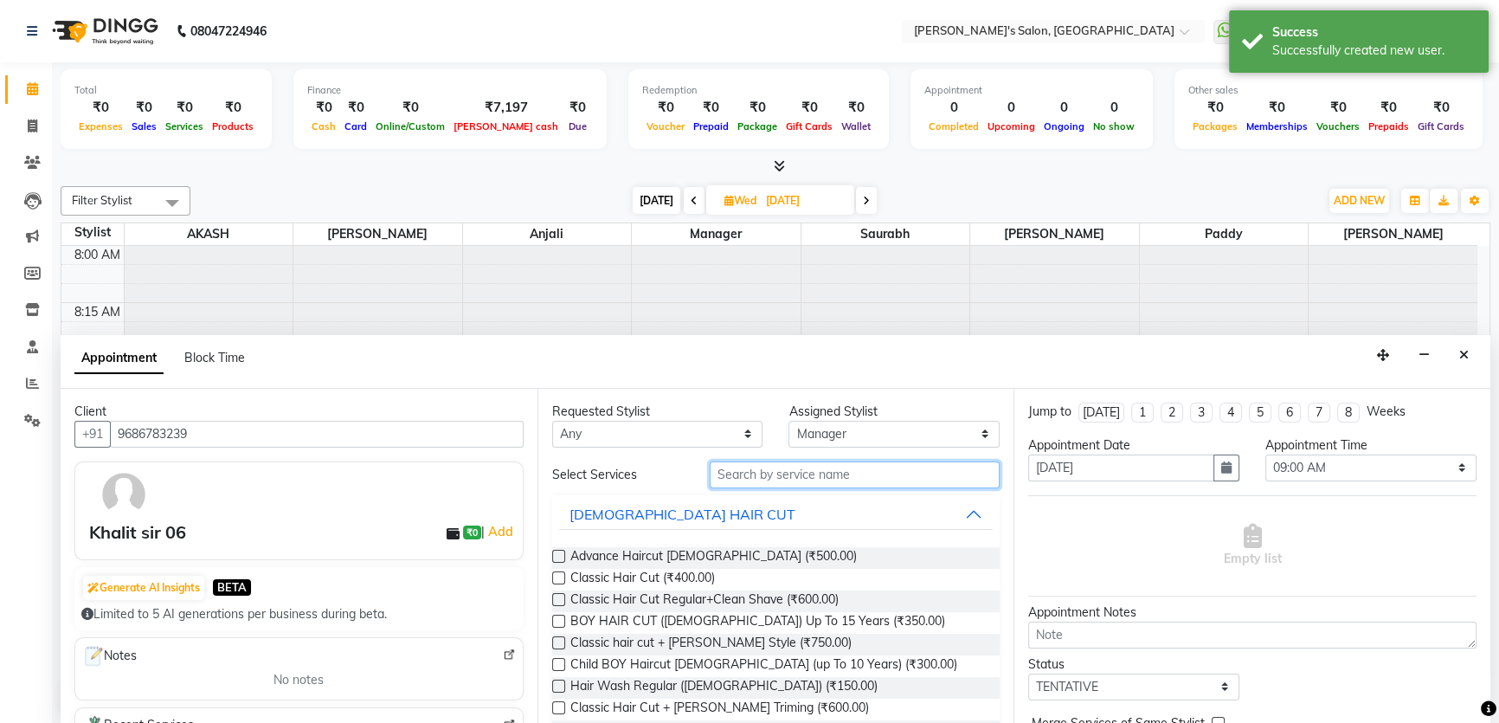
click at [737, 467] on input "text" at bounding box center [855, 474] width 290 height 27
type input "hair"
click at [563, 573] on label at bounding box center [558, 577] width 13 height 13
click at [563, 574] on input "checkbox" at bounding box center [557, 579] width 11 height 11
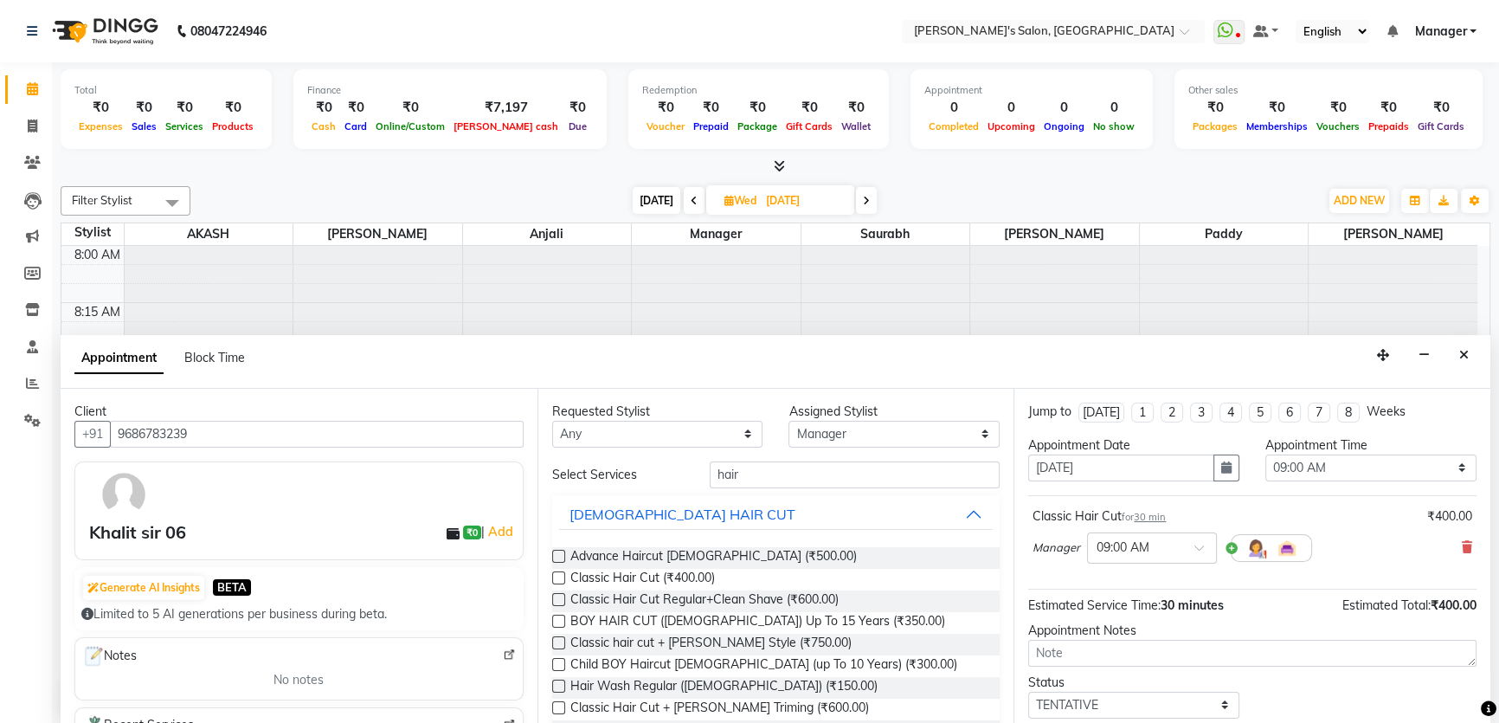
click at [557, 579] on label at bounding box center [558, 577] width 13 height 13
click at [557, 579] on input "checkbox" at bounding box center [557, 579] width 11 height 11
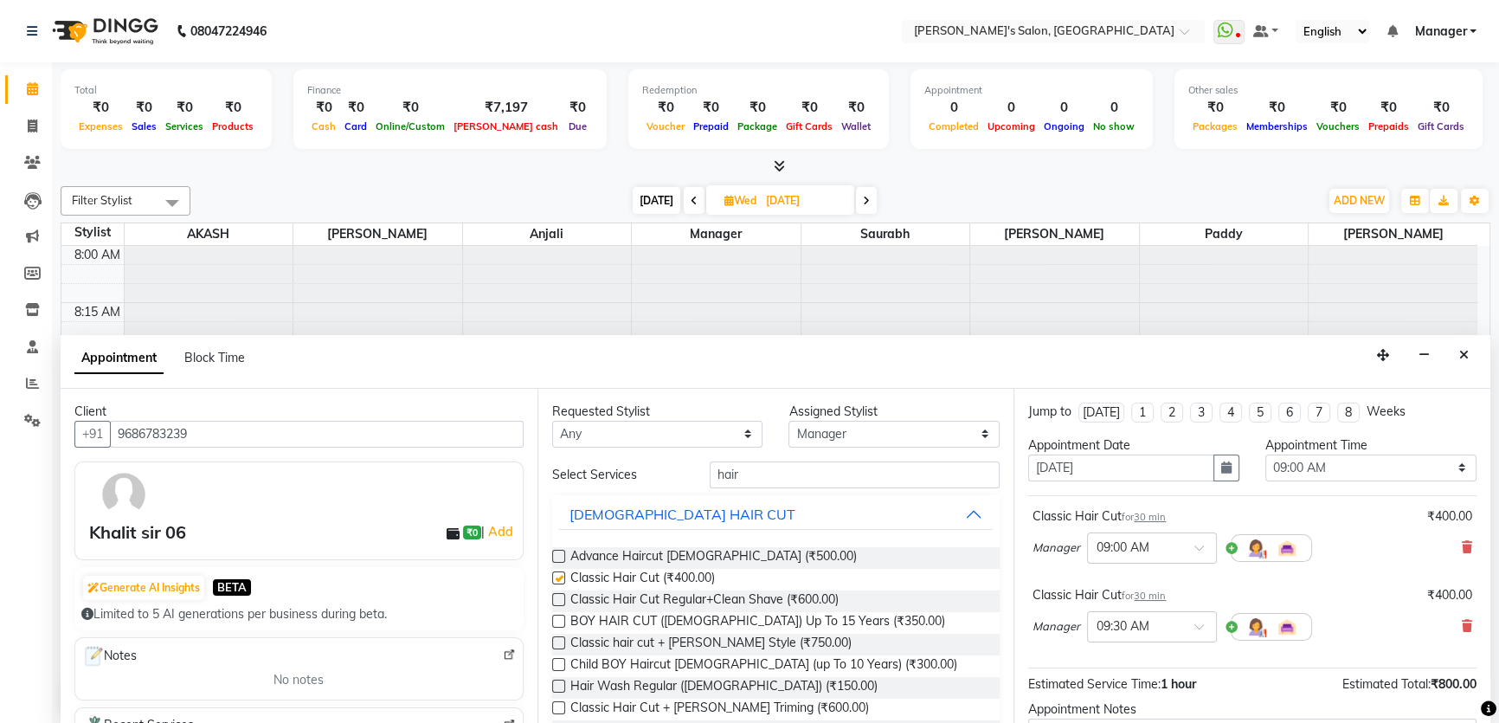
checkbox input "false"
click at [1445, 462] on select "Select 09:00 AM 09:15 AM 09:30 AM 09:45 AM 10:00 AM 10:15 AM 10:30 AM 10:45 AM …" at bounding box center [1370, 467] width 211 height 27
select select "735"
click at [1265, 454] on select "Select 09:00 AM 09:15 AM 09:30 AM 09:45 AM 10:00 AM 10:15 AM 10:30 AM 10:45 AM …" at bounding box center [1370, 467] width 211 height 27
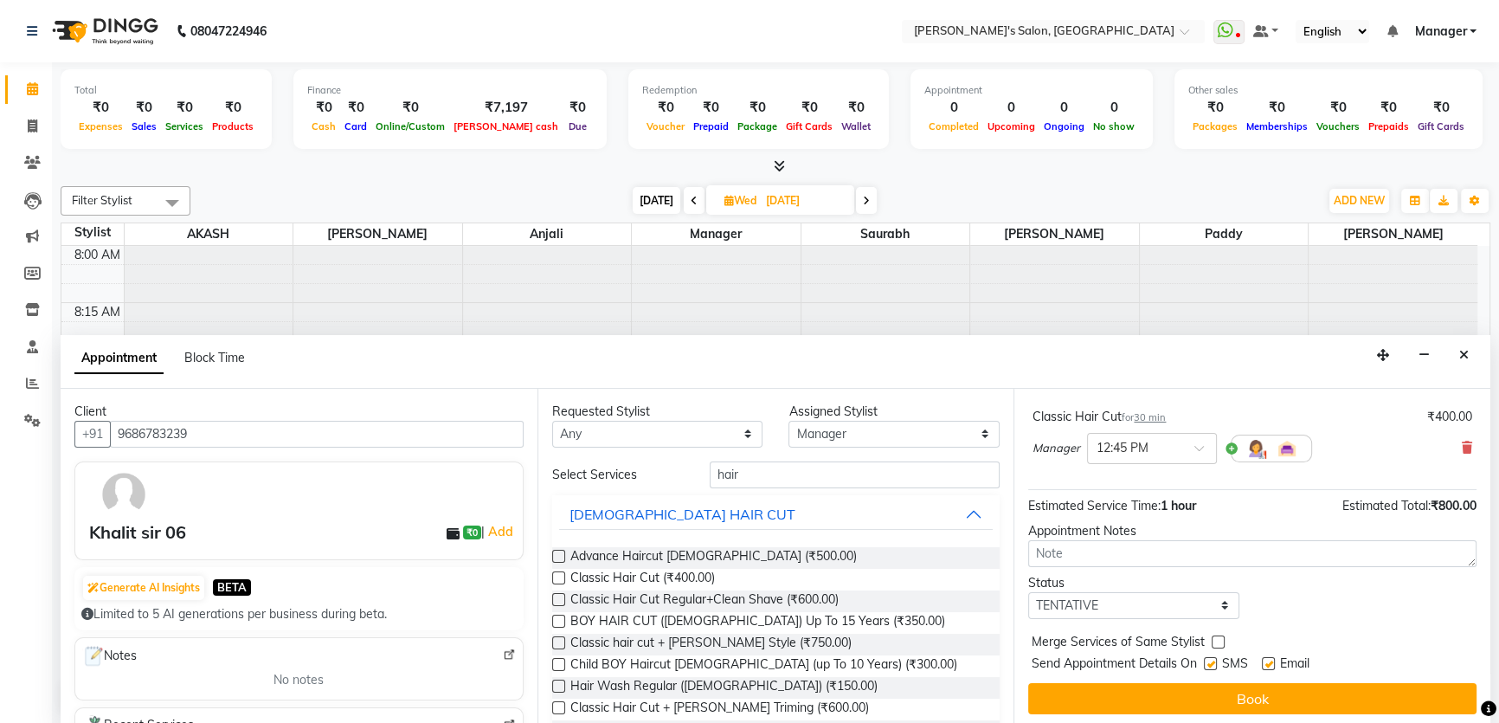
scroll to position [181, 0]
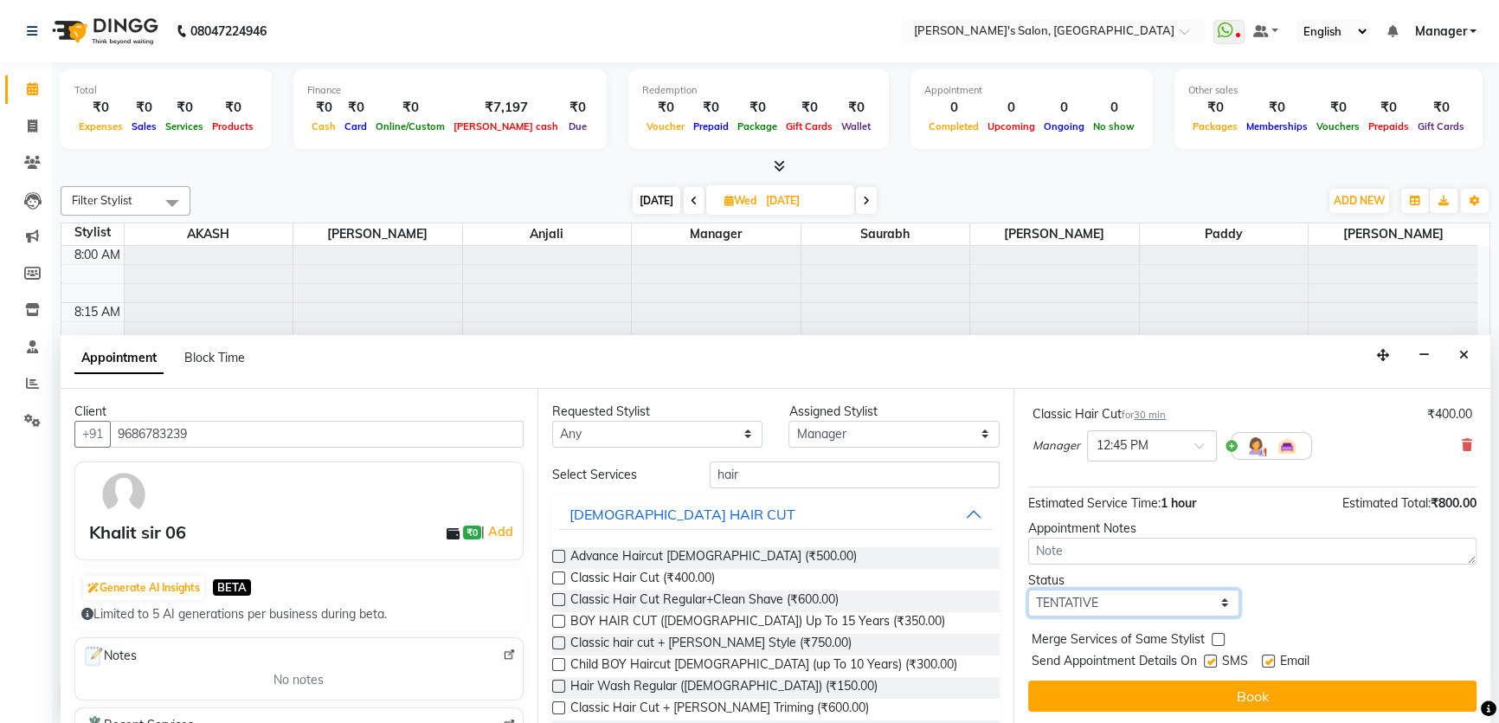
click at [1220, 598] on select "Select TENTATIVE CONFIRM UPCOMING" at bounding box center [1133, 602] width 211 height 27
select select "confirm booking"
click at [1028, 589] on select "Select TENTATIVE CONFIRM UPCOMING" at bounding box center [1133, 602] width 211 height 27
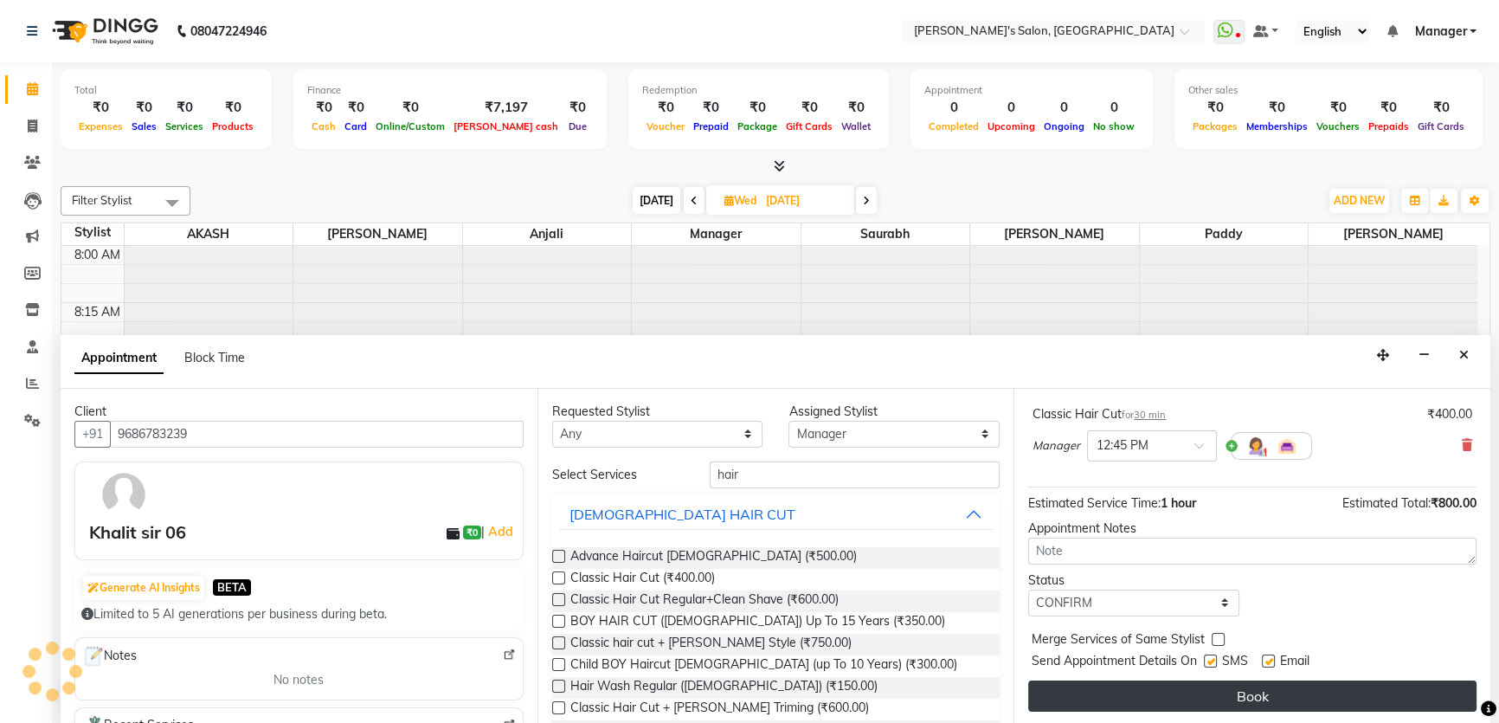
click at [1202, 701] on button "Book" at bounding box center [1252, 695] width 448 height 31
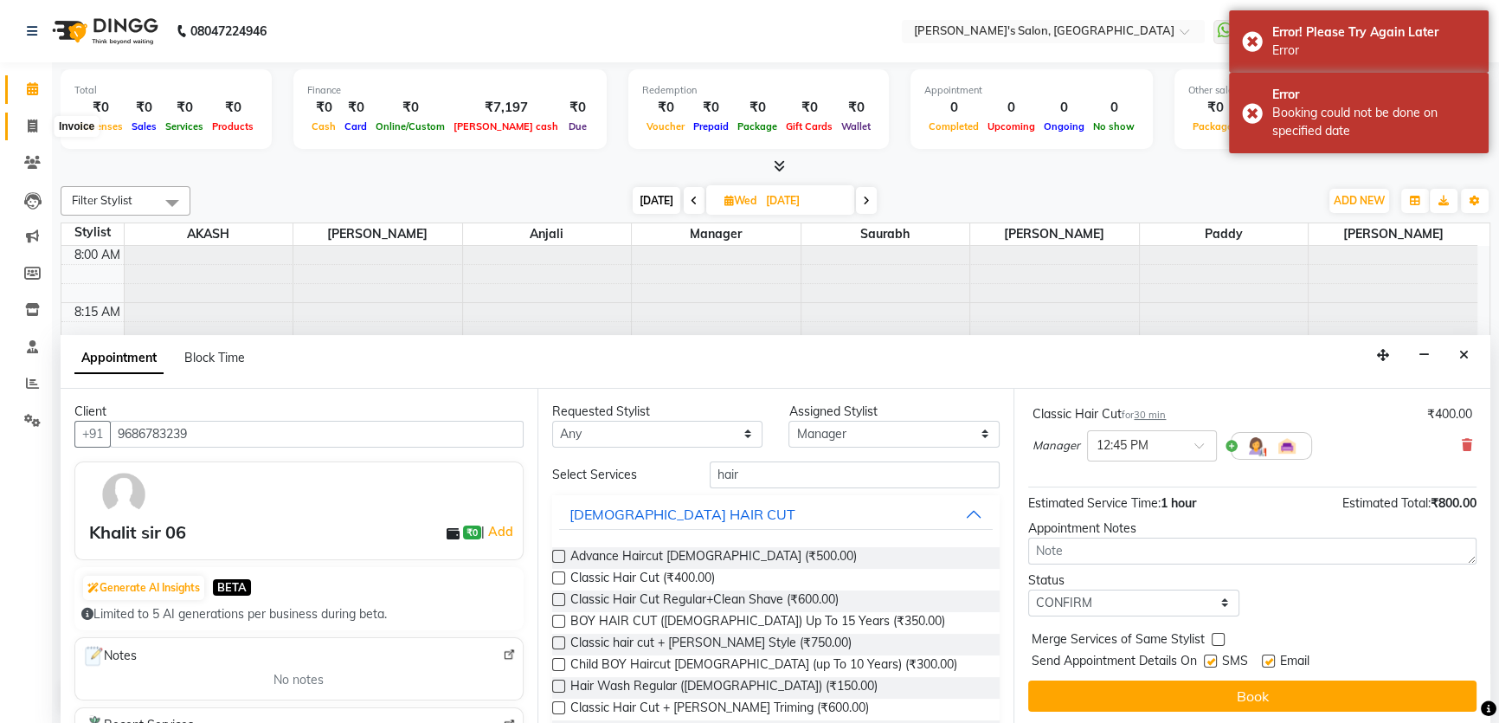
click at [29, 130] on icon at bounding box center [33, 125] width 10 height 13
select select "service"
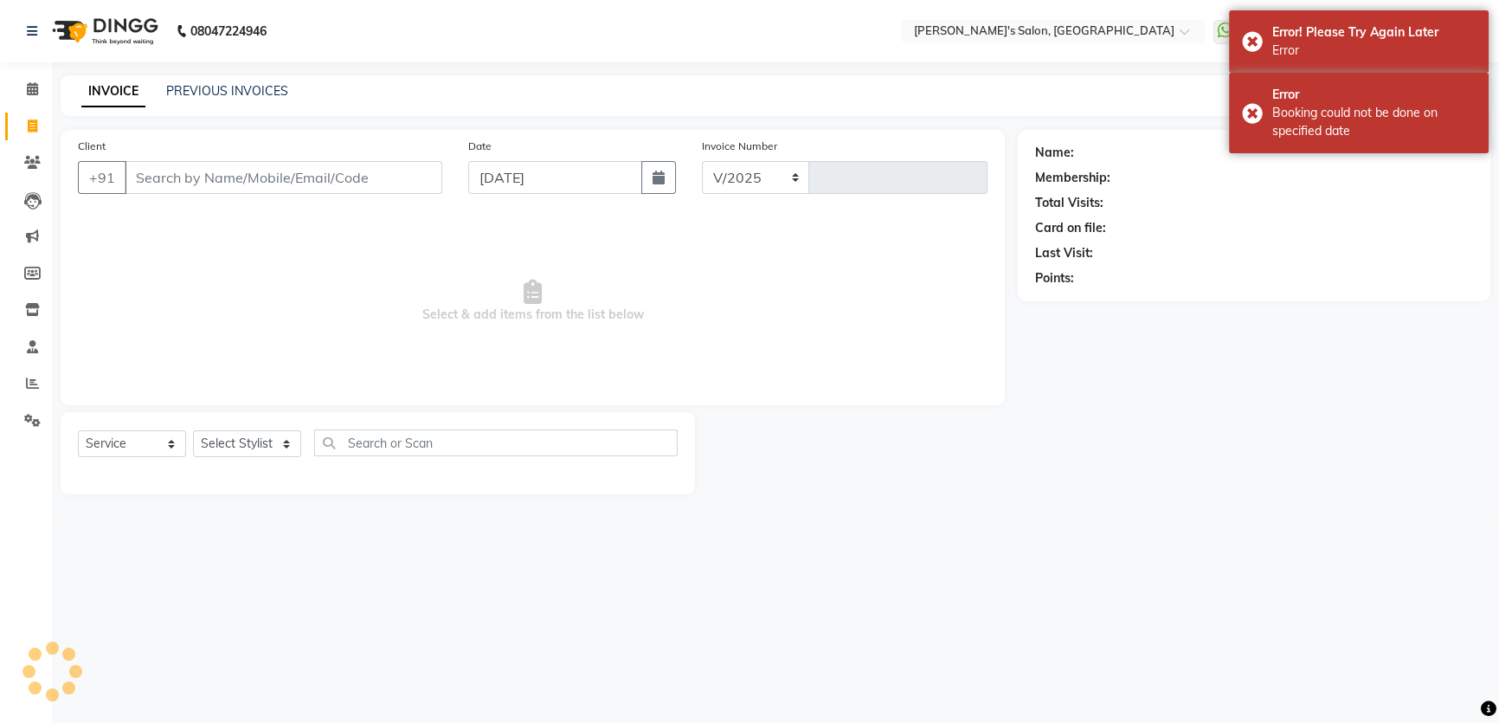
select select "7366"
type input "1268"
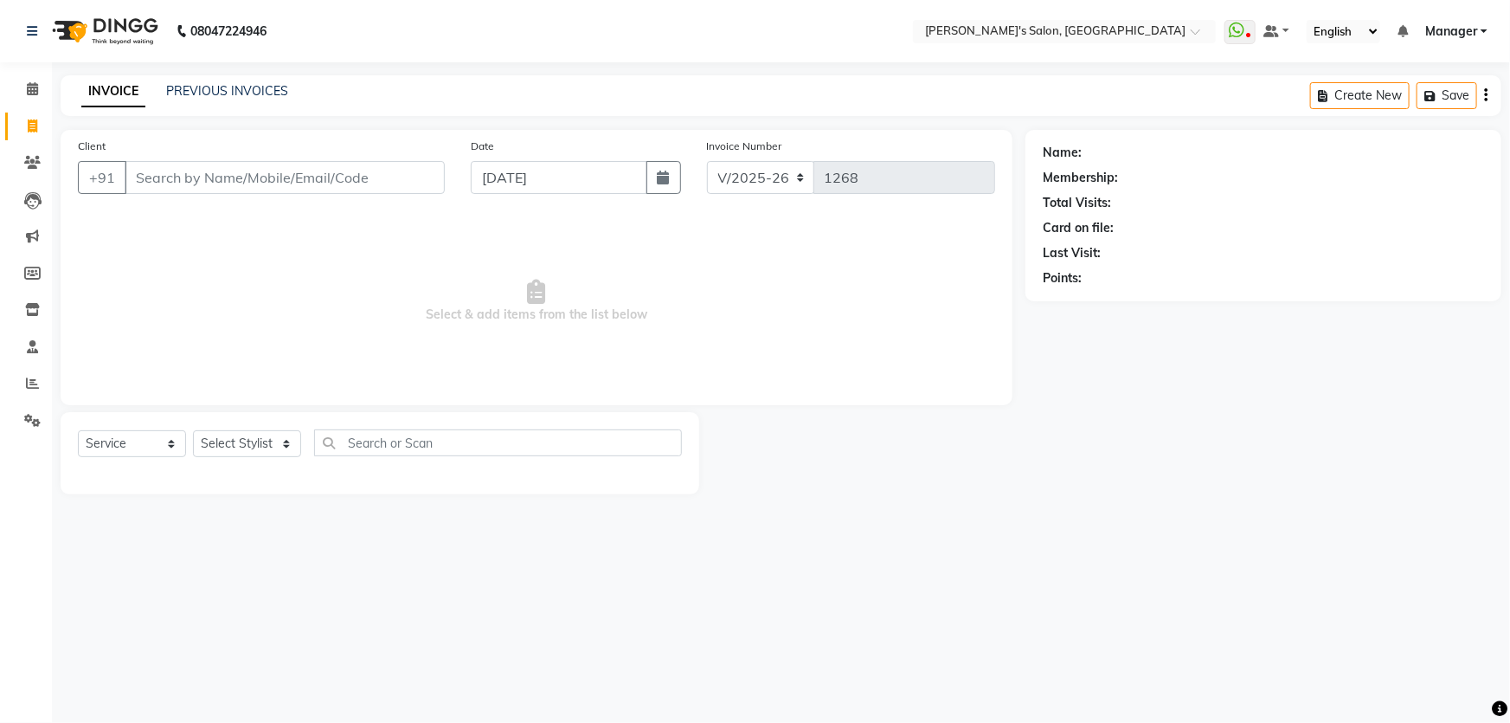
click at [181, 177] on input "Client" at bounding box center [285, 177] width 320 height 33
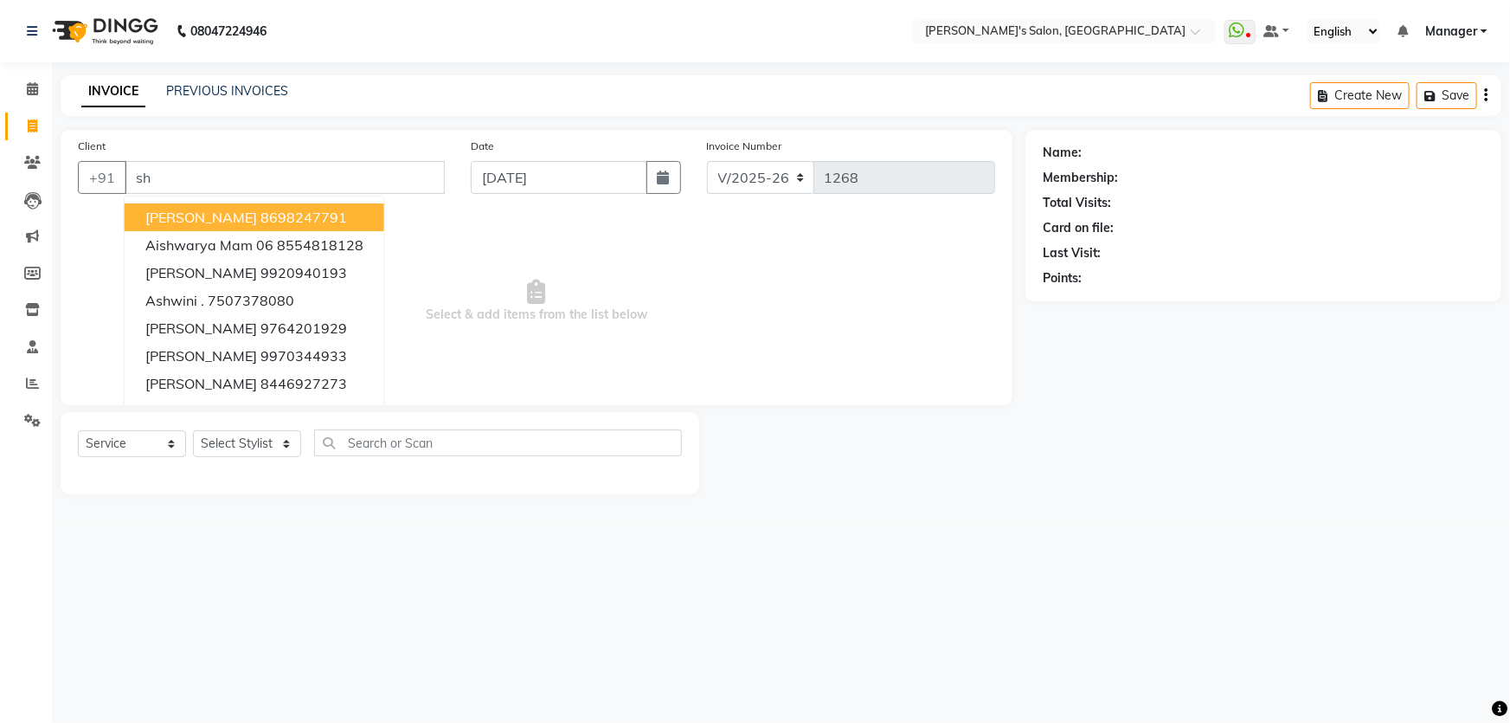
type input "s"
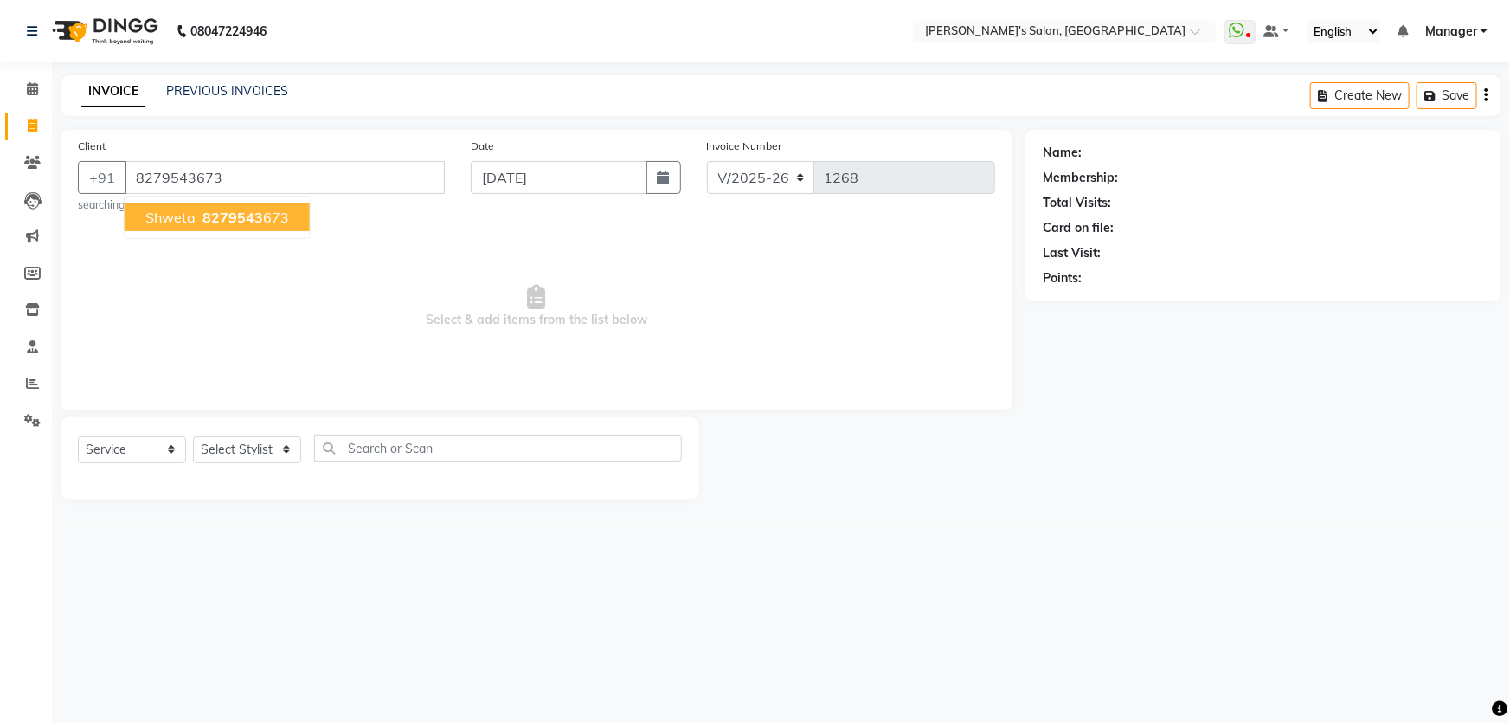
type input "8279543673"
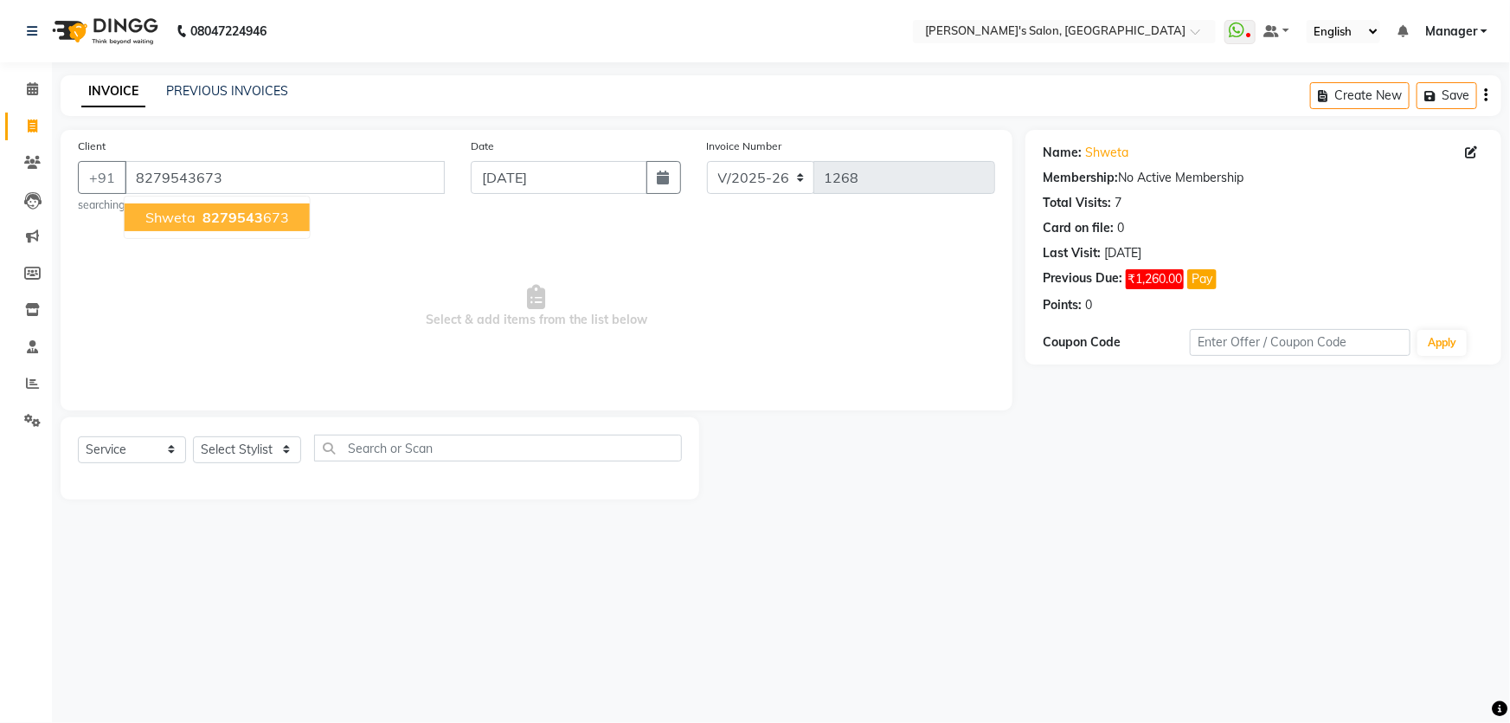
click at [203, 216] on span "8279543" at bounding box center [233, 217] width 61 height 17
click at [288, 449] on select "Select Stylist AKASH ANIL KONDHAMANGALE Anjali Manager [PERSON_NAME] [PERSON_NA…" at bounding box center [247, 449] width 108 height 27
select select "82729"
click at [193, 436] on select "Select Stylist AKASH ANIL KONDHAMANGALE Anjali Manager [PERSON_NAME] [PERSON_NA…" at bounding box center [247, 449] width 108 height 27
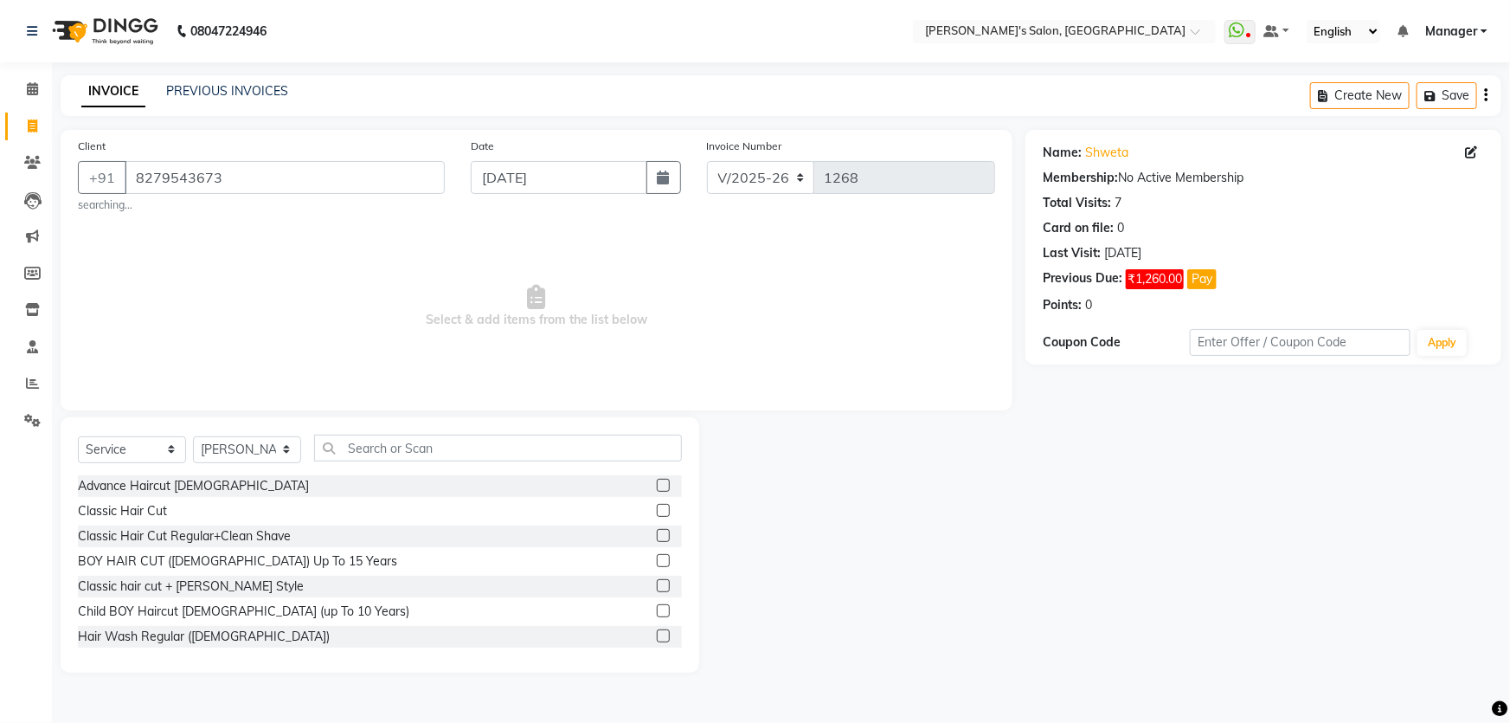
click at [657, 515] on label at bounding box center [663, 510] width 13 height 13
click at [657, 515] on input "checkbox" at bounding box center [662, 510] width 11 height 11
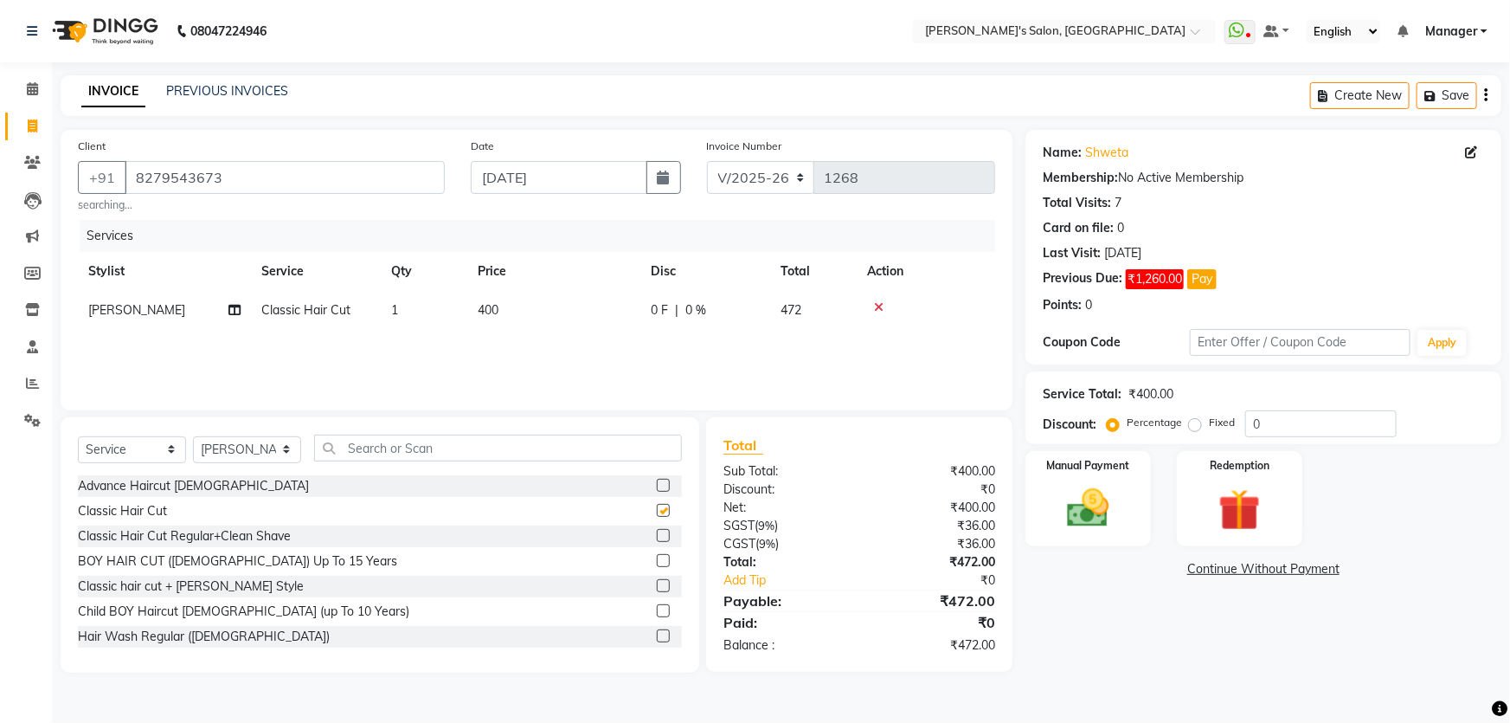
checkbox input "false"
click at [412, 447] on input "text" at bounding box center [498, 447] width 368 height 27
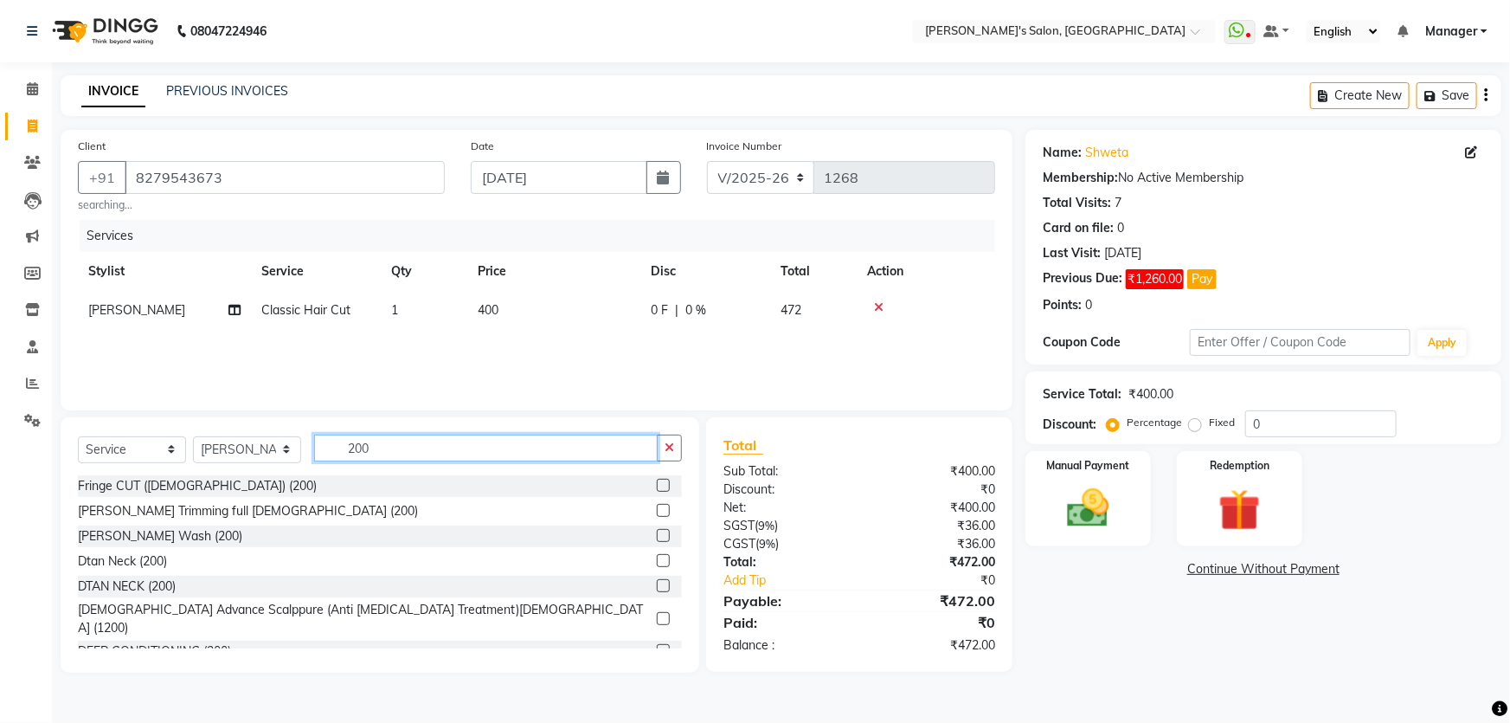
type input "200"
click at [657, 511] on label at bounding box center [663, 510] width 13 height 13
click at [657, 511] on input "checkbox" at bounding box center [662, 510] width 11 height 11
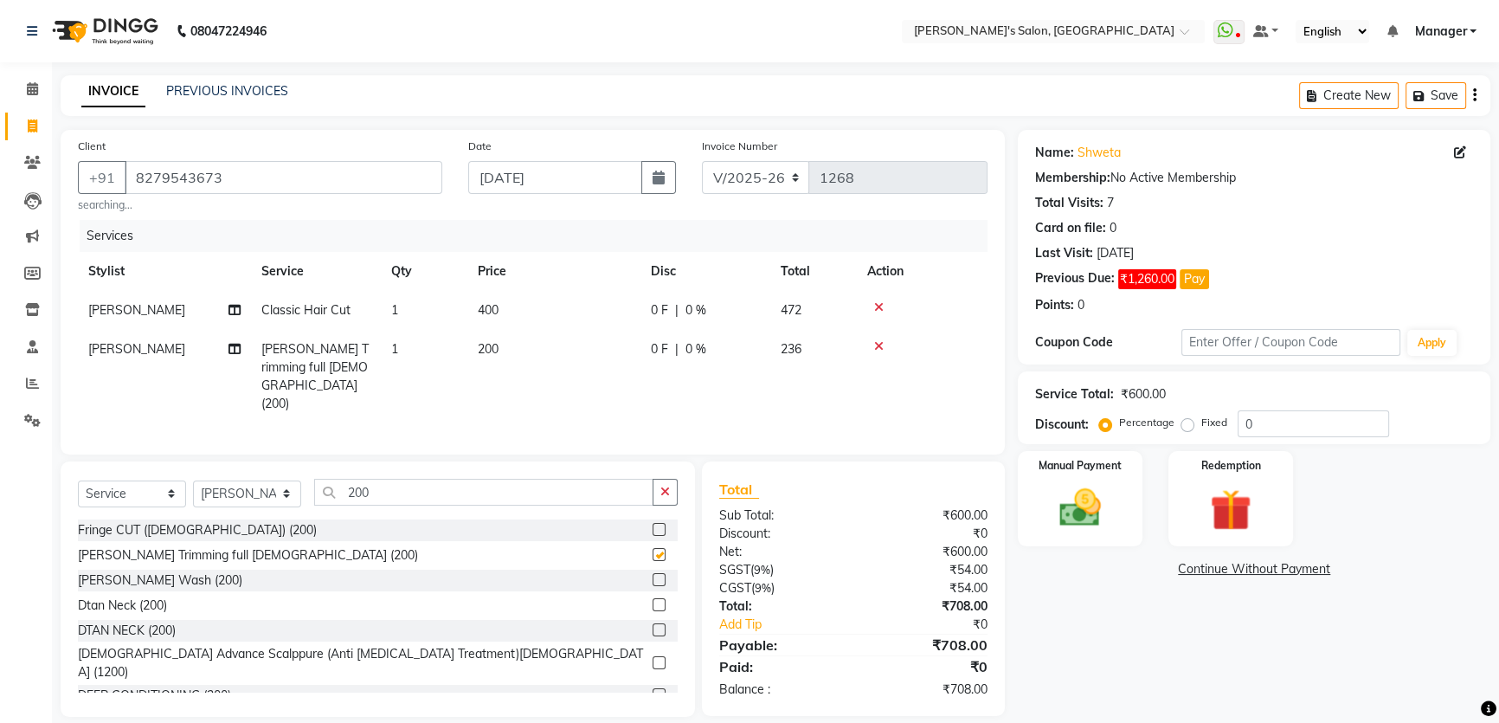
checkbox input "false"
click at [1473, 95] on icon "button" at bounding box center [1474, 95] width 3 height 1
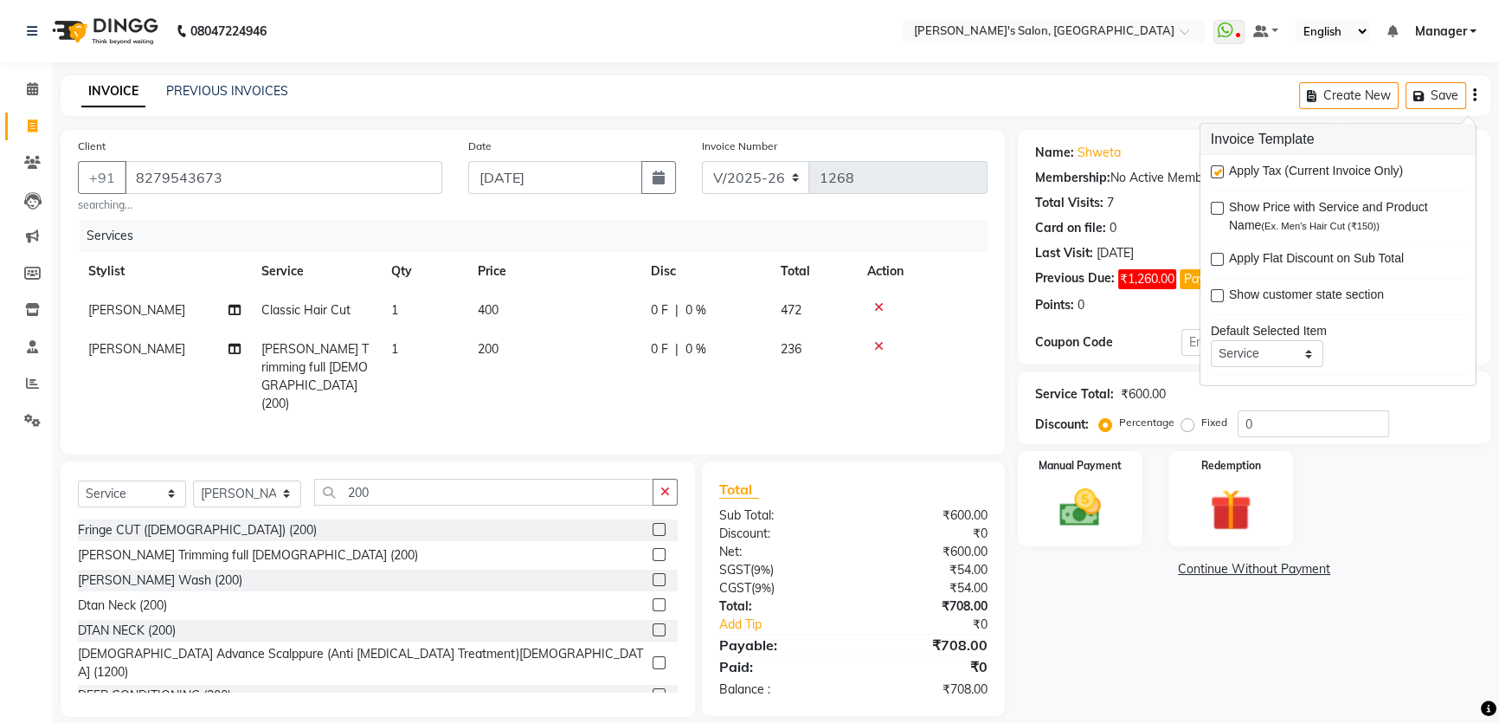
click at [1217, 169] on label at bounding box center [1217, 171] width 13 height 13
click at [1217, 169] on input "checkbox" at bounding box center [1216, 172] width 11 height 11
checkbox input "false"
click at [531, 311] on td "400" at bounding box center [553, 310] width 173 height 39
select select "82729"
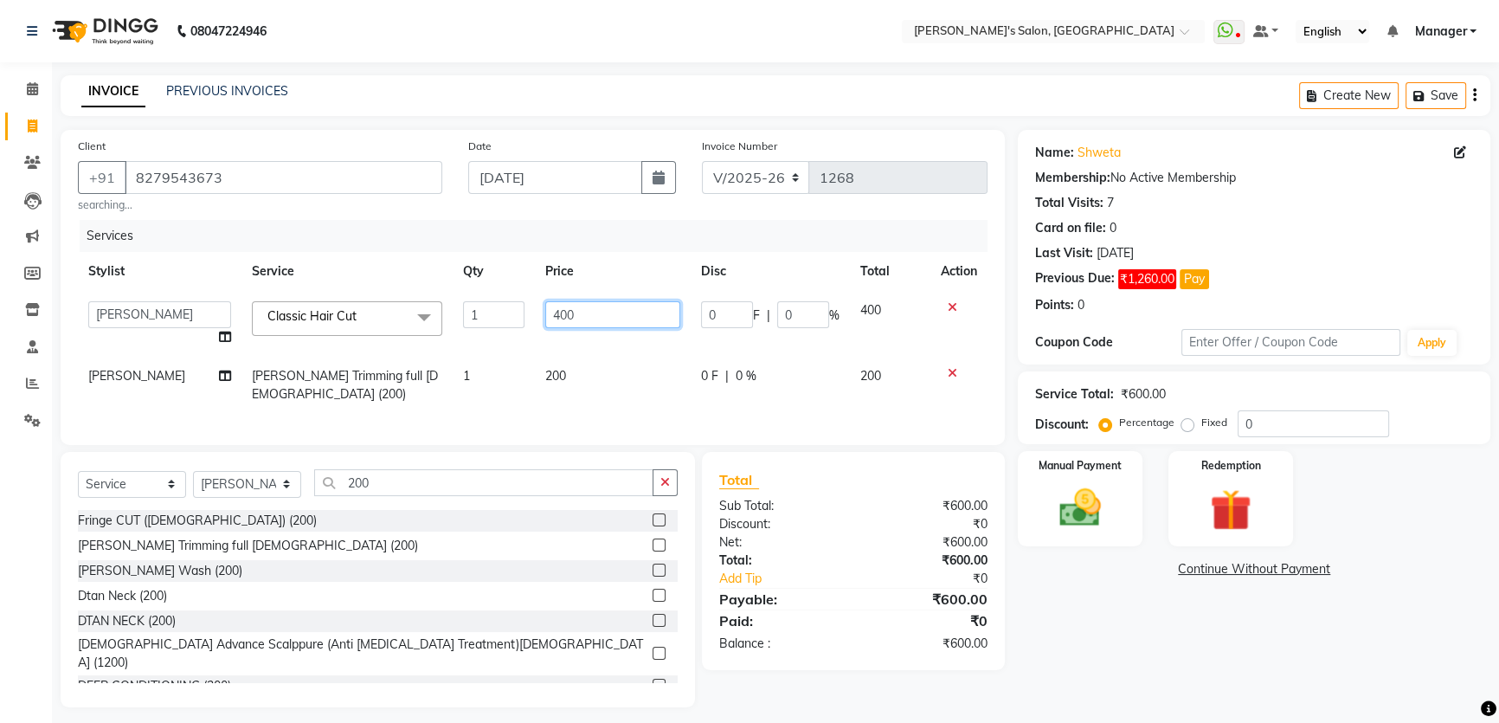
click at [607, 313] on input "400" at bounding box center [612, 314] width 135 height 27
type input "4"
type input "350"
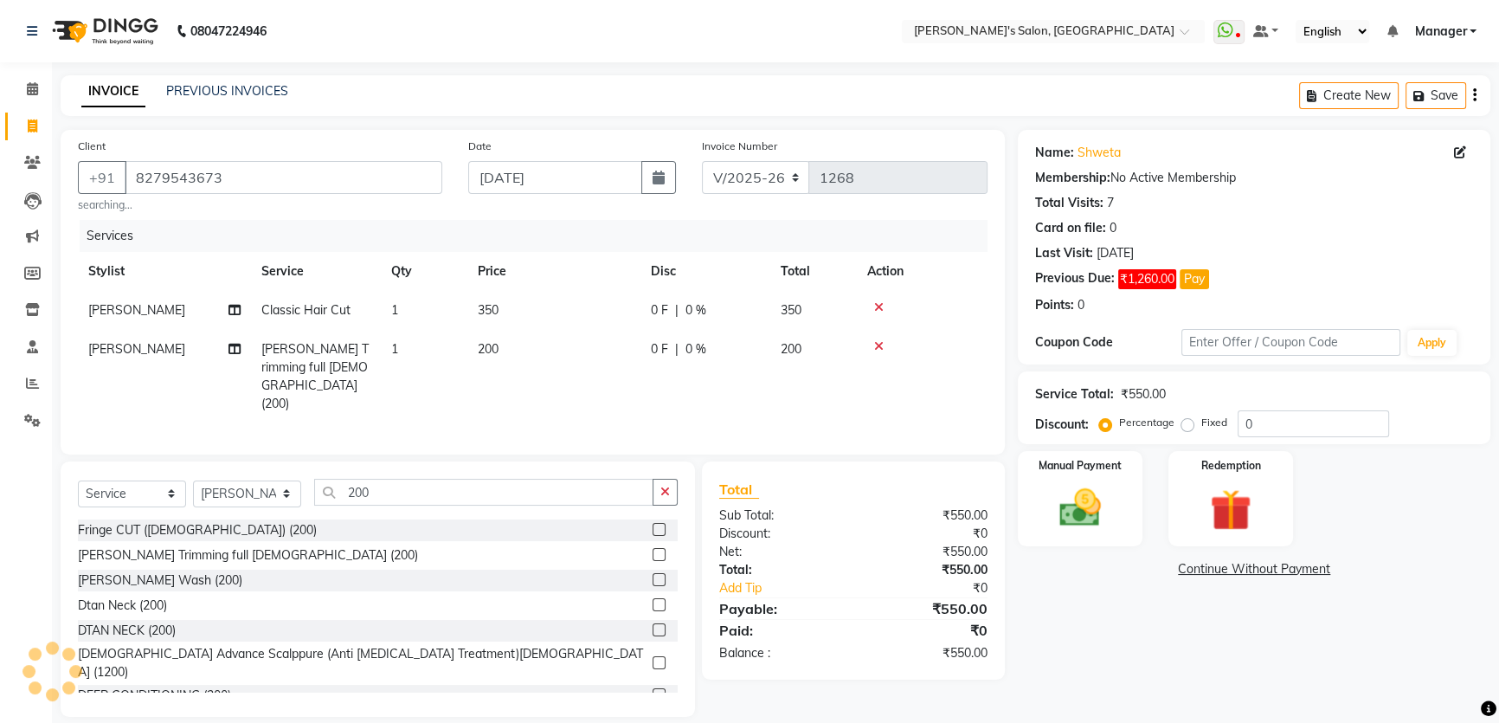
click at [1097, 634] on div "Name: Shweta Membership: No Active Membership Total Visits: 7 Card on file: 0 L…" at bounding box center [1261, 423] width 486 height 587
click at [1061, 506] on img at bounding box center [1081, 507] width 70 height 49
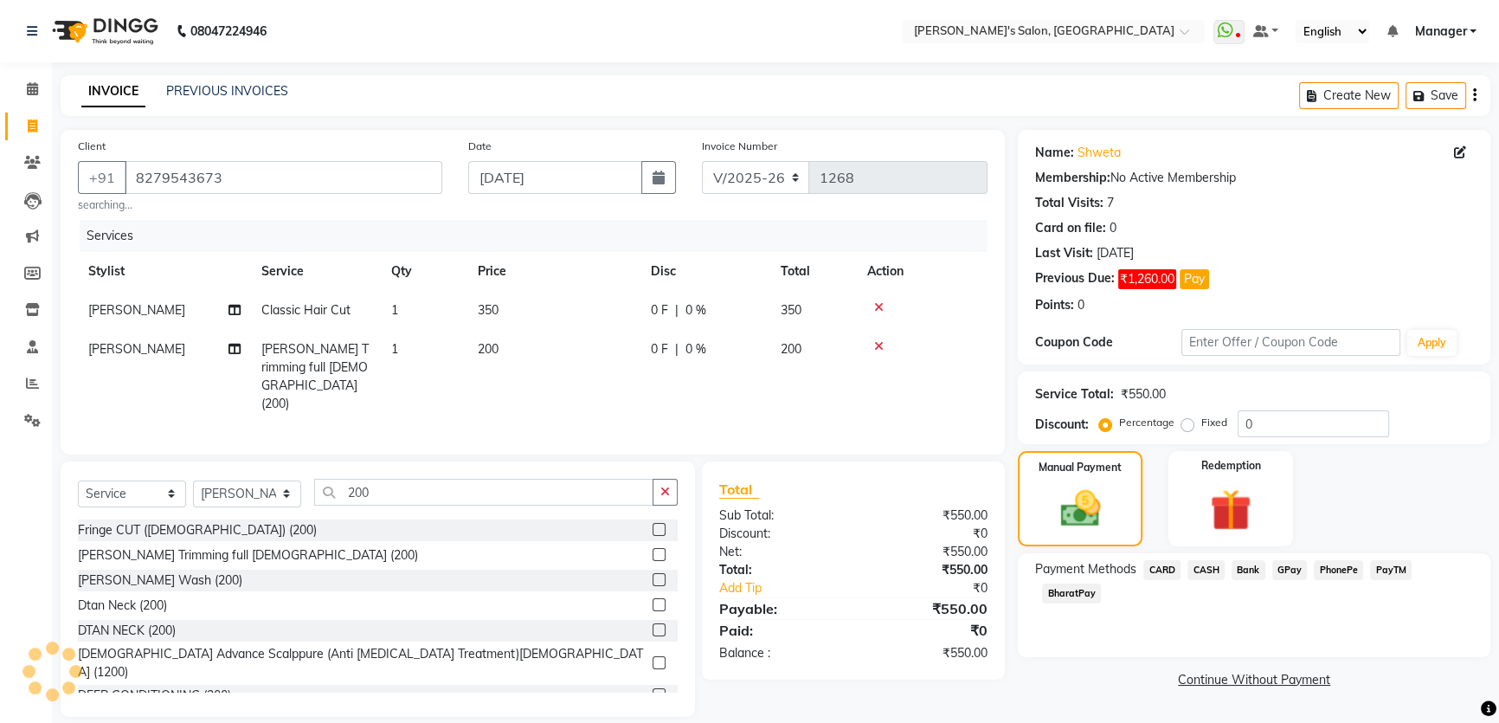
click at [1400, 571] on span "PayTM" at bounding box center [1391, 570] width 42 height 20
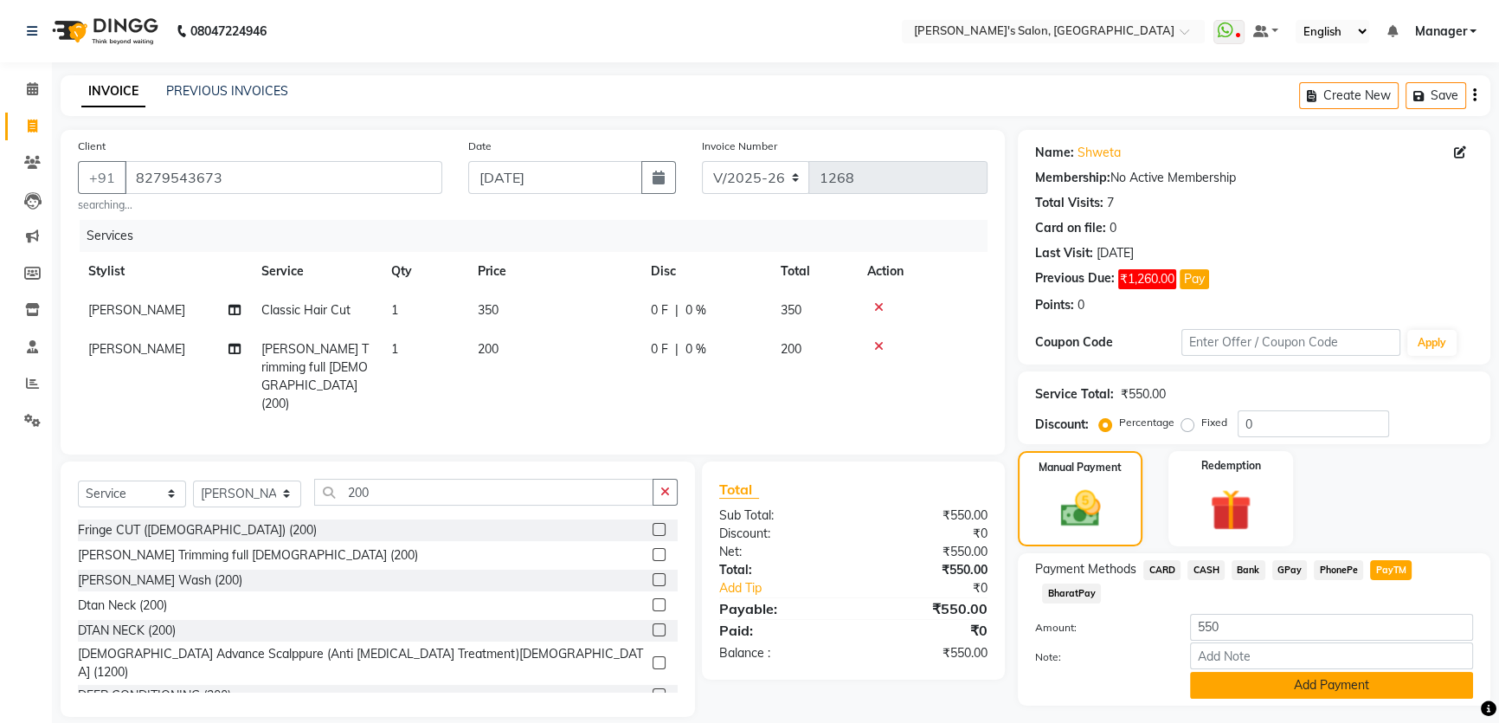
click at [1217, 683] on button "Add Payment" at bounding box center [1331, 685] width 283 height 27
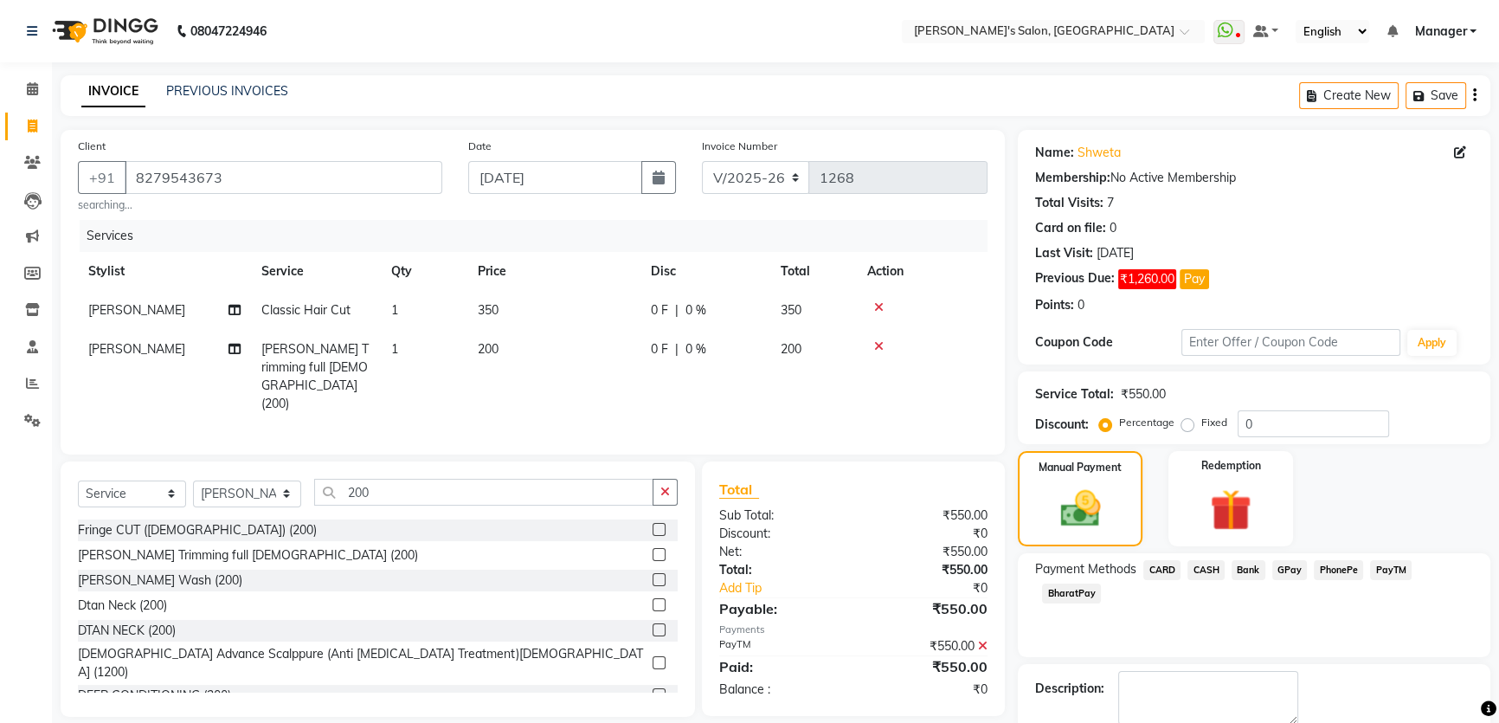
scroll to position [92, 0]
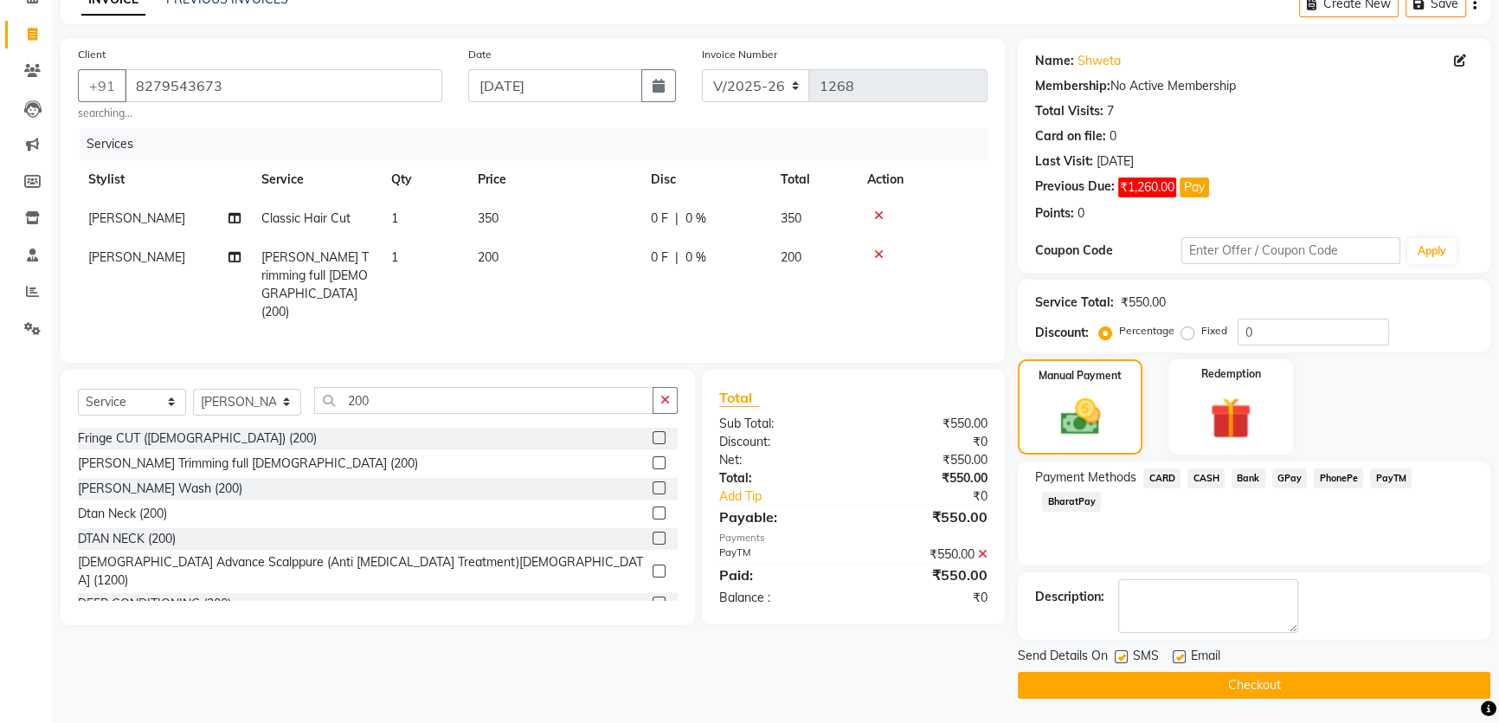
click at [1189, 687] on button "Checkout" at bounding box center [1254, 685] width 473 height 27
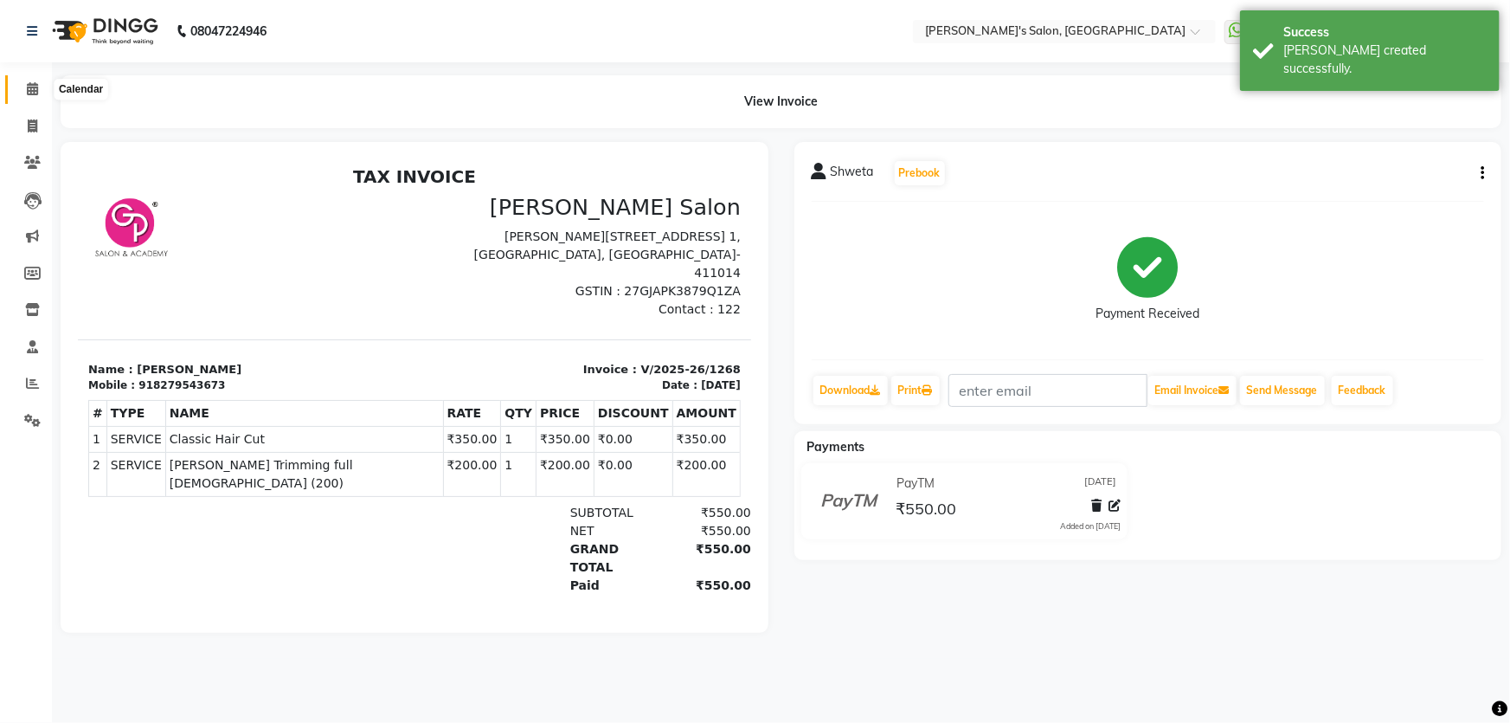
drag, startPoint x: 34, startPoint y: 87, endPoint x: 477, endPoint y: 17, distance: 448.6
click at [34, 88] on icon at bounding box center [32, 88] width 11 height 13
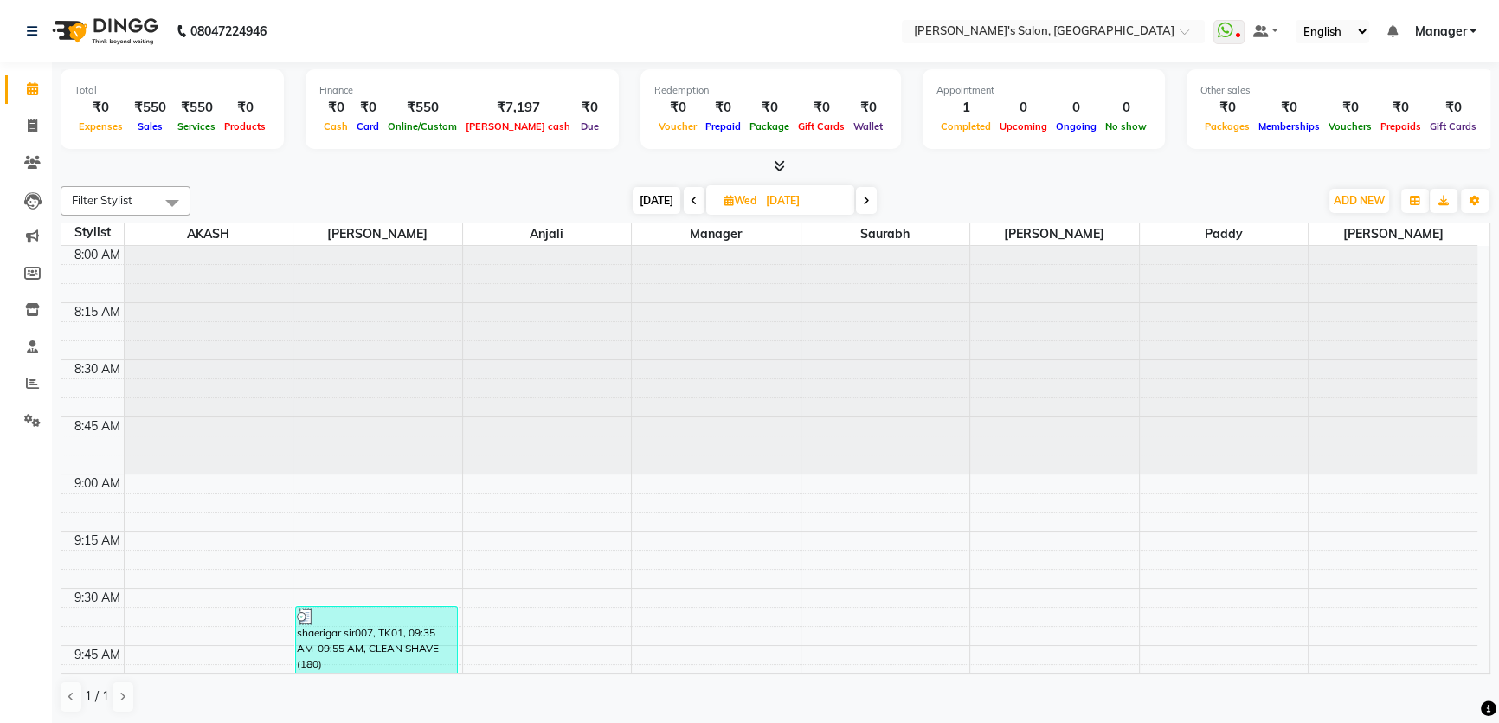
click at [778, 159] on icon at bounding box center [779, 165] width 11 height 13
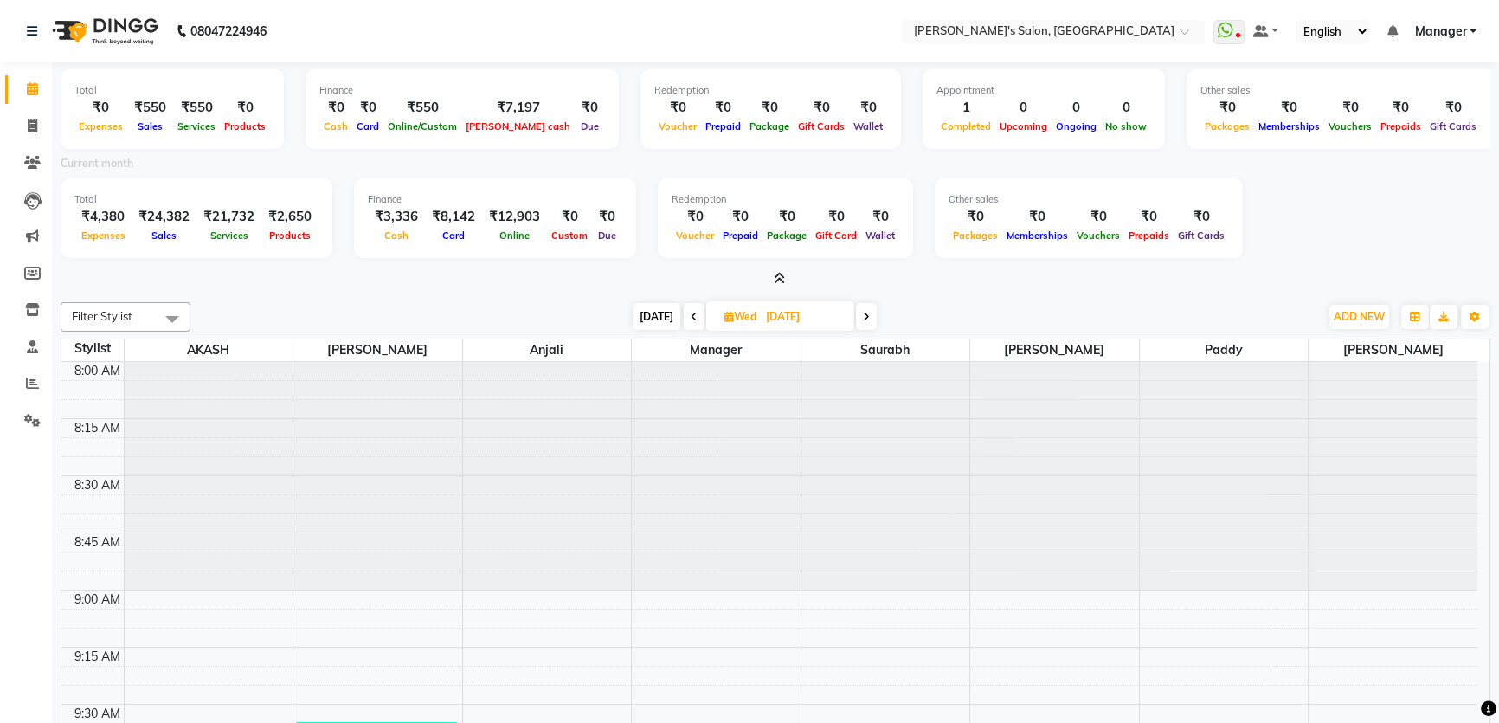
click at [779, 274] on icon at bounding box center [779, 278] width 11 height 13
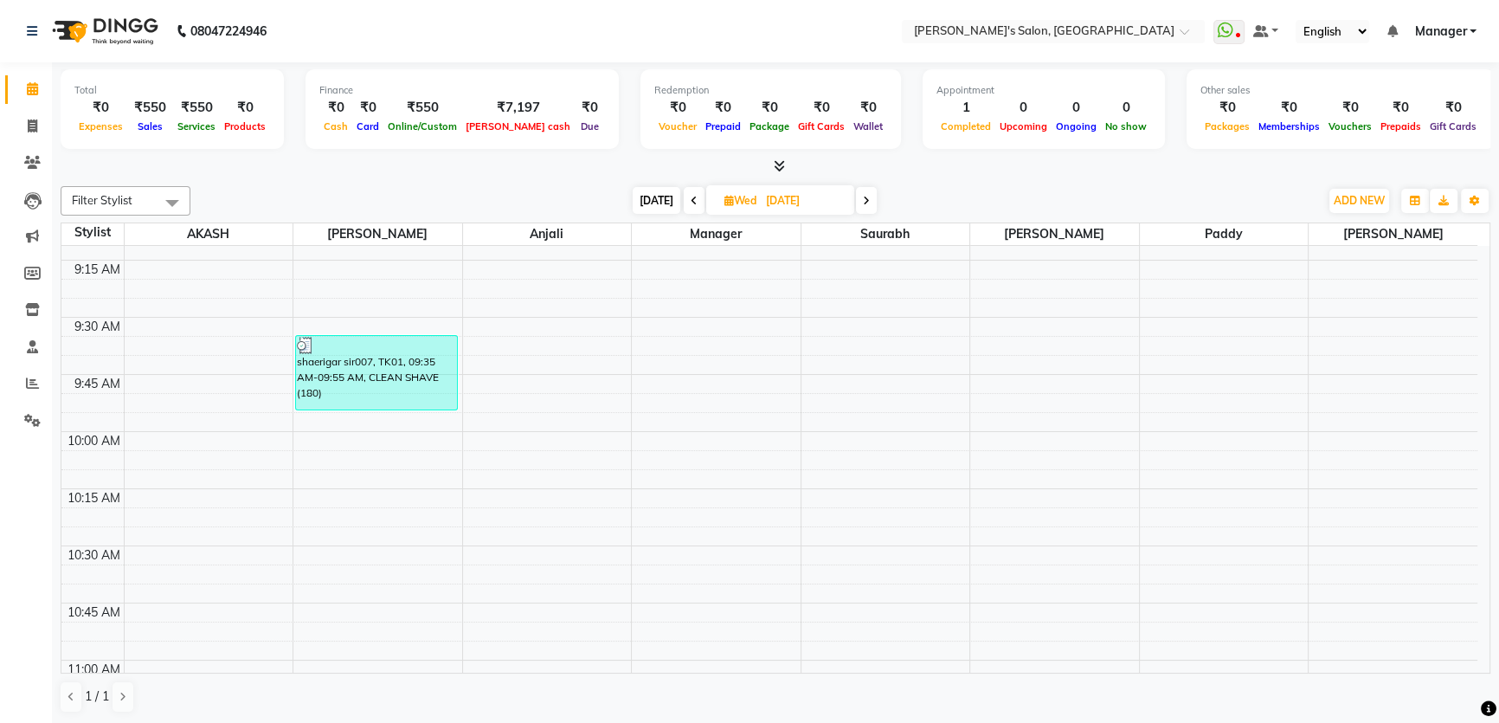
scroll to position [314, 0]
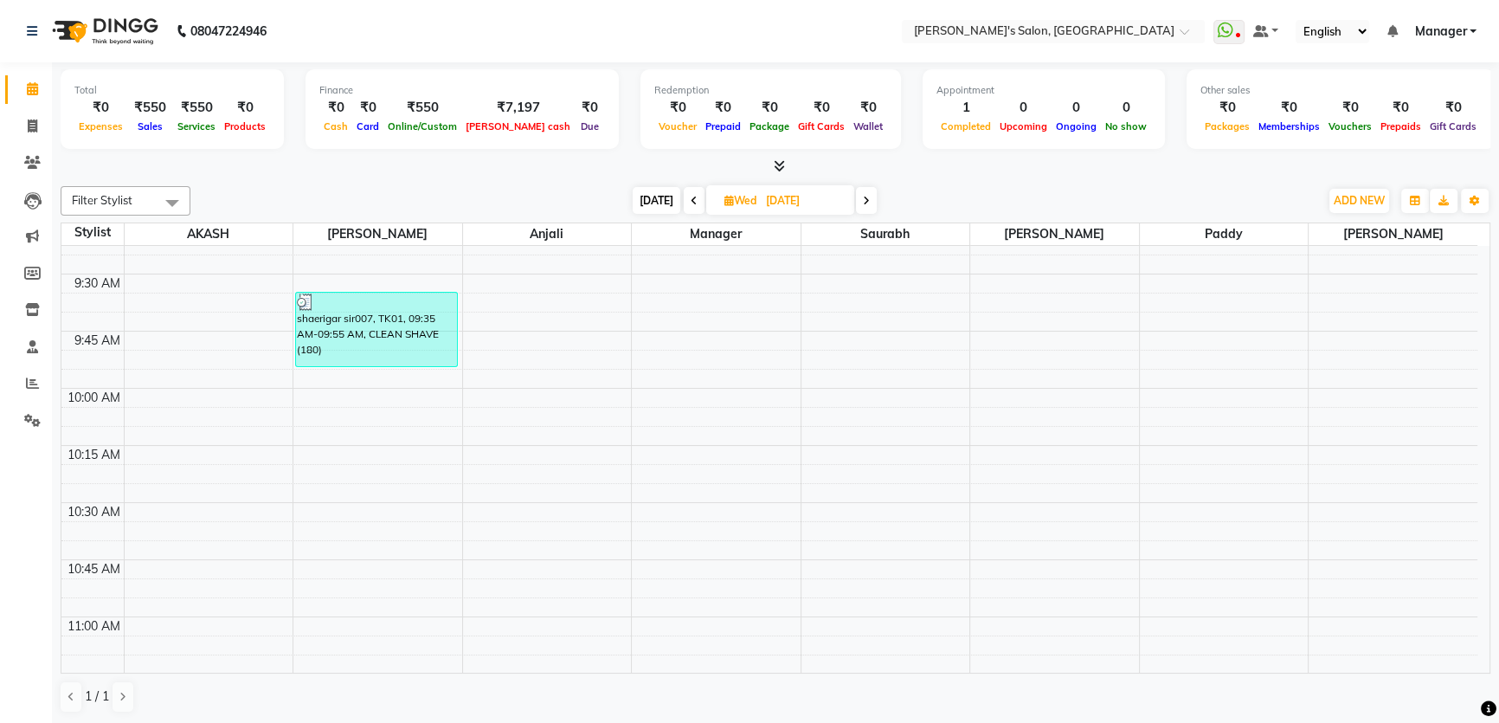
click at [780, 166] on icon at bounding box center [779, 165] width 11 height 13
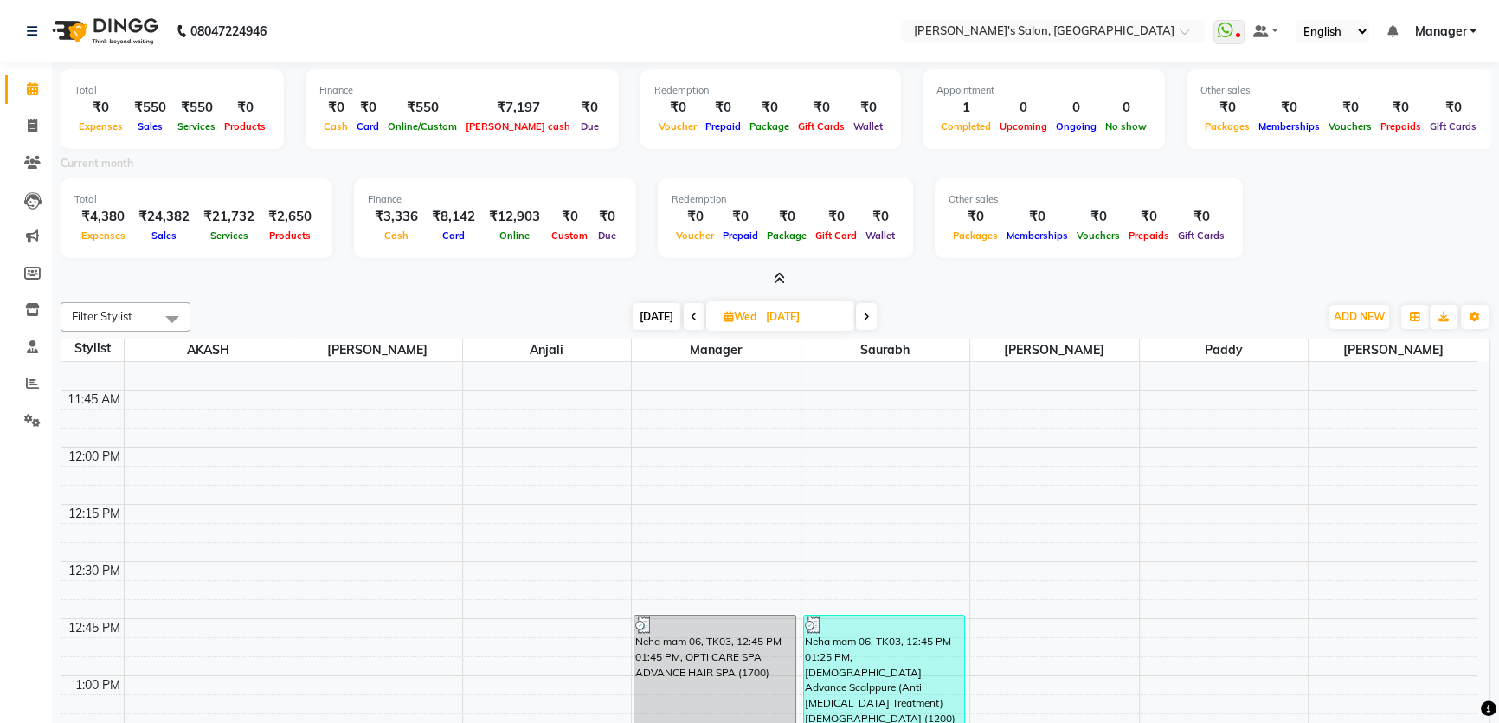
scroll to position [1022, 0]
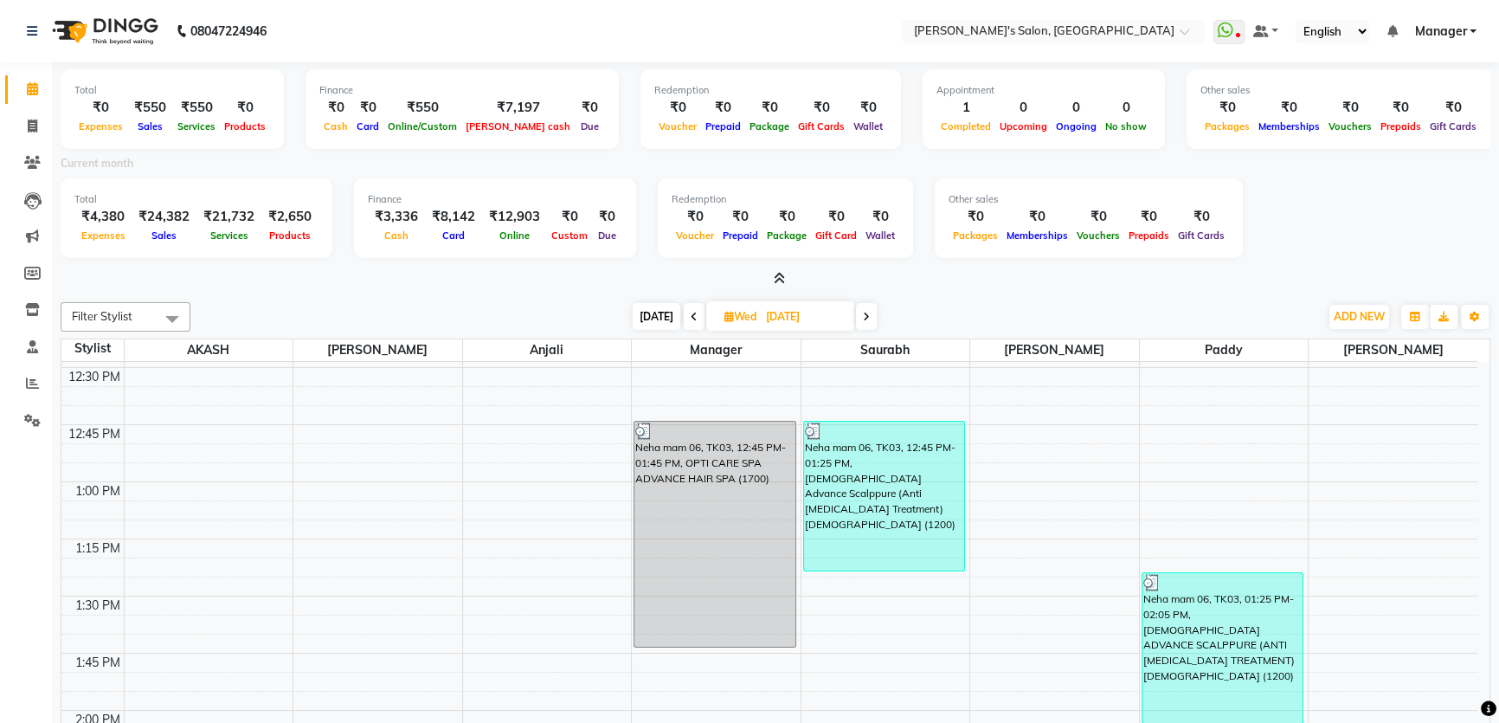
click at [778, 272] on icon at bounding box center [779, 278] width 11 height 13
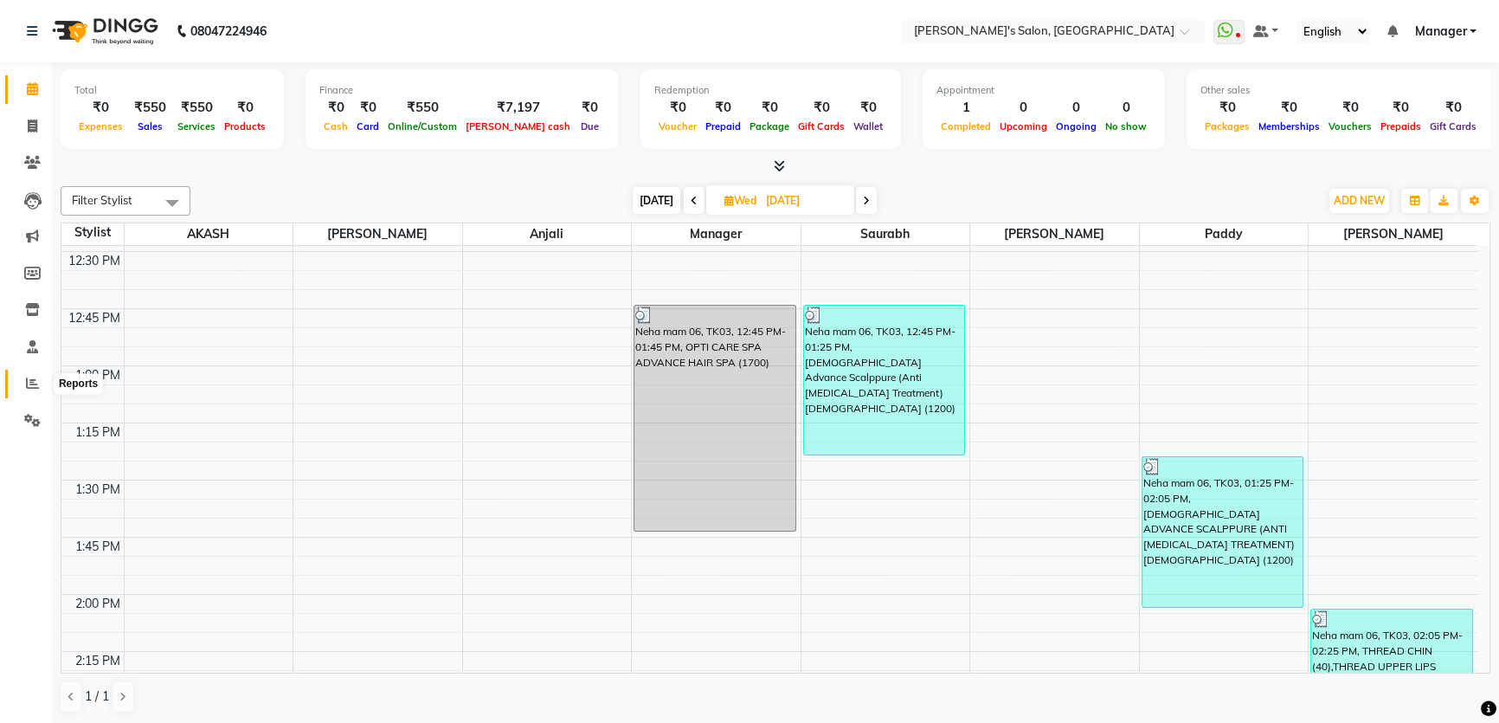
click at [35, 378] on icon at bounding box center [32, 382] width 13 height 13
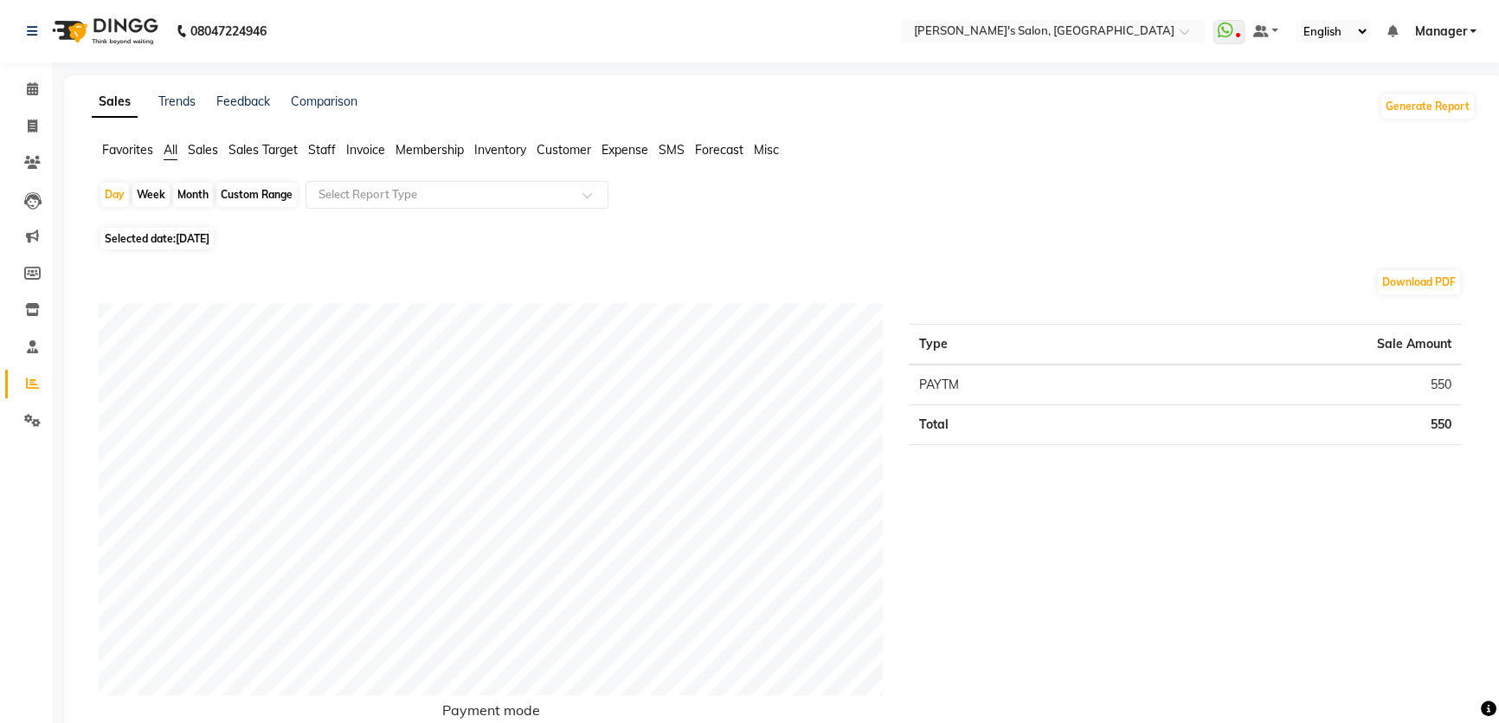
click at [209, 237] on span "[DATE]" at bounding box center [193, 238] width 34 height 13
select select "9"
select select "2025"
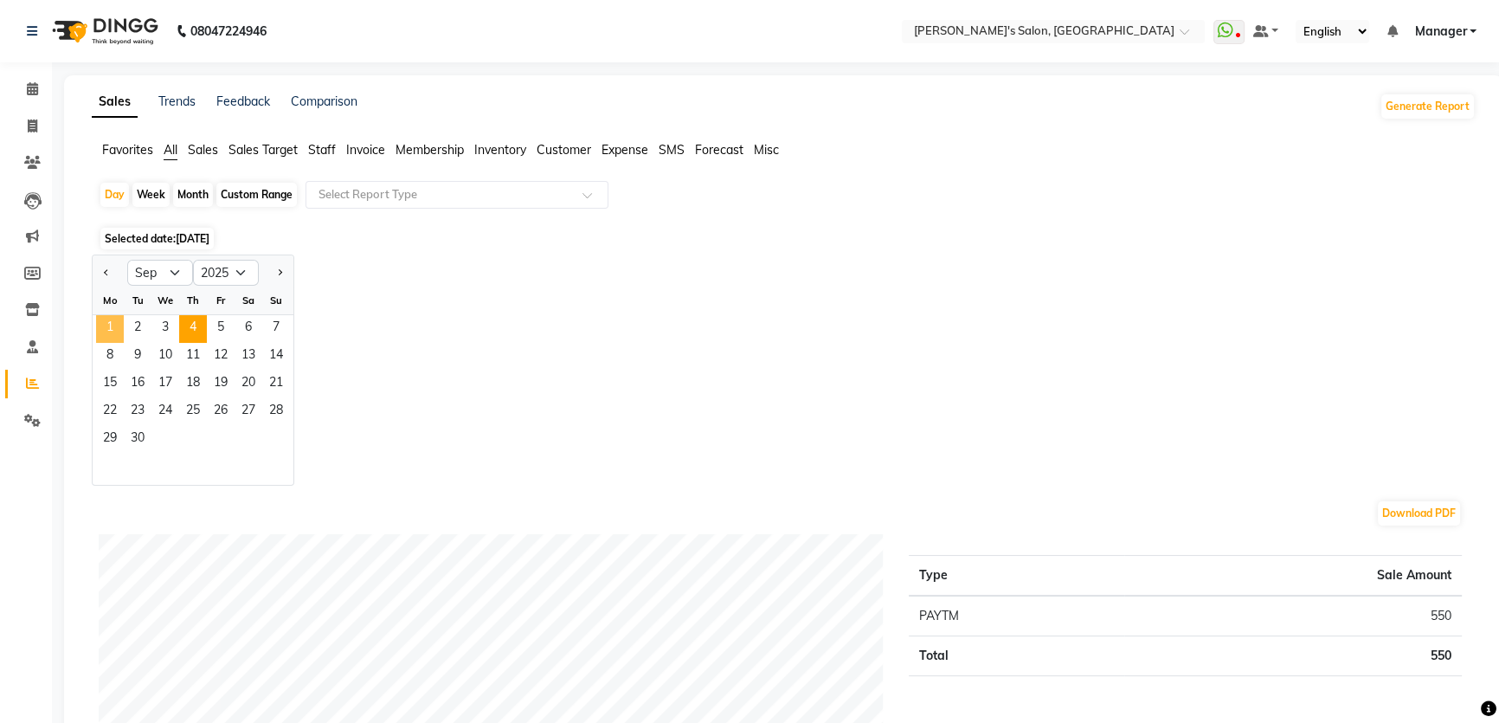
click at [107, 327] on span "1" at bounding box center [110, 329] width 28 height 28
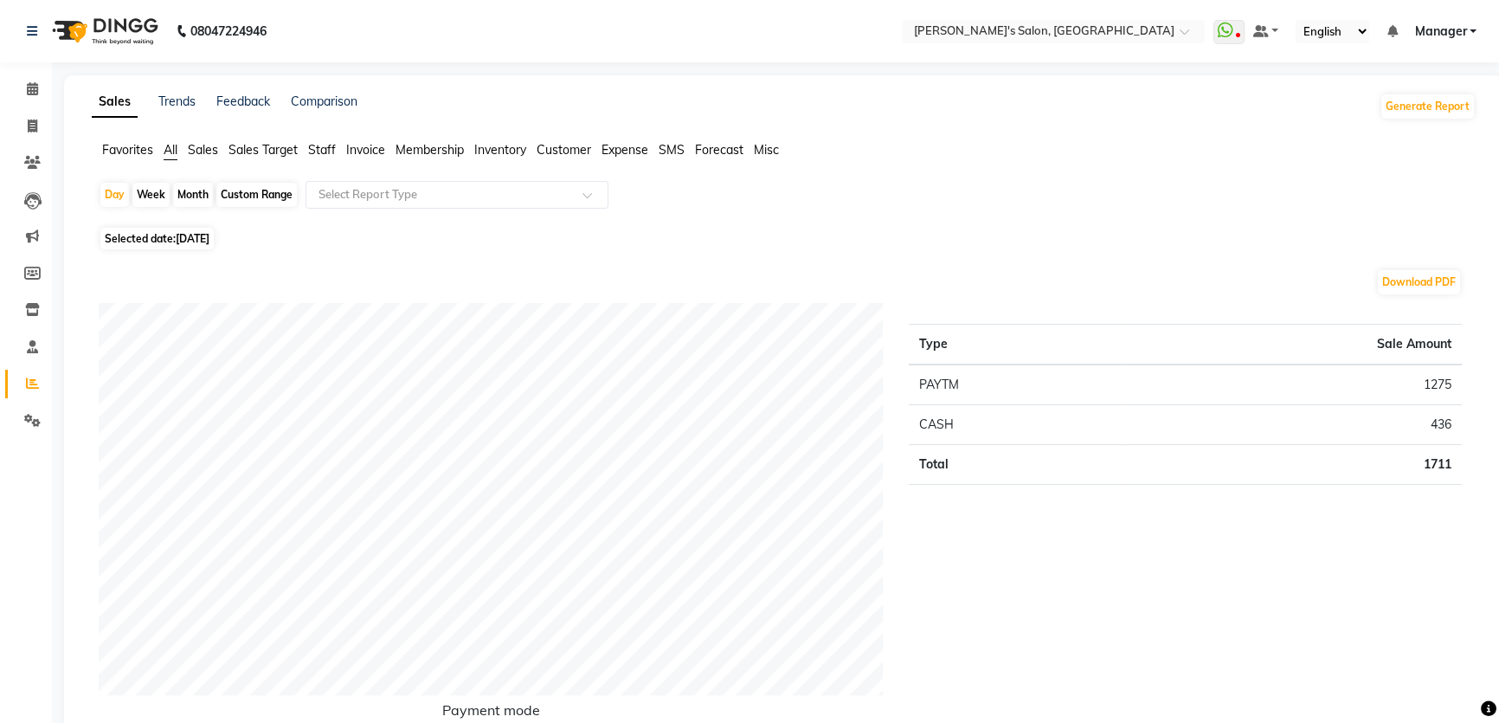
click at [191, 195] on div "Month" at bounding box center [193, 195] width 40 height 24
select select "9"
select select "2025"
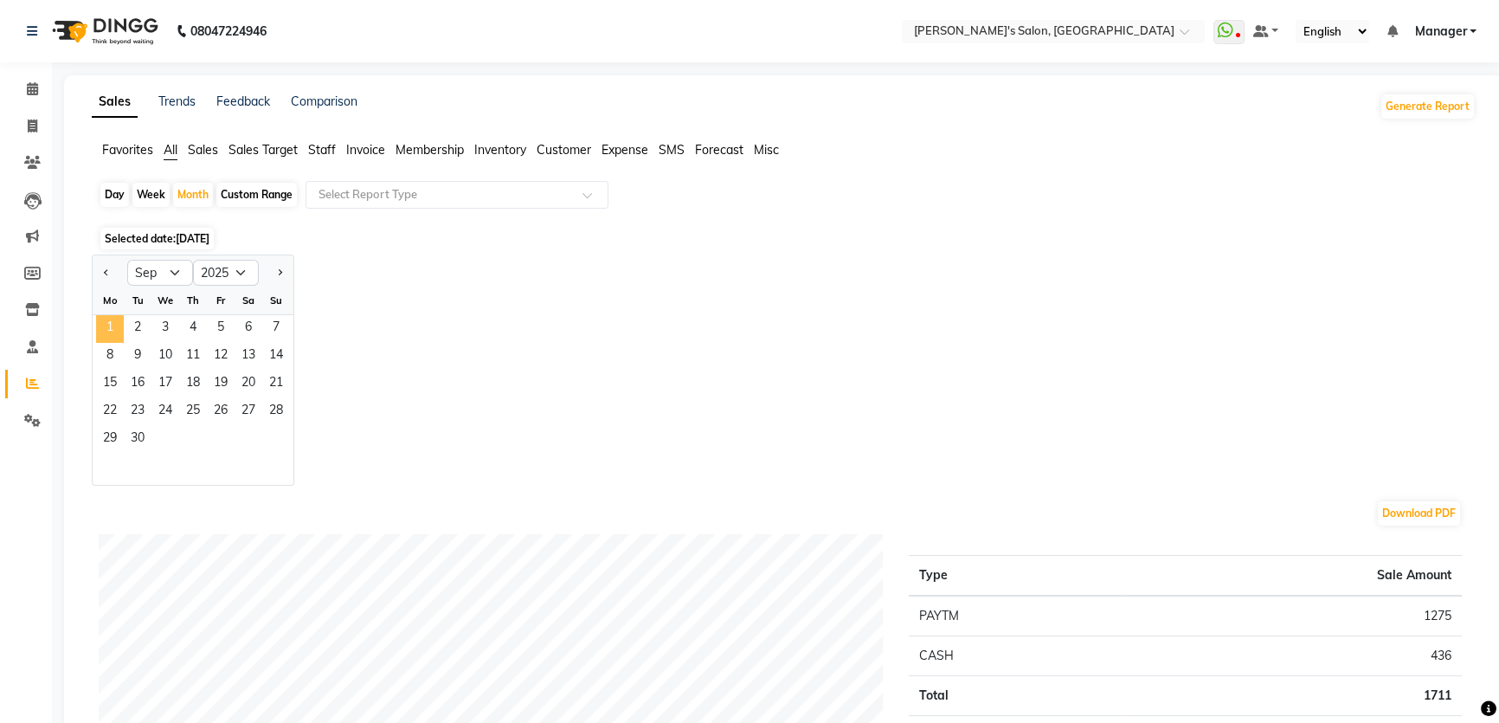
click at [114, 325] on span "1" at bounding box center [110, 329] width 28 height 28
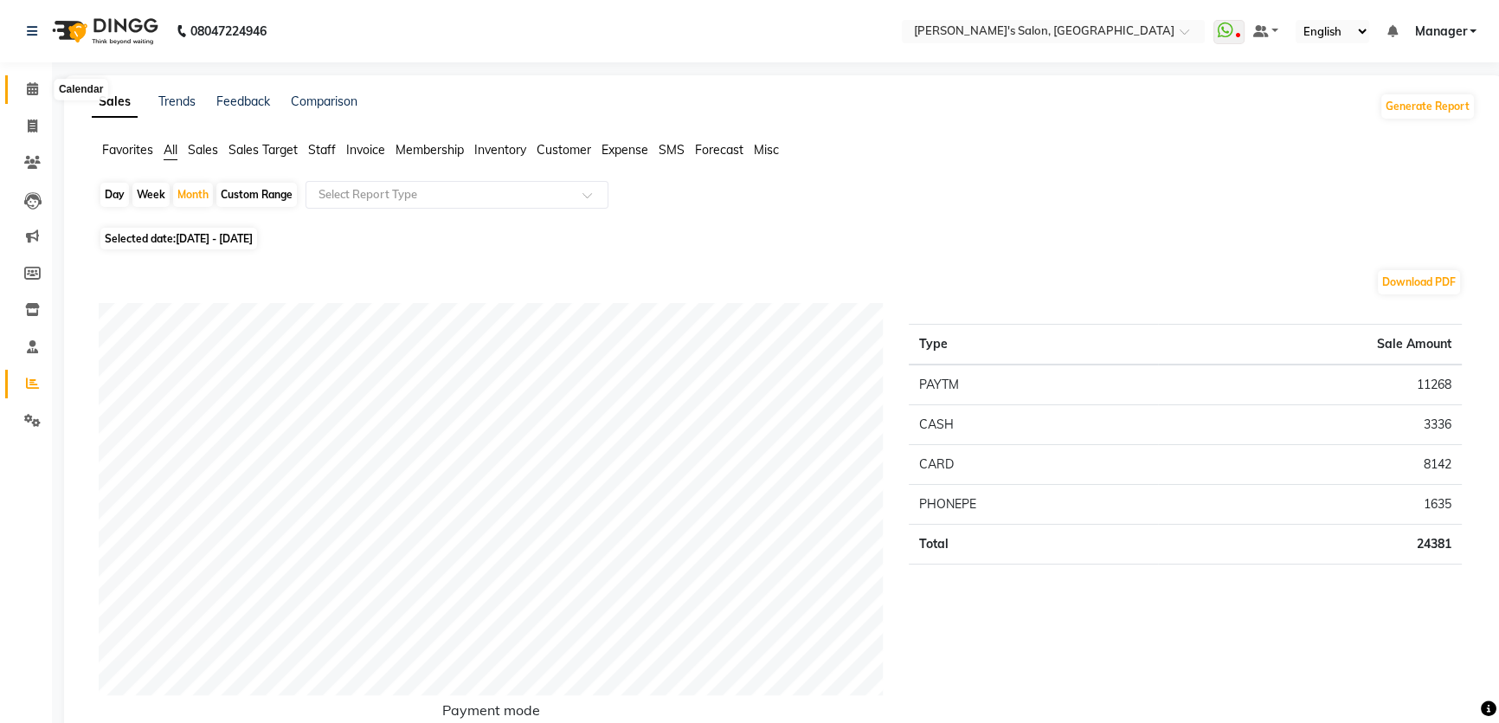
click at [35, 87] on icon at bounding box center [32, 88] width 11 height 13
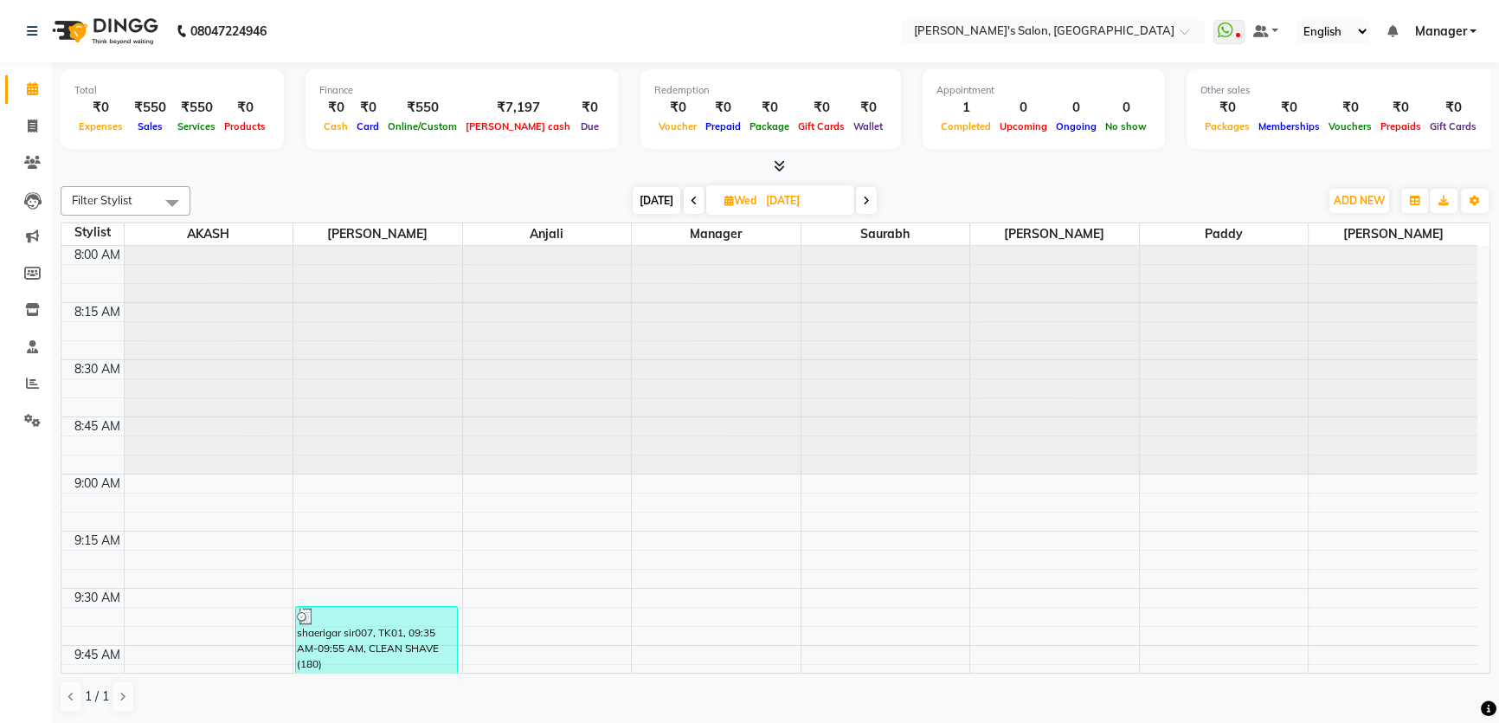
click at [1473, 29] on link "Manager" at bounding box center [1445, 32] width 62 height 18
click at [1411, 126] on link "Sign out" at bounding box center [1388, 119] width 158 height 27
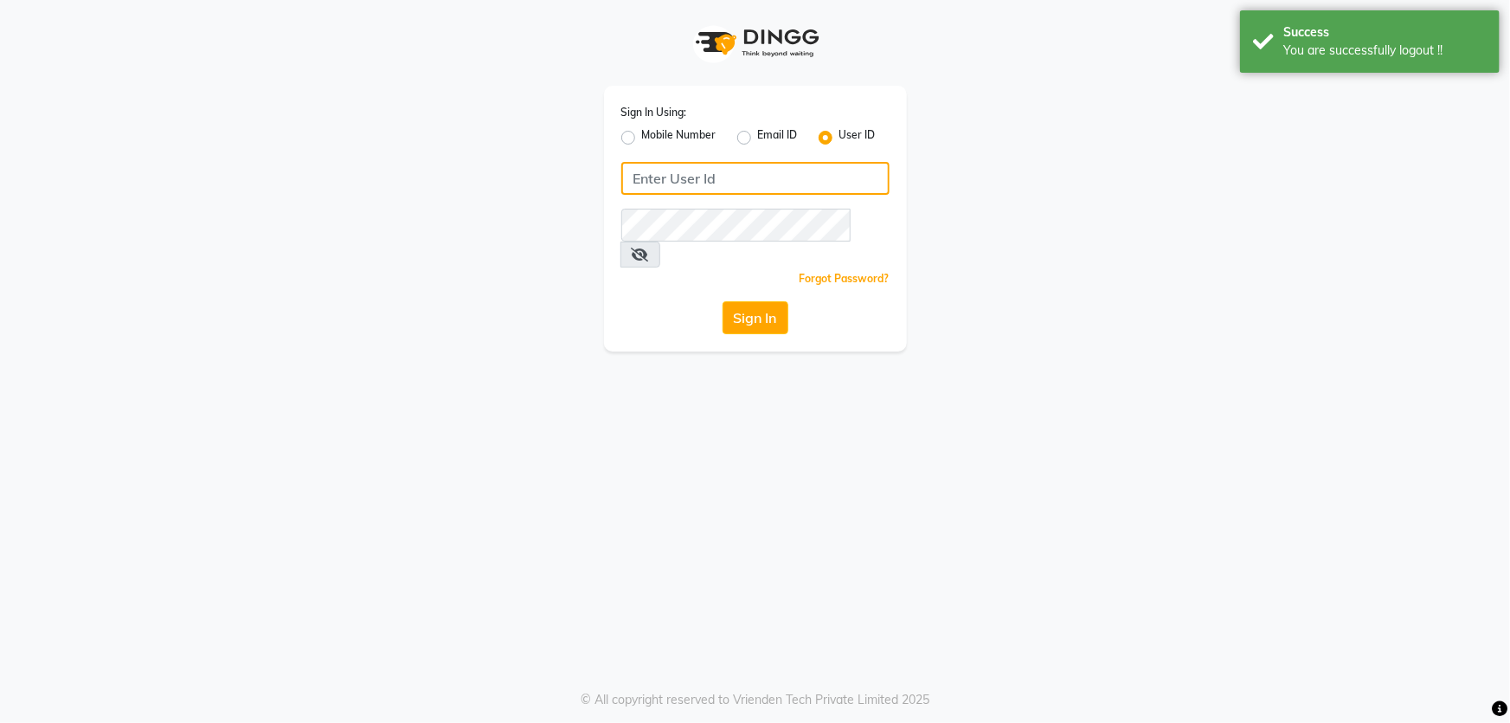
type input "8279543673"
click at [642, 140] on label "Mobile Number" at bounding box center [679, 137] width 74 height 21
click at [642, 138] on input "Mobile Number" at bounding box center [647, 132] width 11 height 11
radio input "true"
radio input "false"
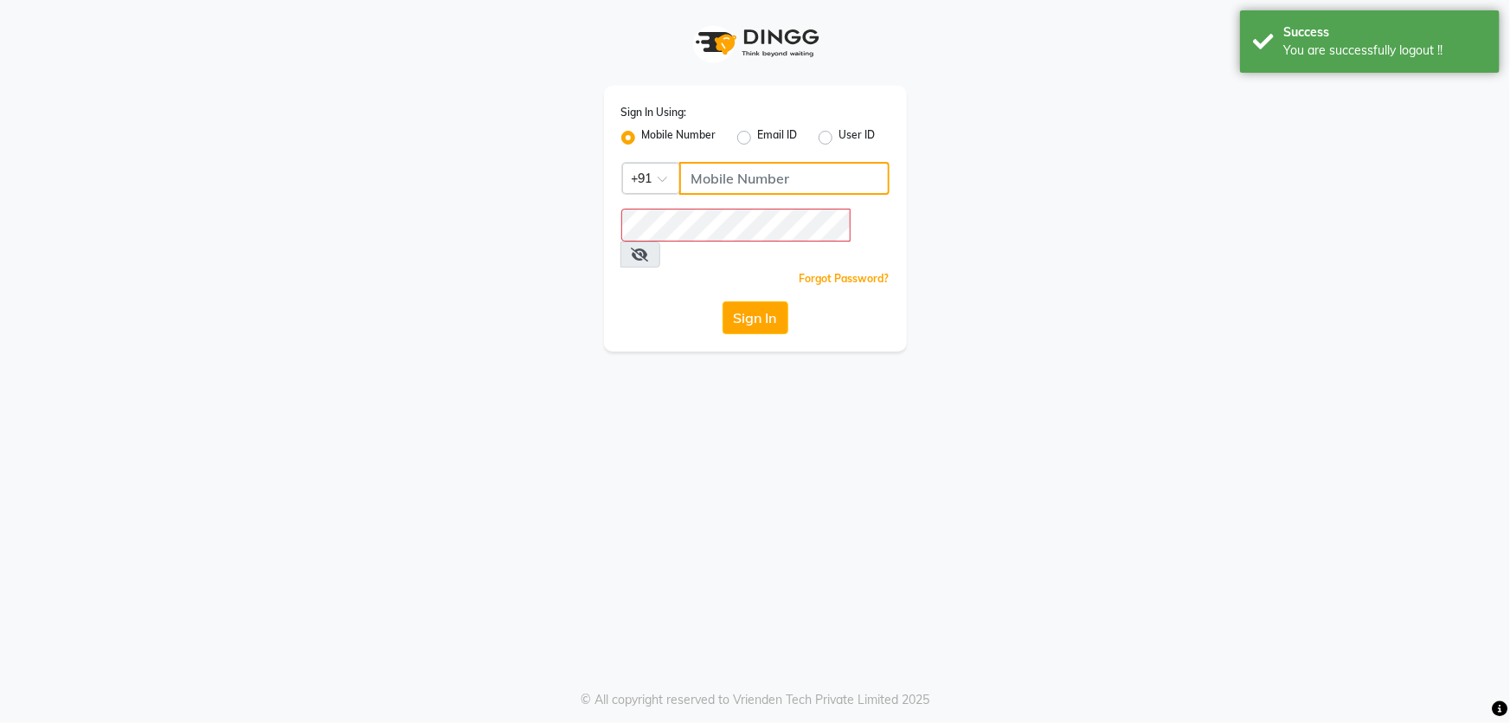
type input "8279543673"
click at [742, 301] on button "Sign In" at bounding box center [756, 317] width 66 height 33
